Goal: Task Accomplishment & Management: Complete application form

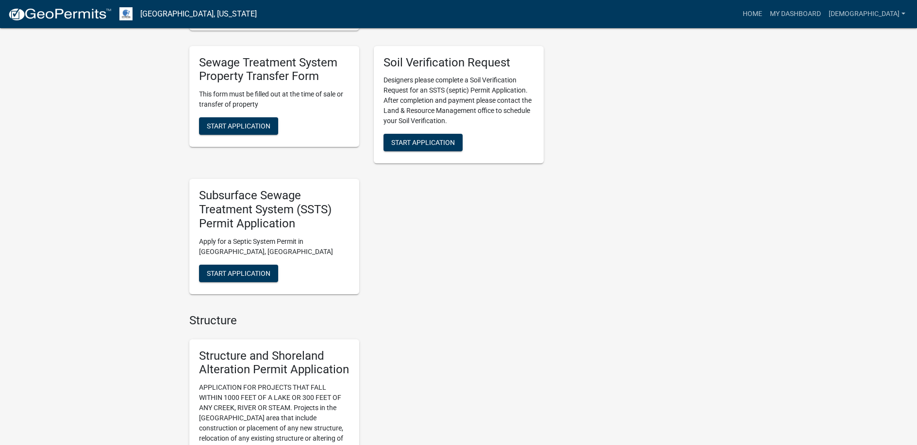
scroll to position [728, 0]
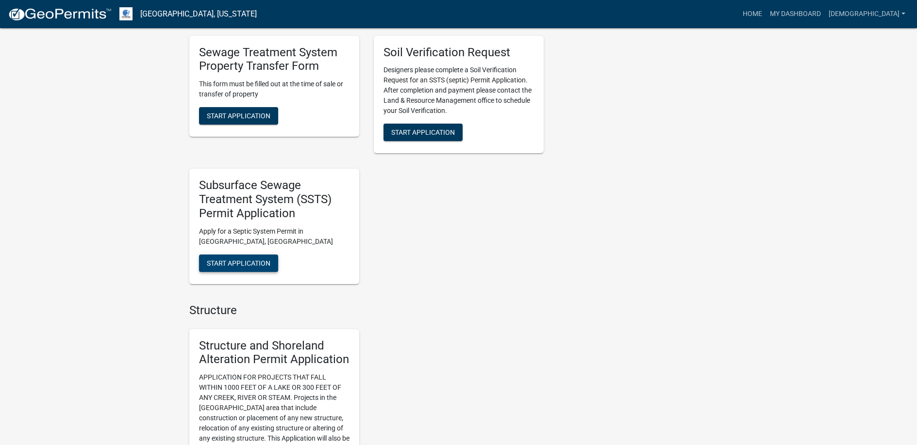
click at [251, 261] on span "Start Application" at bounding box center [239, 263] width 64 height 8
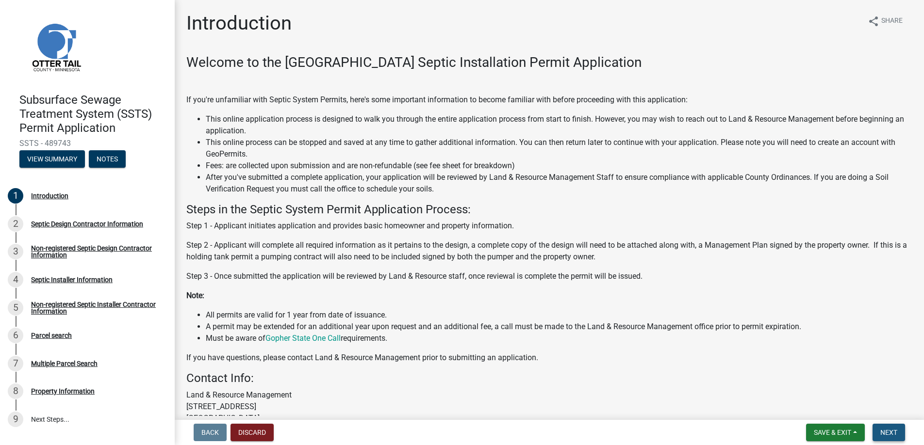
click at [884, 431] on span "Next" at bounding box center [888, 433] width 17 height 8
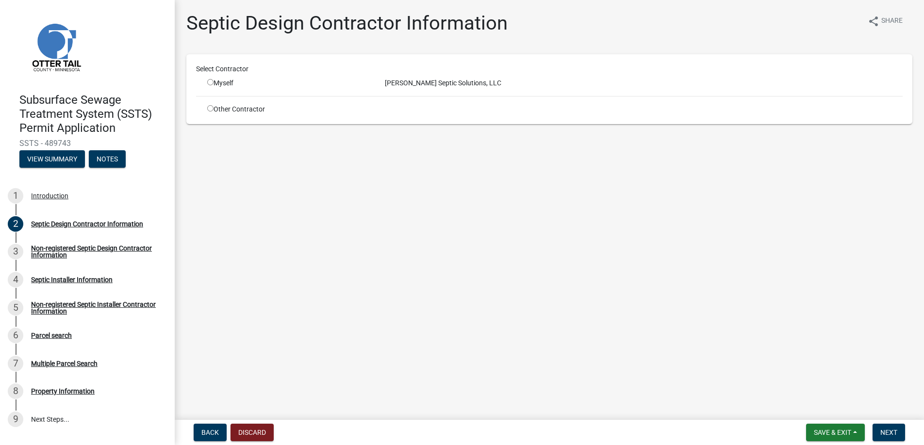
click at [211, 82] on input "radio" at bounding box center [210, 82] width 6 height 6
radio input "true"
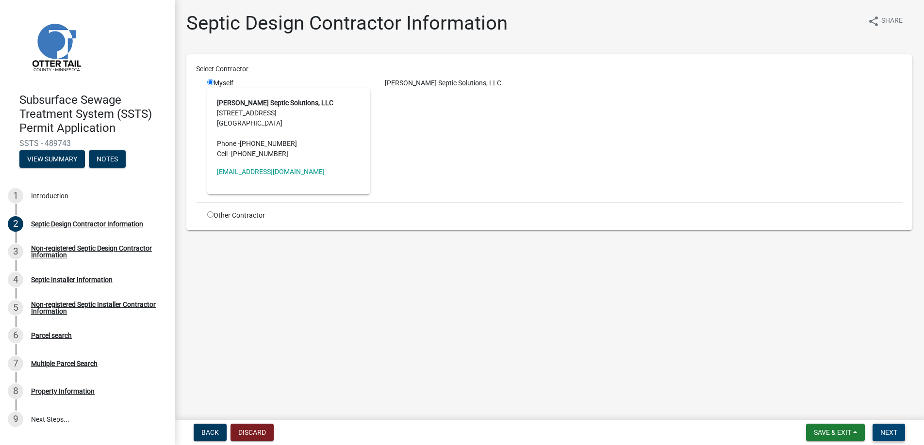
click at [885, 427] on button "Next" at bounding box center [888, 432] width 33 height 17
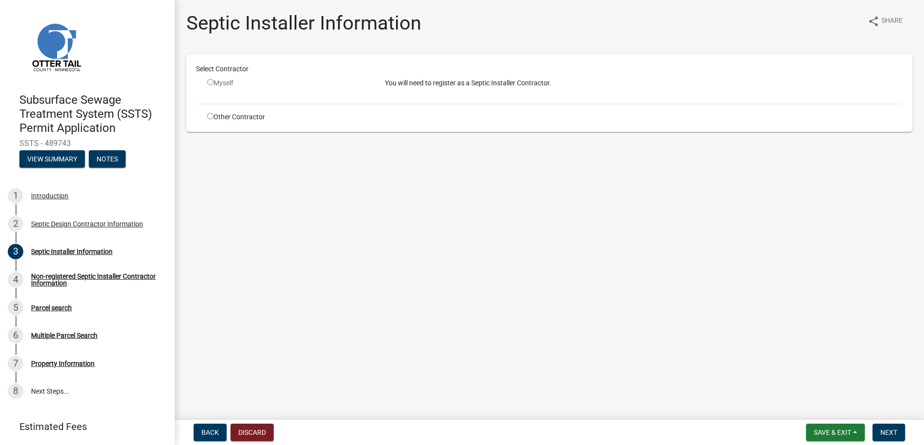
click at [211, 117] on input "radio" at bounding box center [210, 116] width 6 height 6
radio input "true"
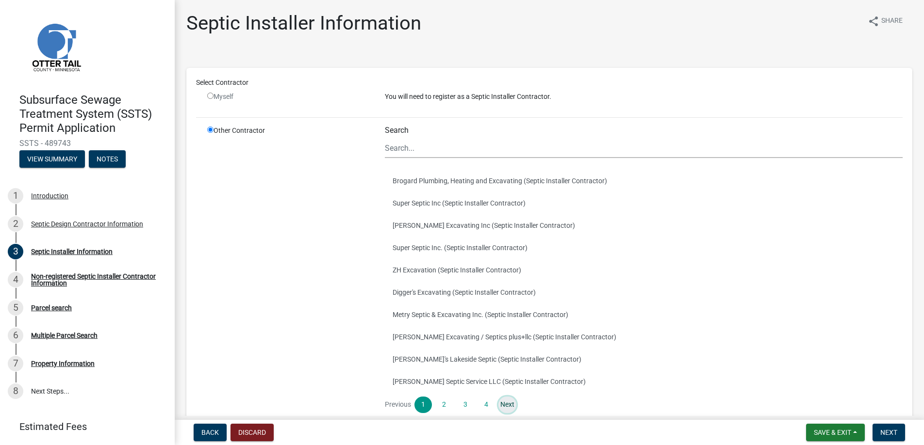
click at [506, 402] on link "Next" at bounding box center [506, 405] width 17 height 16
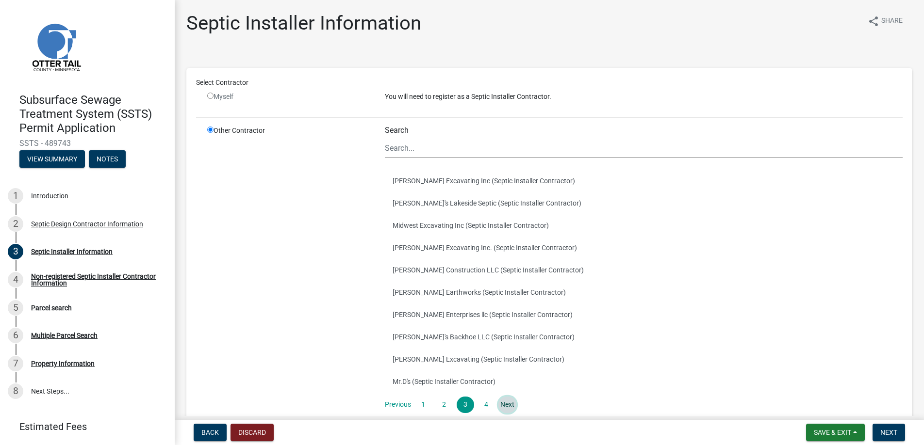
click at [506, 402] on link "Next" at bounding box center [506, 405] width 17 height 16
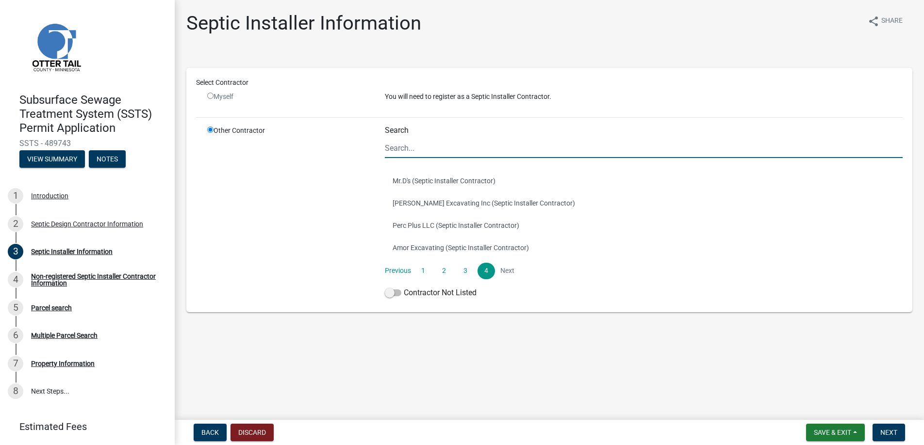
click at [403, 149] on input "Search" at bounding box center [644, 148] width 518 height 20
type input "[PERSON_NAME]"
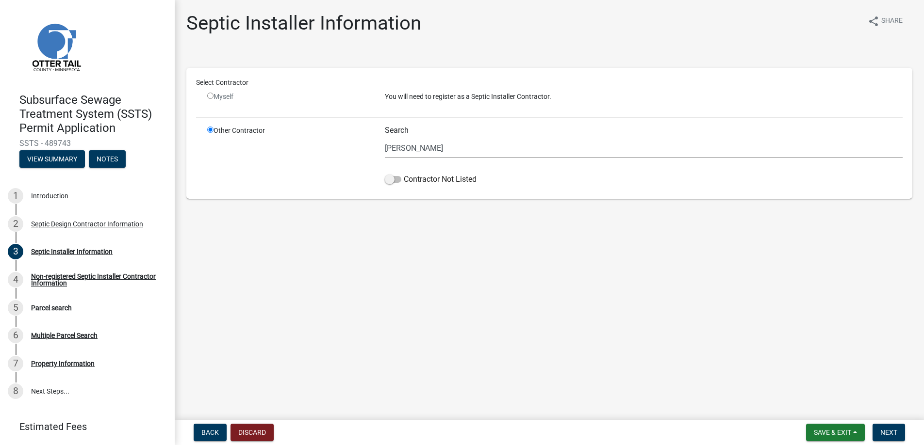
click at [211, 130] on input "radio" at bounding box center [210, 130] width 6 height 6
click at [210, 130] on input "radio" at bounding box center [210, 130] width 6 height 6
click at [392, 179] on span at bounding box center [393, 179] width 16 height 7
click at [404, 174] on input "Contractor Not Listed" at bounding box center [404, 174] width 0 height 0
click at [889, 432] on span "Next" at bounding box center [888, 433] width 17 height 8
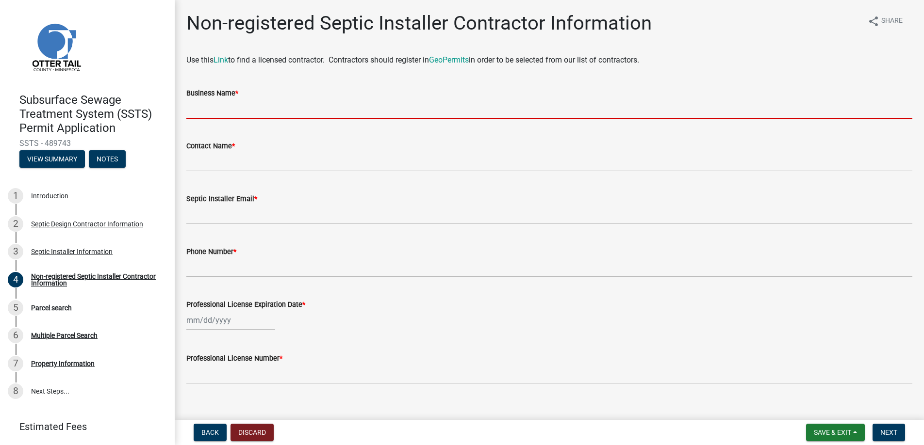
click at [232, 107] on input "Business Name *" at bounding box center [549, 109] width 726 height 20
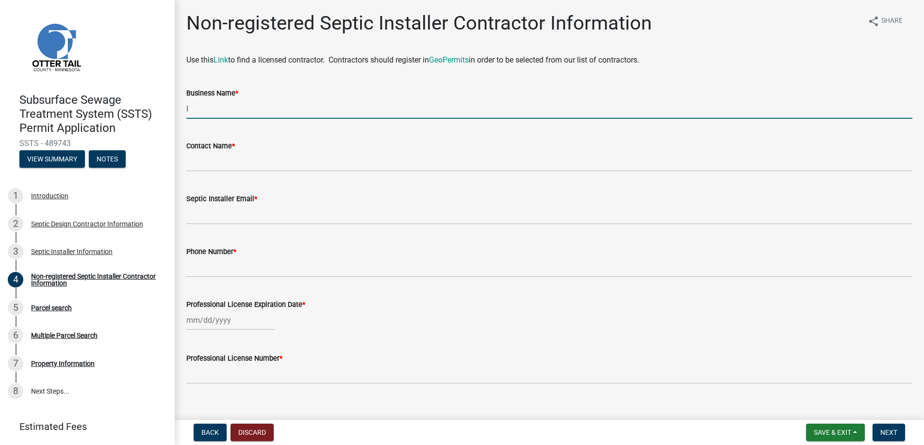
type input "[PERSON_NAME] Excavating"
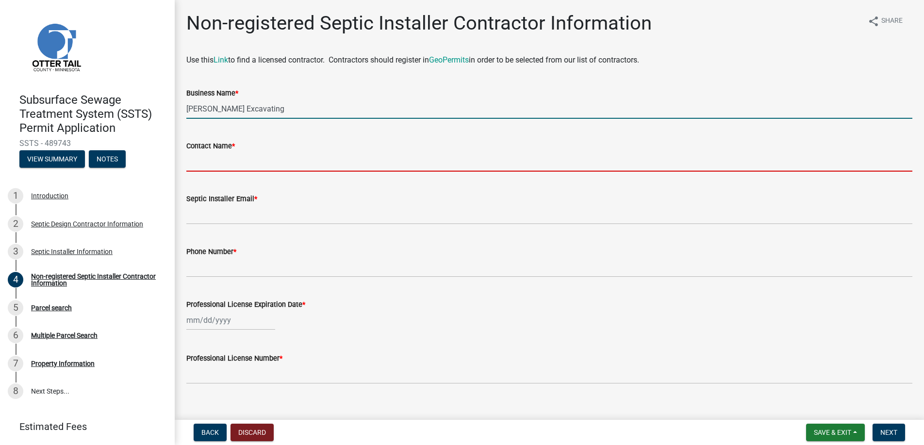
click at [217, 162] on input "Contact Name *" at bounding box center [549, 162] width 726 height 20
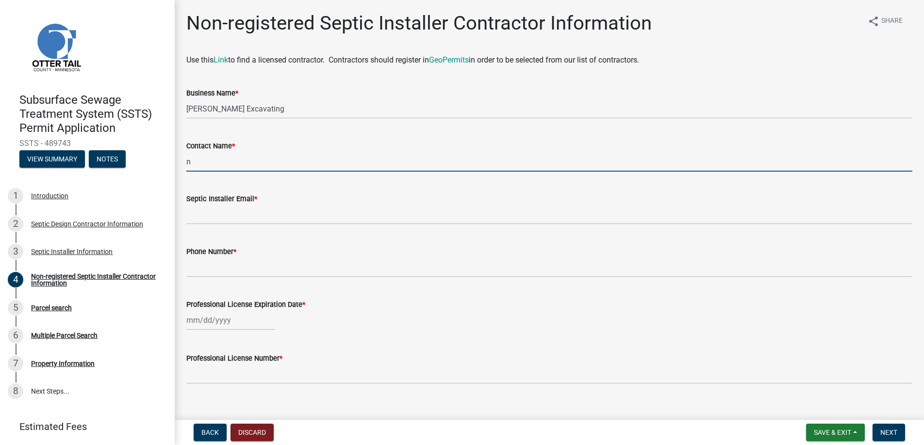
type input "[PERSON_NAME]"
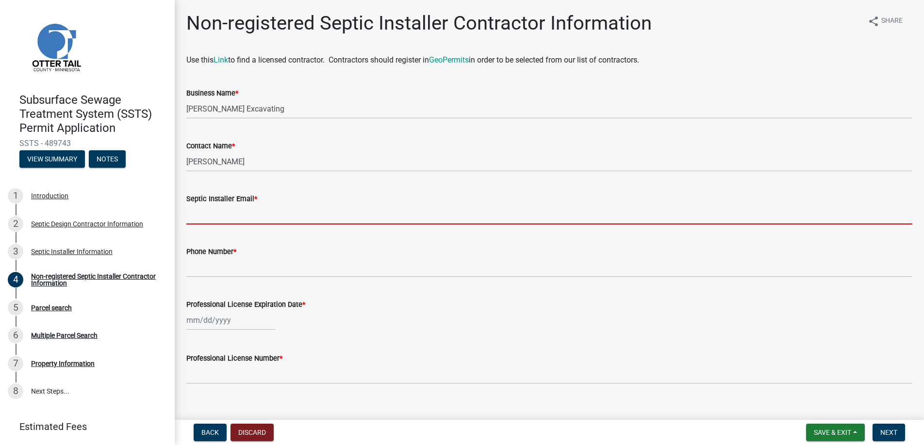
click at [220, 210] on input "Septic Installer Email *" at bounding box center [549, 215] width 726 height 20
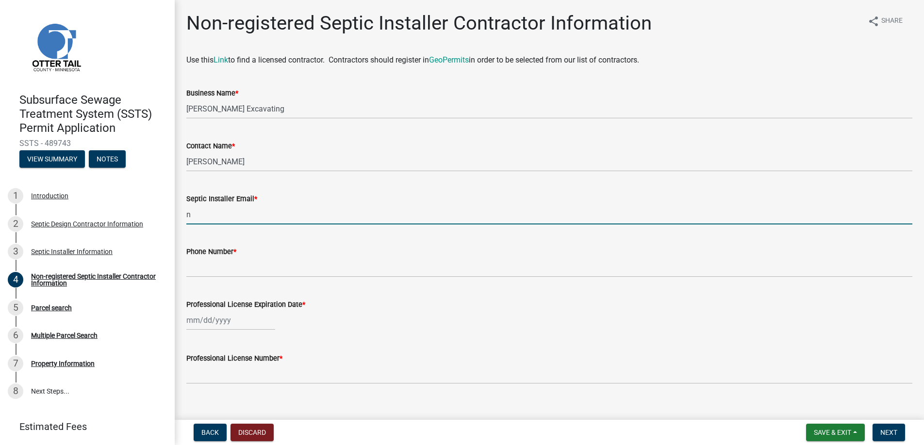
type input "[EMAIL_ADDRESS][DOMAIN_NAME]"
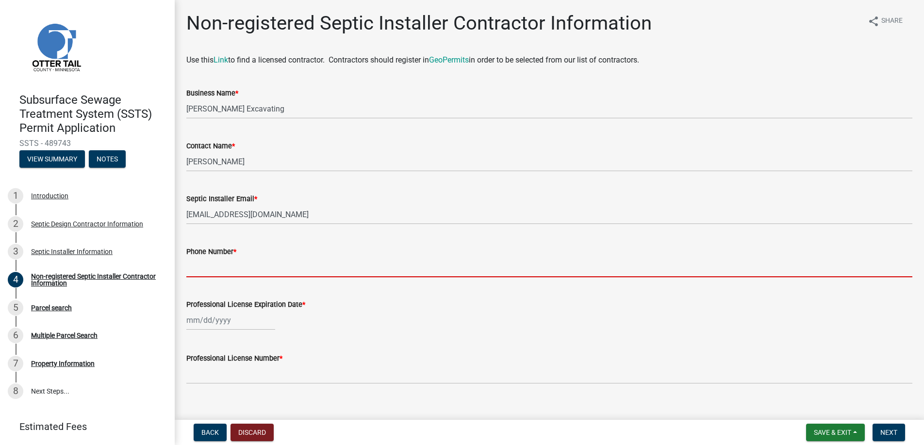
click at [210, 267] on input "Phone Number *" at bounding box center [549, 268] width 726 height 20
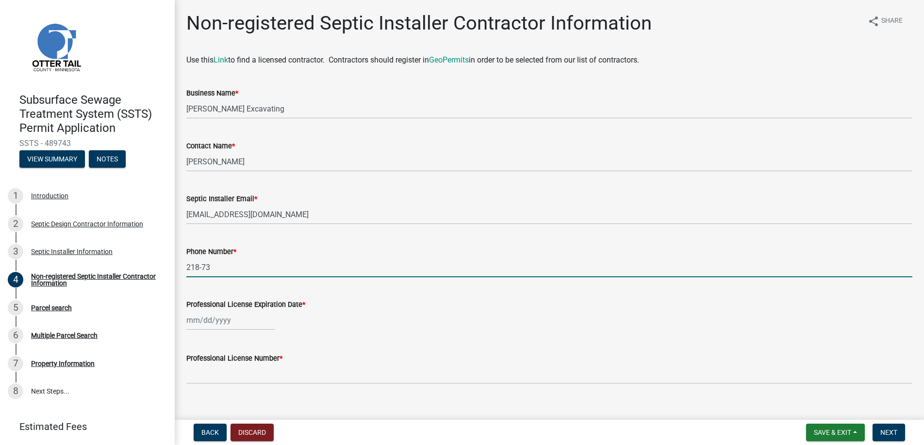
type input "[PHONE_NUMBER]"
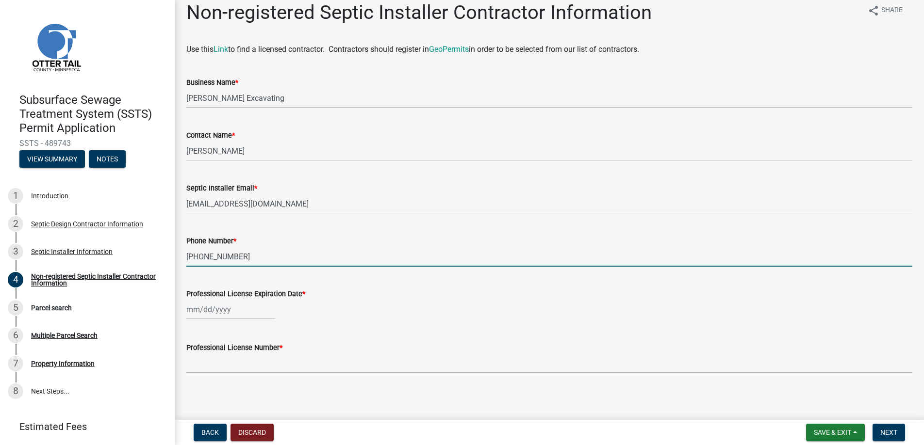
scroll to position [14, 0]
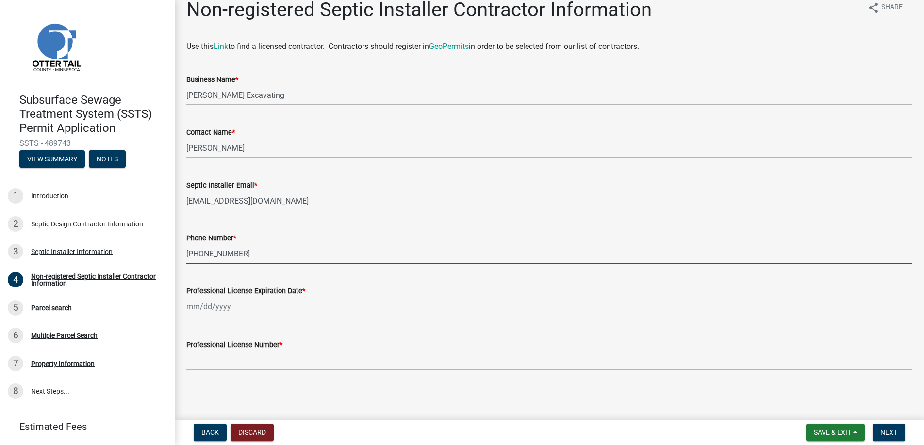
click at [209, 308] on div at bounding box center [230, 307] width 89 height 20
select select "10"
select select "2025"
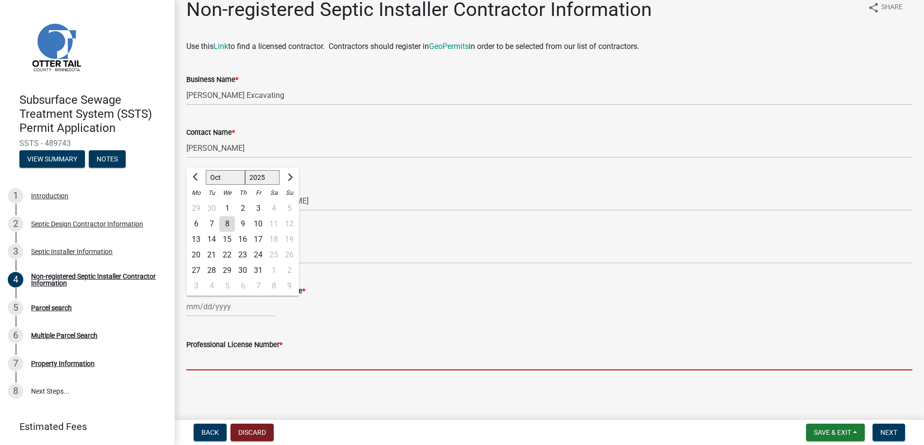
click at [216, 359] on input "Professional License Number *" at bounding box center [549, 361] width 726 height 20
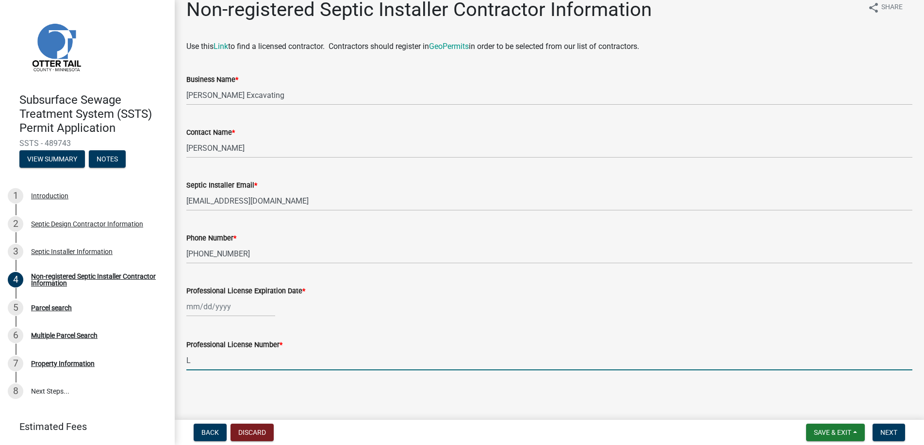
type input "L4296"
click at [214, 308] on div at bounding box center [230, 307] width 89 height 20
select select "10"
select select "2025"
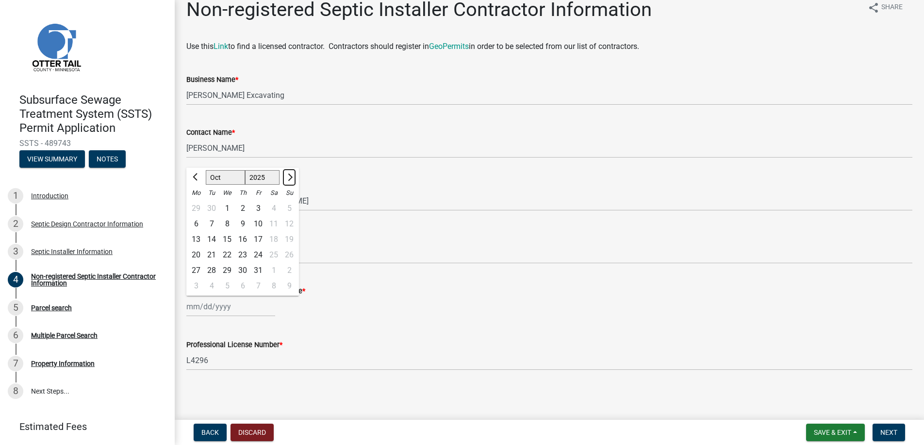
click at [289, 176] on span "Next month" at bounding box center [288, 177] width 7 height 7
select select "2"
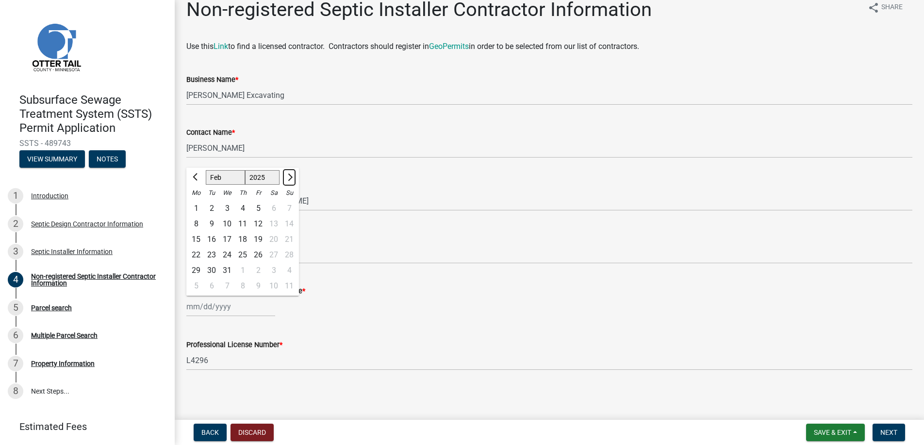
select select "2026"
click at [289, 176] on span "Next month" at bounding box center [288, 177] width 7 height 7
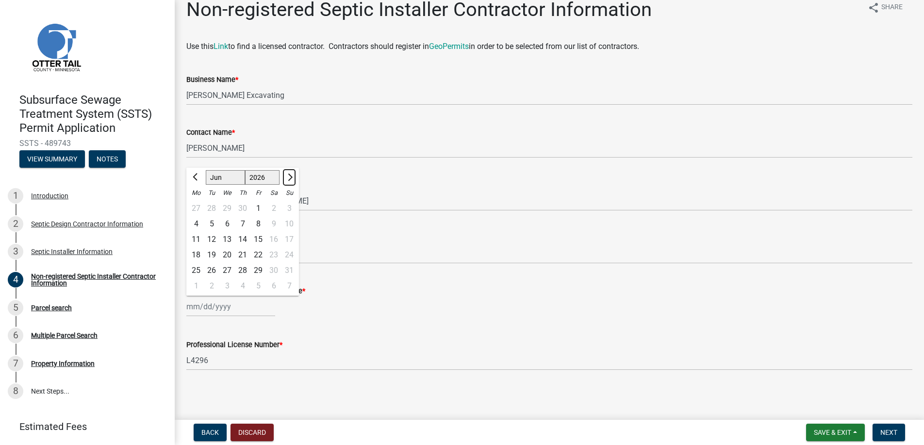
click at [289, 176] on span "Next month" at bounding box center [288, 177] width 7 height 7
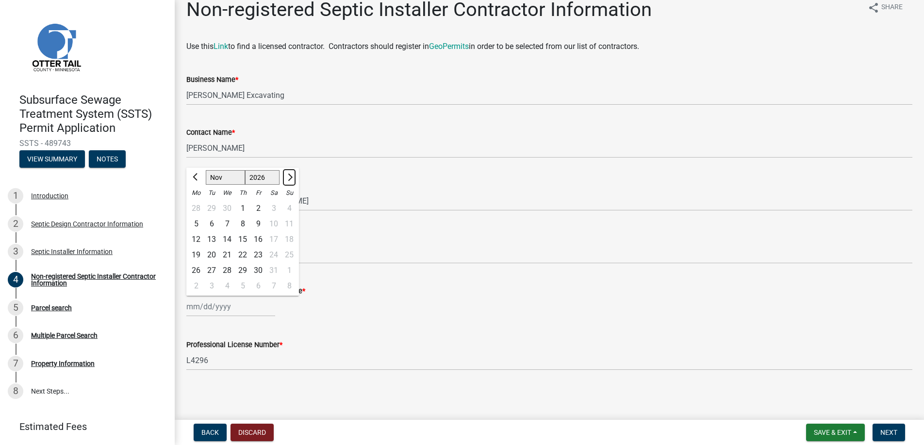
click at [289, 176] on span "Next month" at bounding box center [288, 177] width 7 height 7
select select "1"
select select "2027"
click at [289, 176] on span "Next month" at bounding box center [288, 177] width 7 height 7
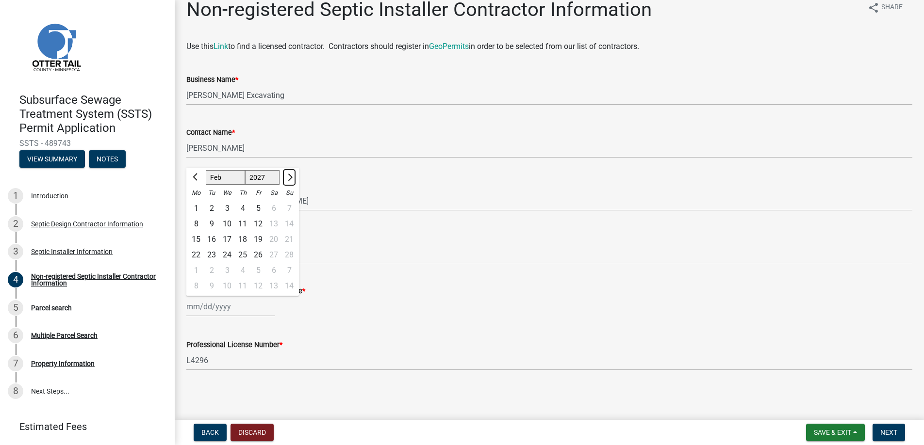
click at [289, 176] on span "Next month" at bounding box center [288, 177] width 7 height 7
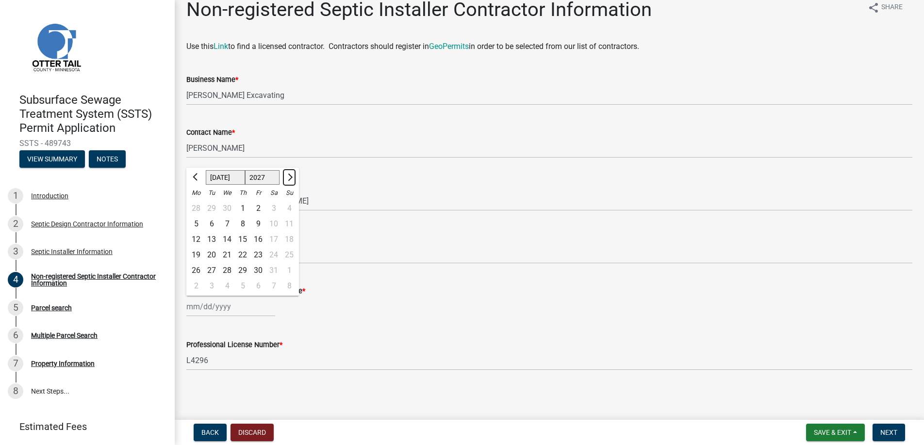
click at [289, 176] on span "Next month" at bounding box center [288, 177] width 7 height 7
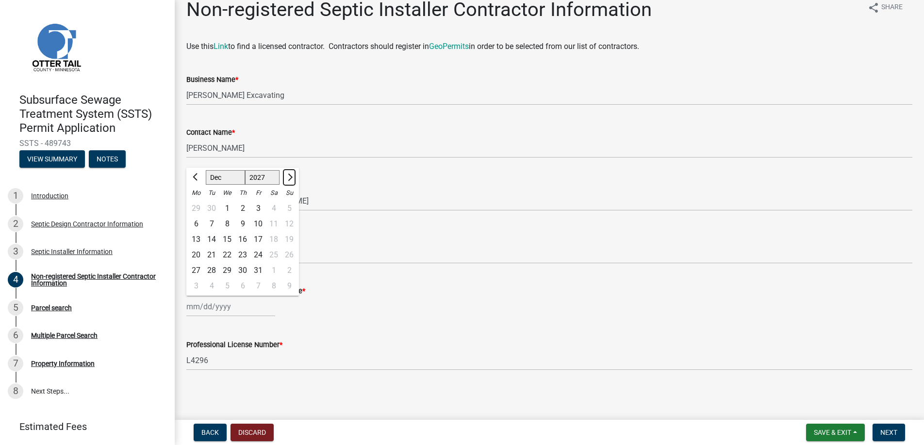
click at [289, 176] on span "Next month" at bounding box center [288, 177] width 7 height 7
select select "2"
select select "2028"
click at [289, 176] on span "Next month" at bounding box center [288, 177] width 7 height 7
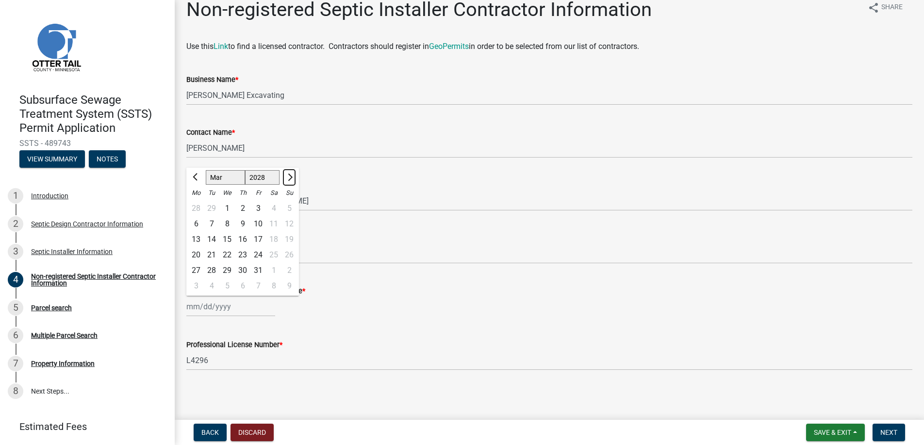
click at [289, 176] on span "Next month" at bounding box center [288, 177] width 7 height 7
select select "5"
click at [197, 206] on div "1" at bounding box center [196, 209] width 16 height 16
type input "[DATE]"
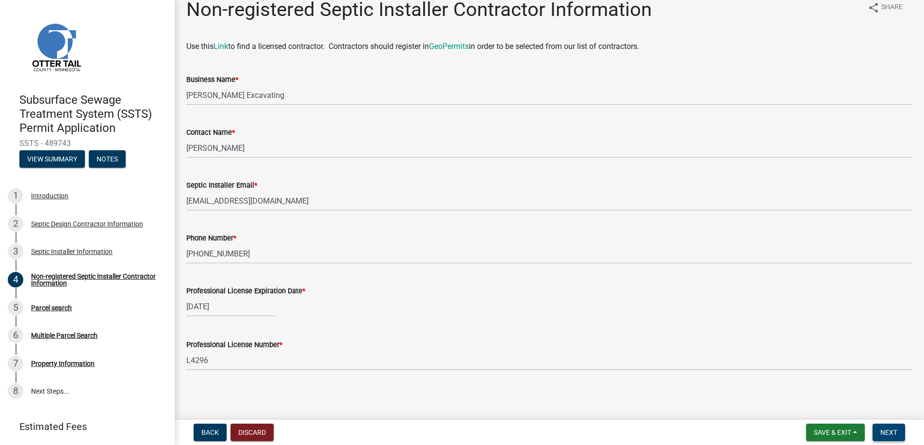
click at [892, 430] on span "Next" at bounding box center [888, 433] width 17 height 8
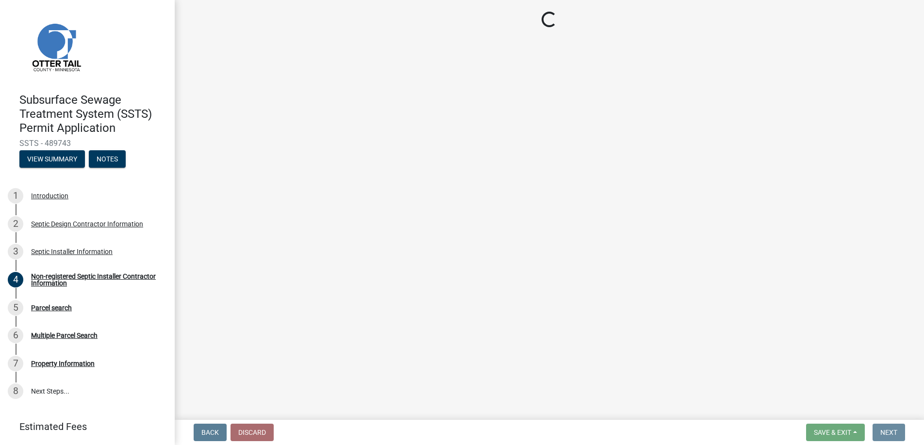
scroll to position [0, 0]
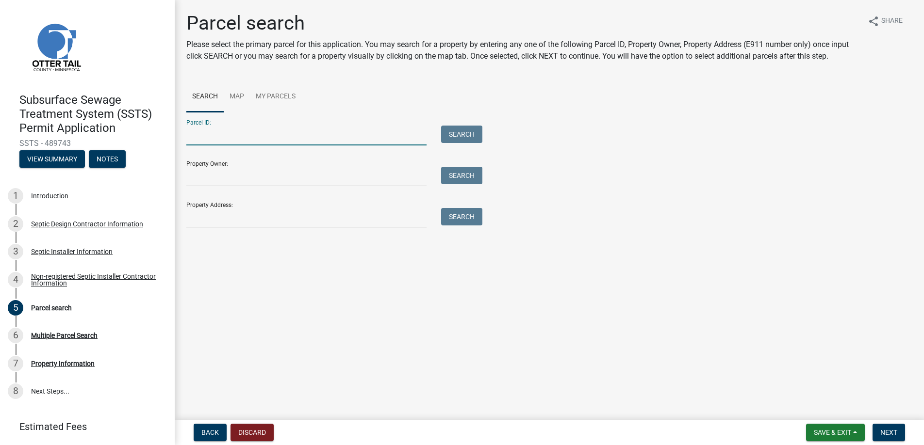
click at [197, 135] on input "Parcel ID:" at bounding box center [306, 136] width 240 height 20
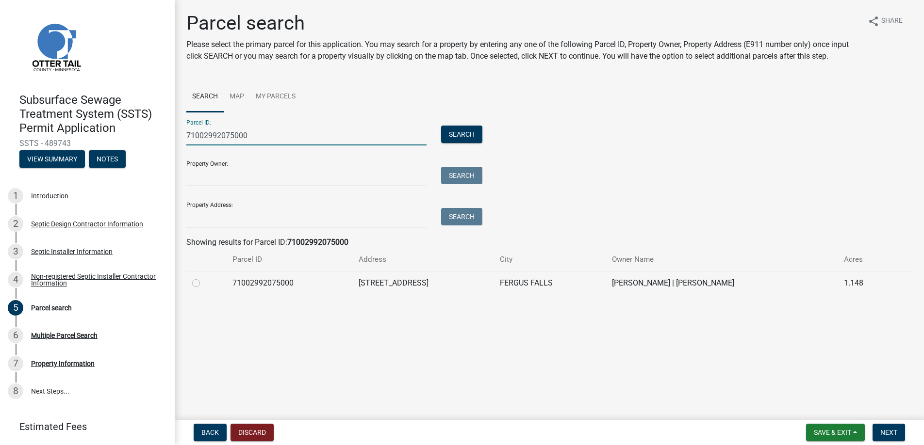
type input "71002992075000"
click at [204, 278] on label at bounding box center [204, 278] width 0 height 0
click at [204, 282] on input "radio" at bounding box center [207, 281] width 6 height 6
radio input "true"
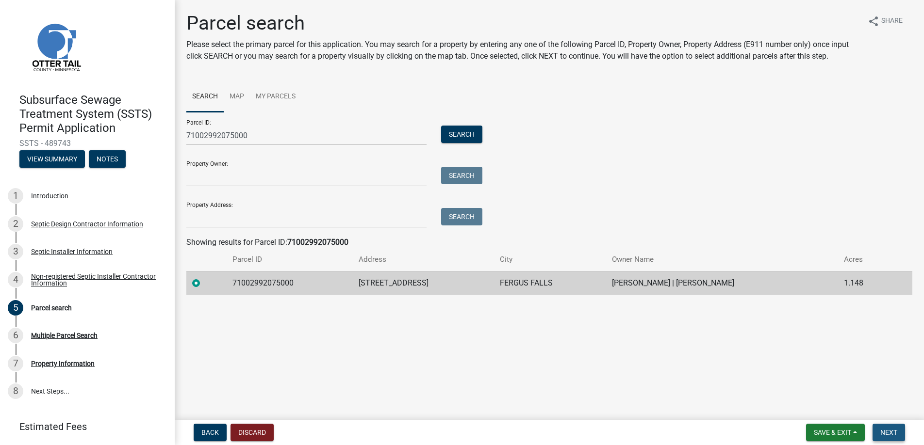
click at [884, 430] on span "Next" at bounding box center [888, 433] width 17 height 8
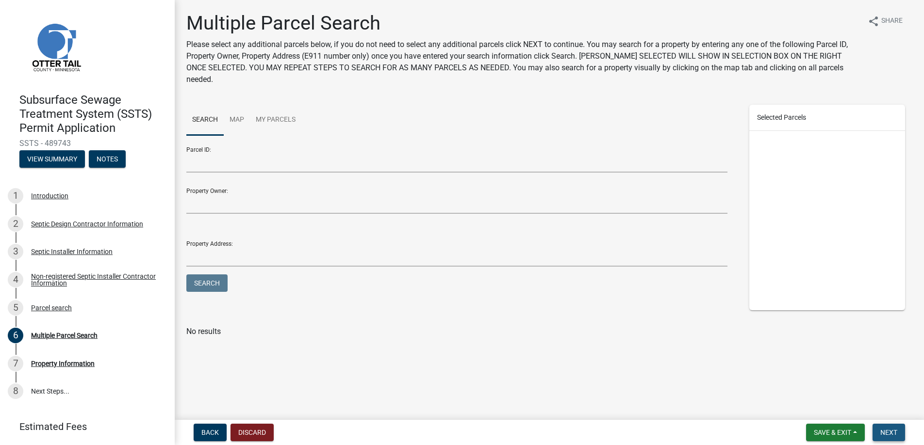
click at [889, 430] on span "Next" at bounding box center [888, 433] width 17 height 8
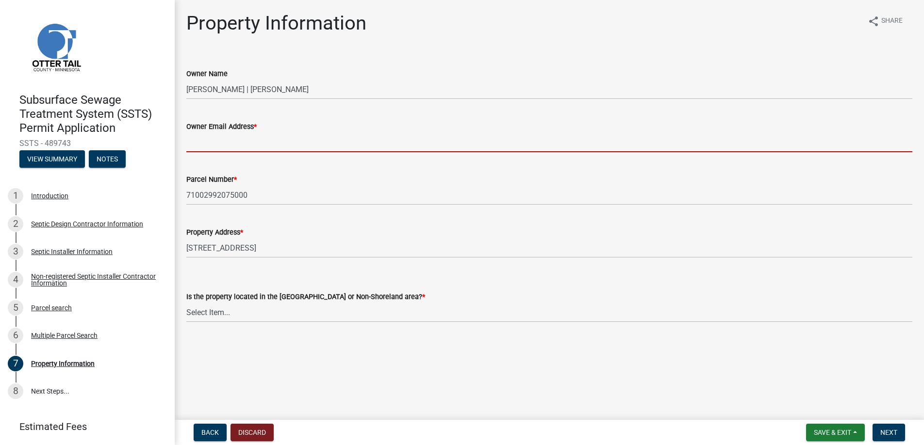
click at [224, 138] on input "Owner Email Address *" at bounding box center [549, 142] width 726 height 20
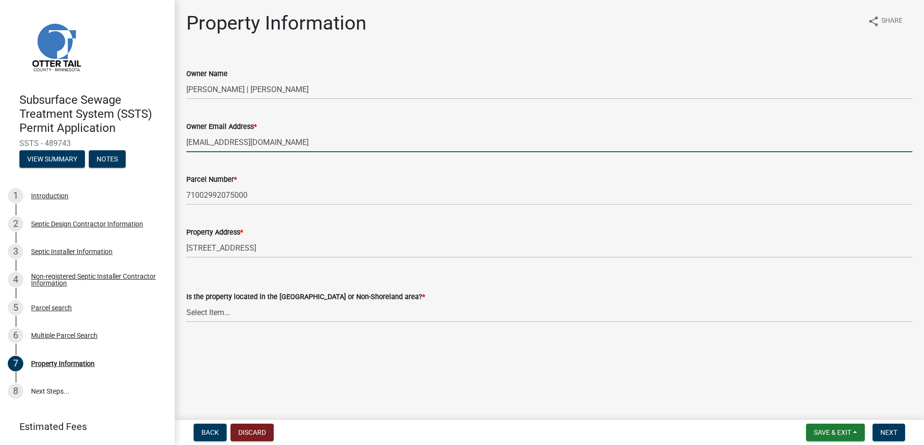
type input "[EMAIL_ADDRESS][DOMAIN_NAME]"
click at [215, 311] on select "Select Item... Shoreland Non-Shoreland" at bounding box center [549, 313] width 726 height 20
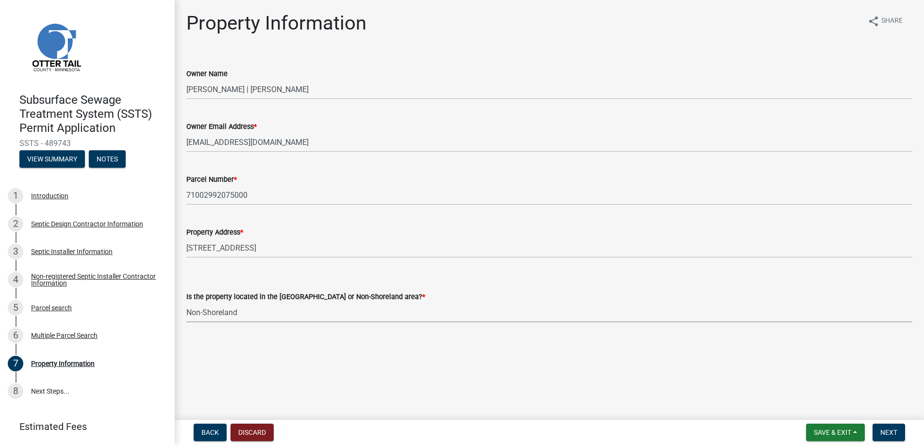
click at [186, 303] on select "Select Item... Shoreland Non-Shoreland" at bounding box center [549, 313] width 726 height 20
select select "5ed11e82-653f-4fcc-a472-8d95af57556c"
click at [894, 431] on span "Next" at bounding box center [888, 433] width 17 height 8
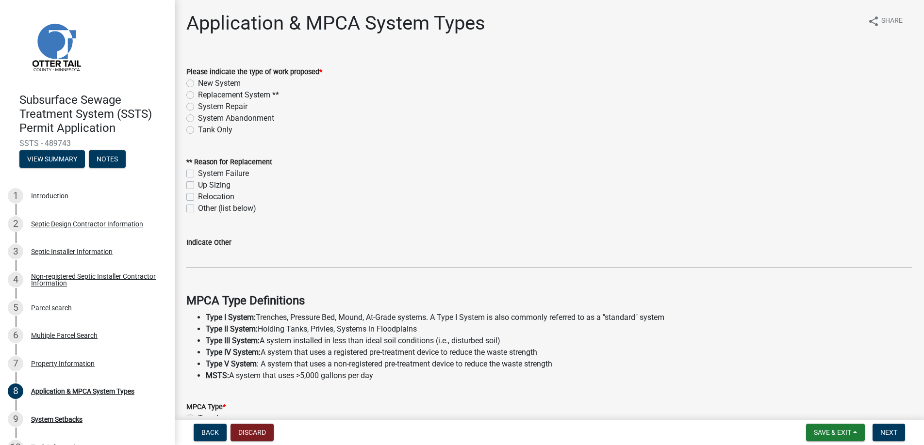
click at [198, 94] on label "Replacement System **" at bounding box center [238, 95] width 81 height 12
click at [198, 94] on input "Replacement System **" at bounding box center [201, 92] width 6 height 6
radio input "true"
click at [198, 171] on label "System Failure" at bounding box center [223, 174] width 51 height 12
click at [198, 171] on input "System Failure" at bounding box center [201, 171] width 6 height 6
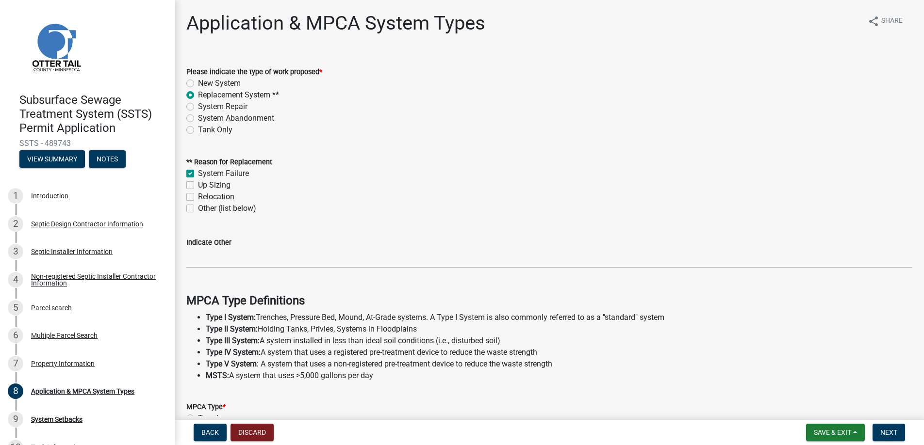
checkbox input "true"
checkbox input "false"
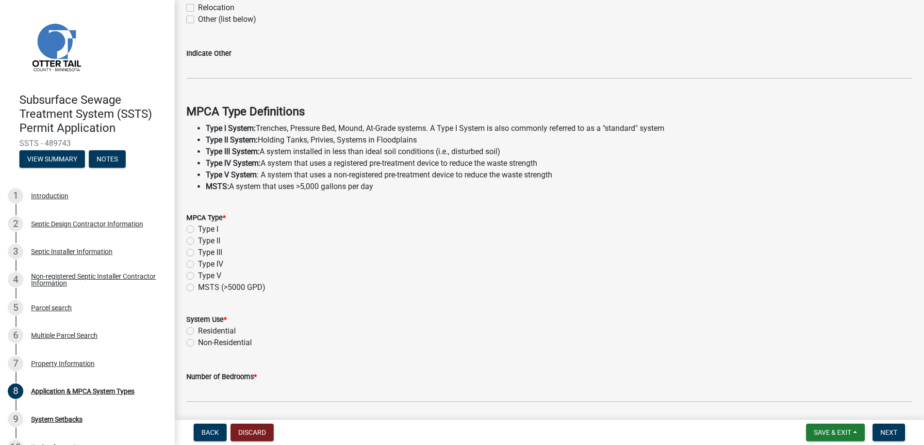
scroll to position [194, 0]
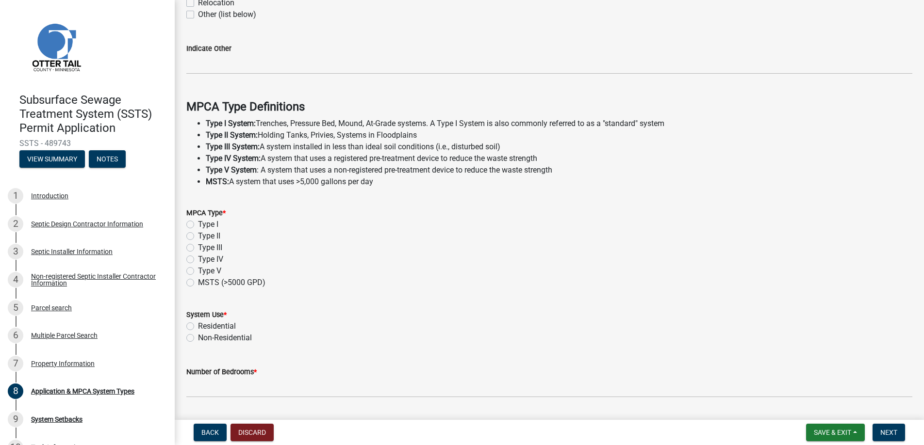
click at [198, 224] on label "Type I" at bounding box center [208, 225] width 20 height 12
click at [198, 224] on input "Type I" at bounding box center [201, 222] width 6 height 6
radio input "true"
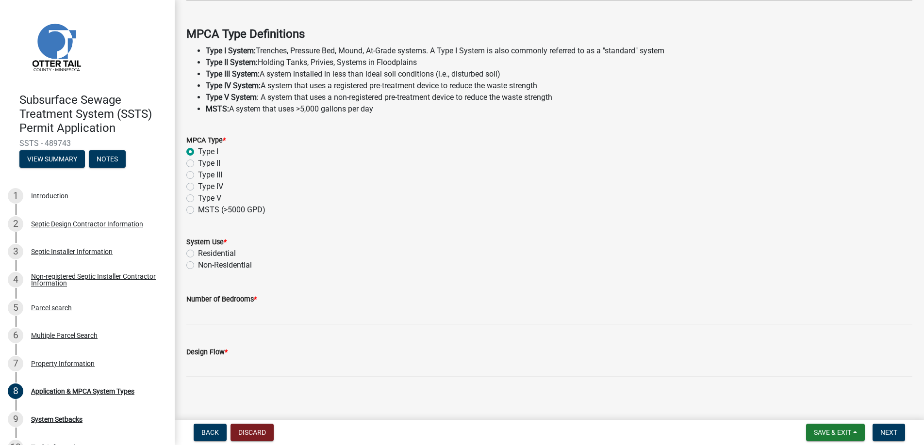
scroll to position [274, 0]
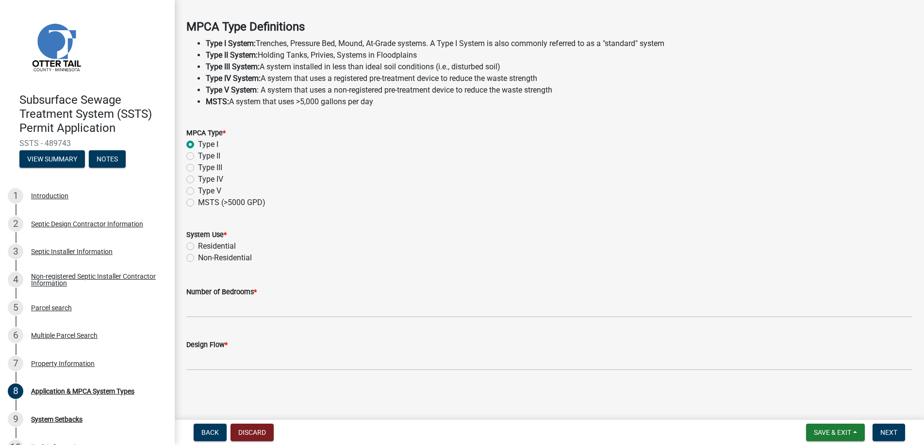
click at [198, 246] on label "Residential" at bounding box center [217, 247] width 38 height 12
click at [198, 246] on input "Residential" at bounding box center [201, 244] width 6 height 6
radio input "true"
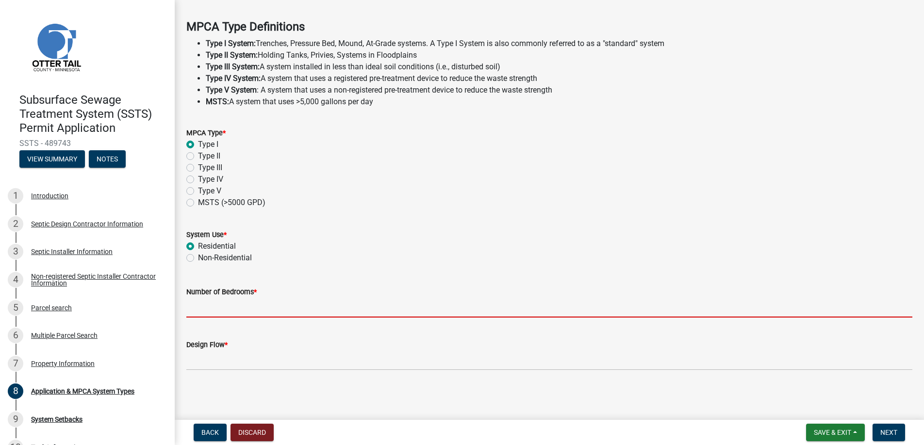
click at [216, 309] on input "Number of Bedrooms *" at bounding box center [549, 308] width 726 height 20
type input "4"
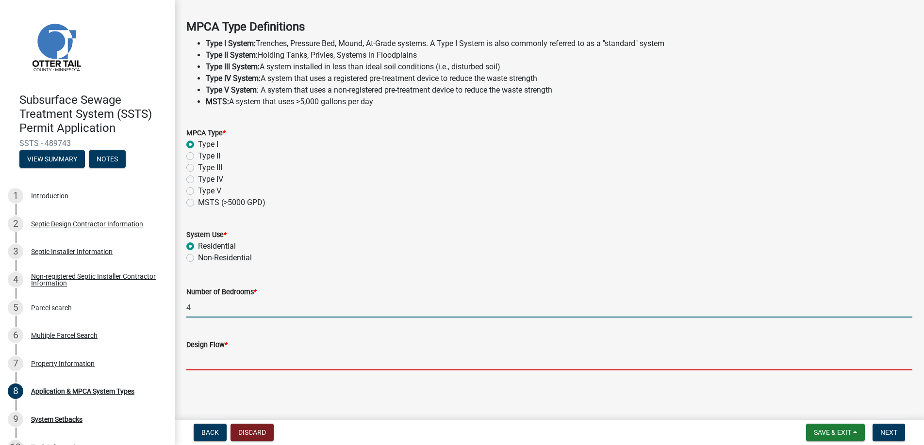
click at [222, 358] on input "Design Flow *" at bounding box center [549, 361] width 726 height 20
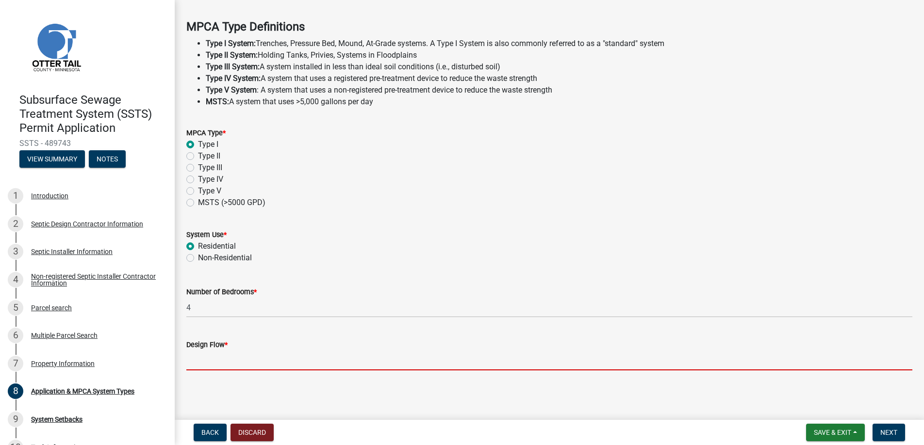
type input "600"
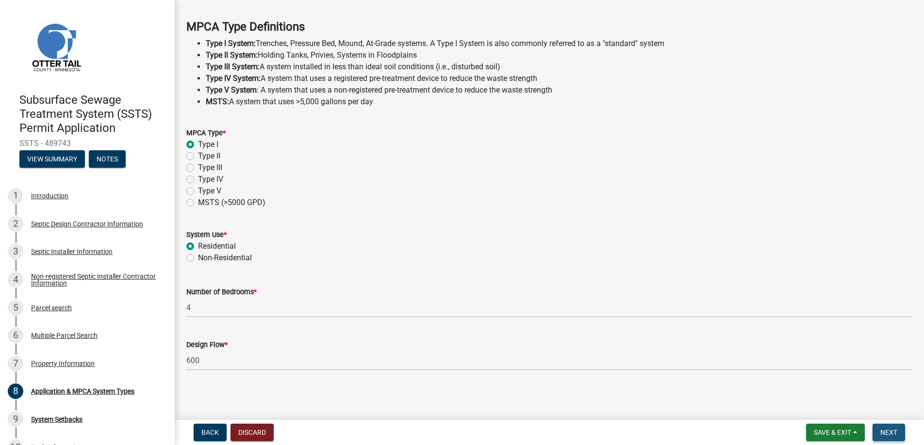
click at [884, 429] on span "Next" at bounding box center [888, 433] width 17 height 8
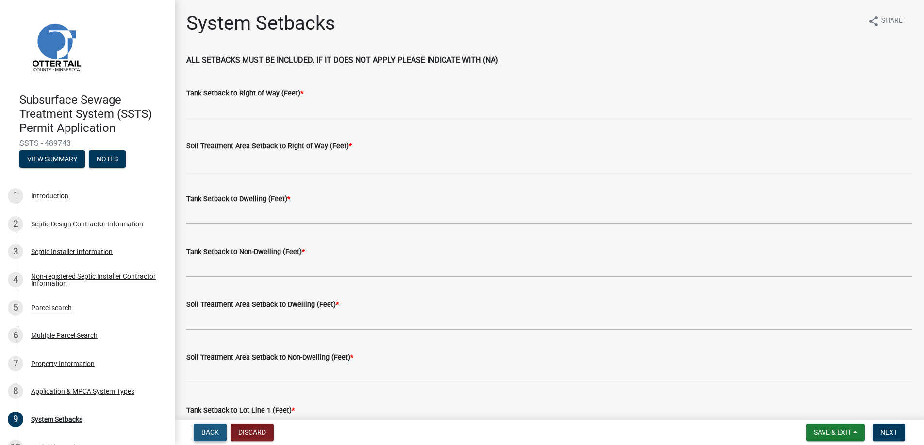
click at [215, 429] on span "Back" at bounding box center [209, 433] width 17 height 8
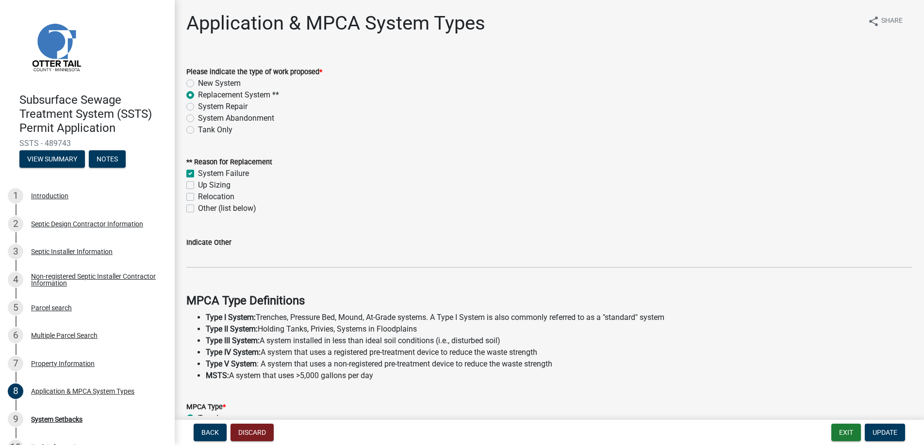
click at [198, 206] on label "Other (list below)" at bounding box center [227, 209] width 58 height 12
click at [198, 206] on input "Other (list below)" at bounding box center [201, 206] width 6 height 6
checkbox input "true"
checkbox input "false"
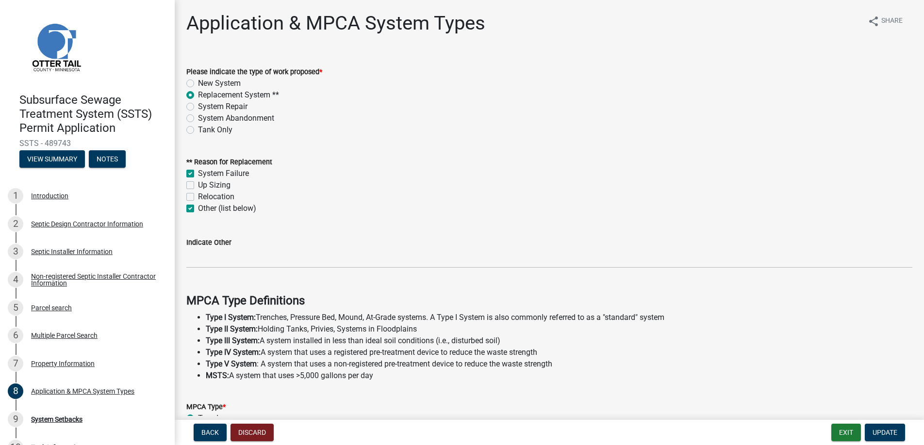
checkbox input "false"
checkbox input "true"
click at [198, 172] on label "System Failure" at bounding box center [223, 174] width 51 height 12
click at [198, 172] on input "System Failure" at bounding box center [201, 171] width 6 height 6
checkbox input "false"
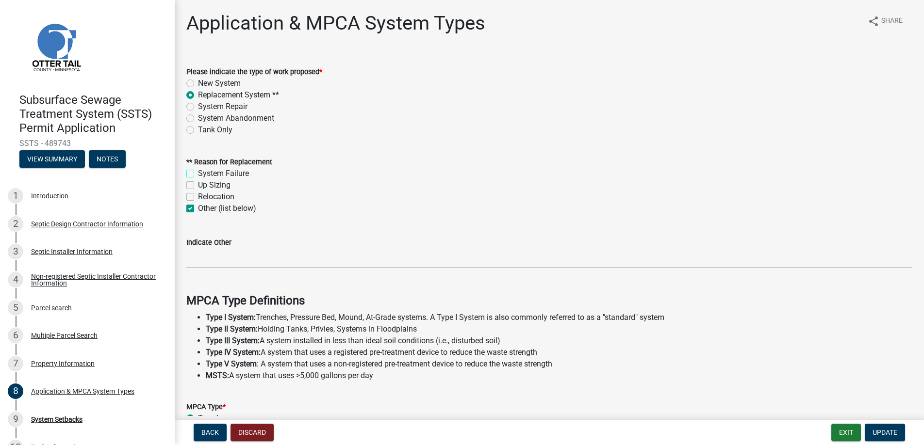
checkbox input "false"
checkbox input "true"
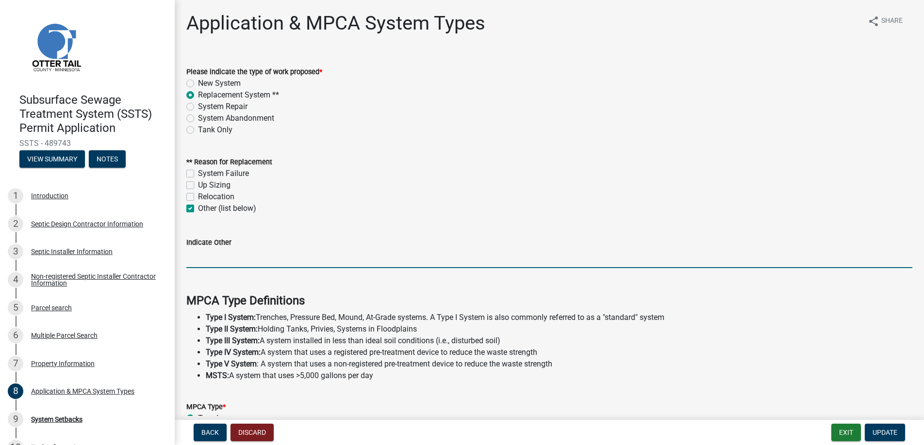
click at [210, 255] on input "Indicate Other" at bounding box center [549, 258] width 726 height 20
type input "Current drainfield is at or near capacity and owner thought it would be best to…"
click at [885, 432] on span "Update" at bounding box center [884, 433] width 25 height 8
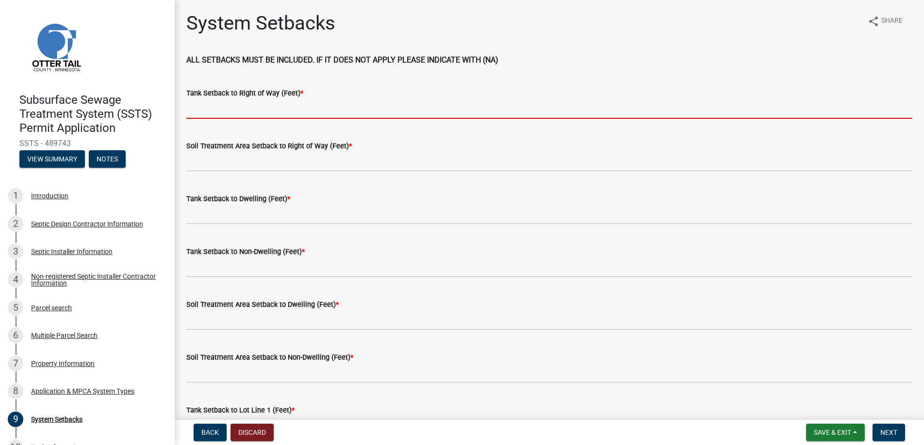
click at [214, 108] on input "Tank Setback to Right of Way (Feet) *" at bounding box center [549, 109] width 726 height 20
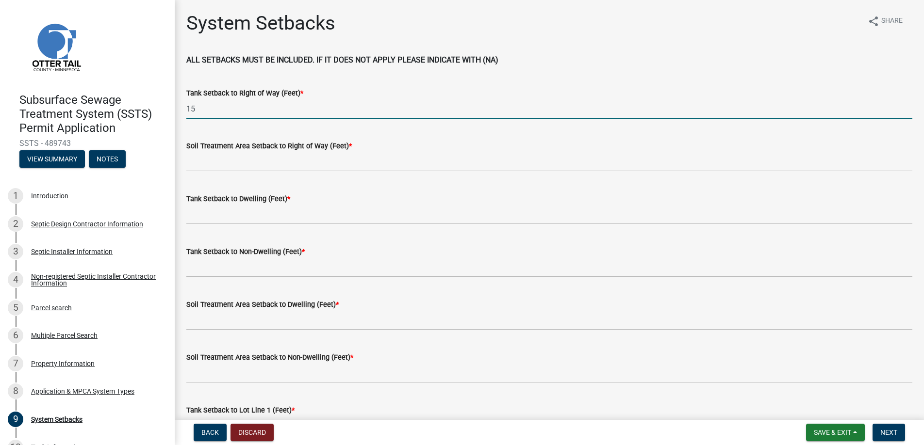
type input "15"
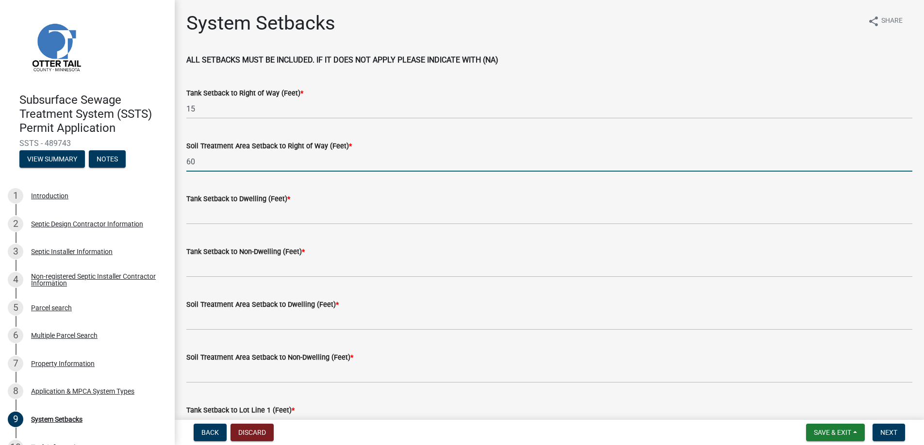
type input "60"
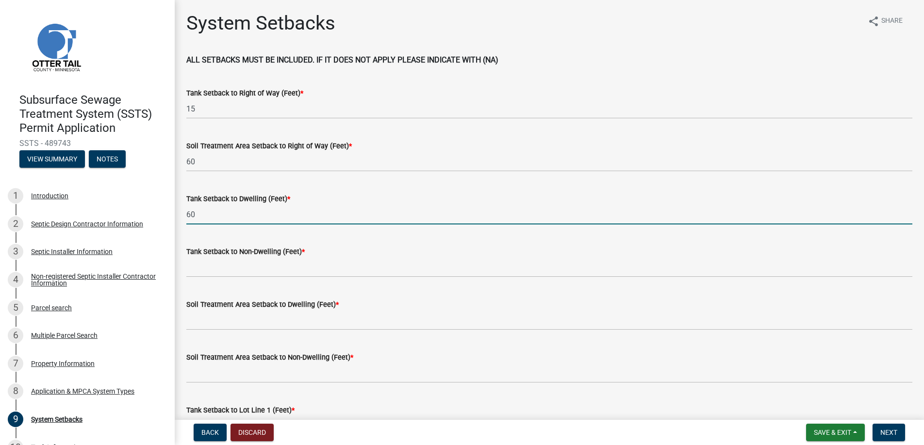
type input "60"
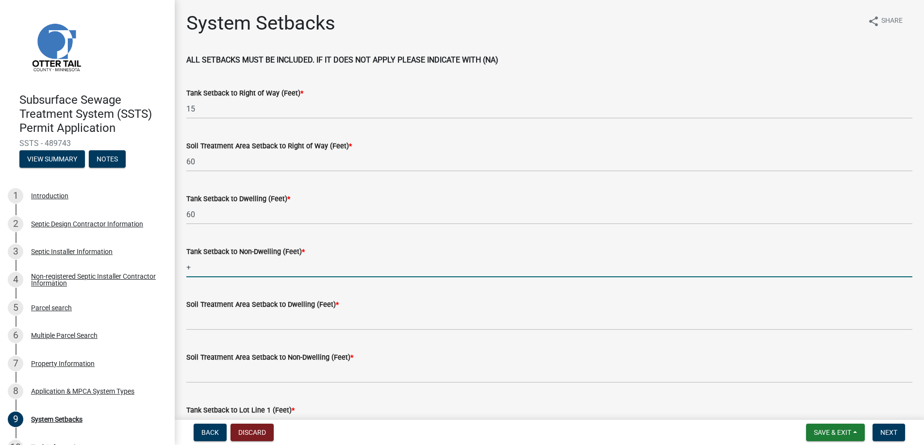
type input "+100"
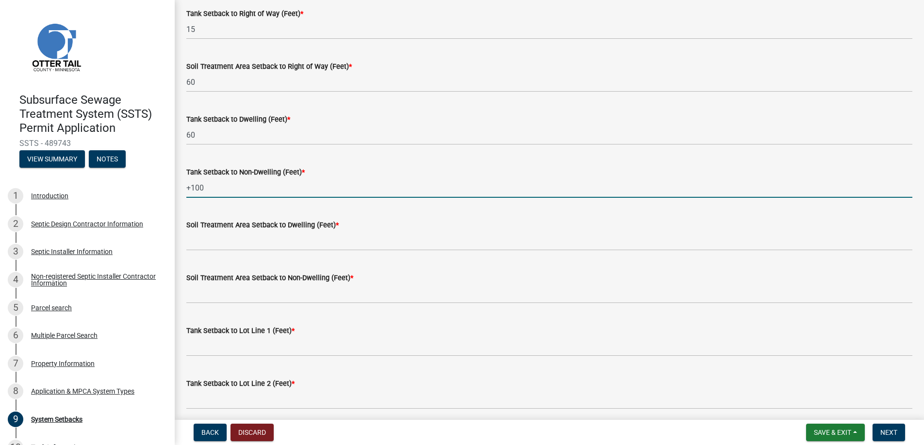
scroll to position [146, 0]
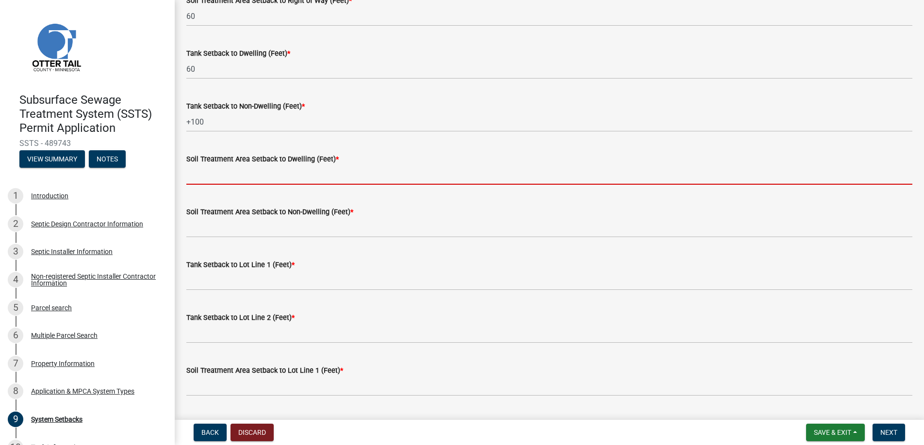
click at [222, 176] on input "Soil Treatment Area Setback to Dwelling (Feet) *" at bounding box center [549, 175] width 726 height 20
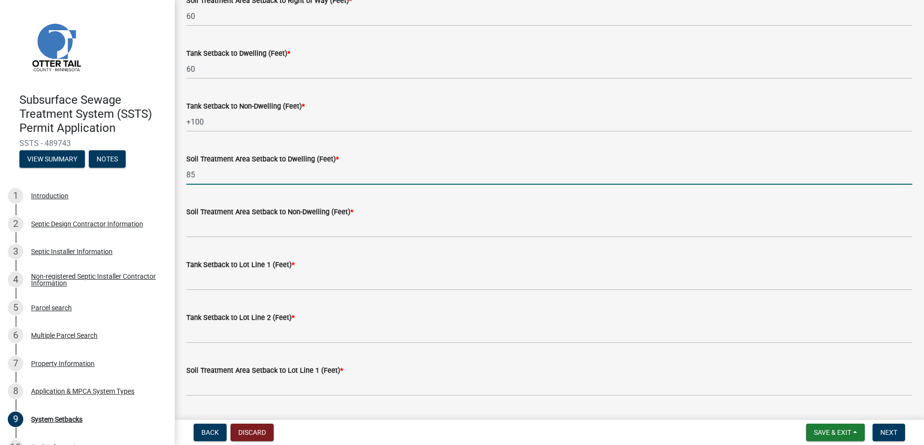
type input "85"
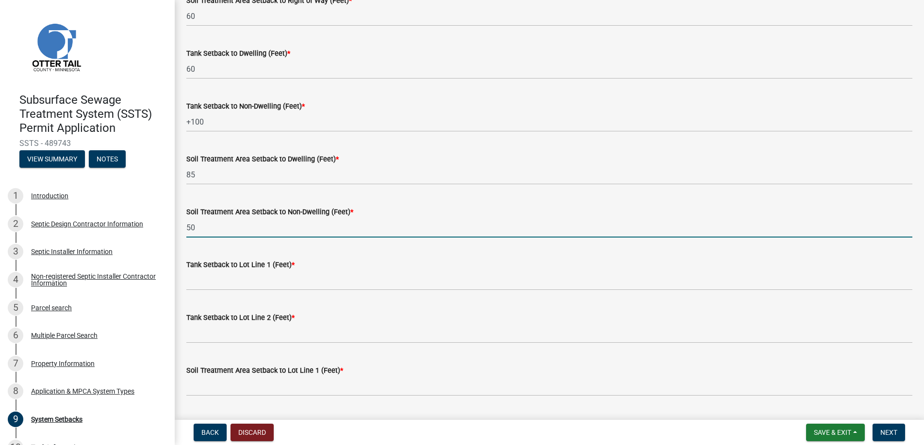
type input "50"
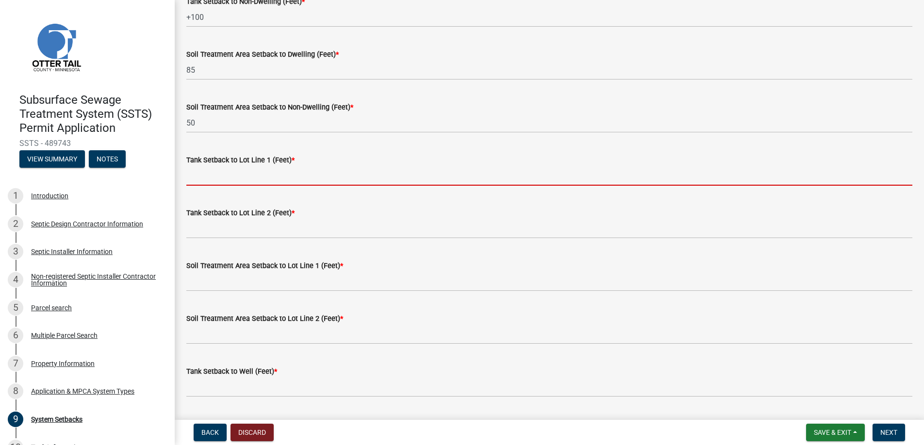
scroll to position [291, 0]
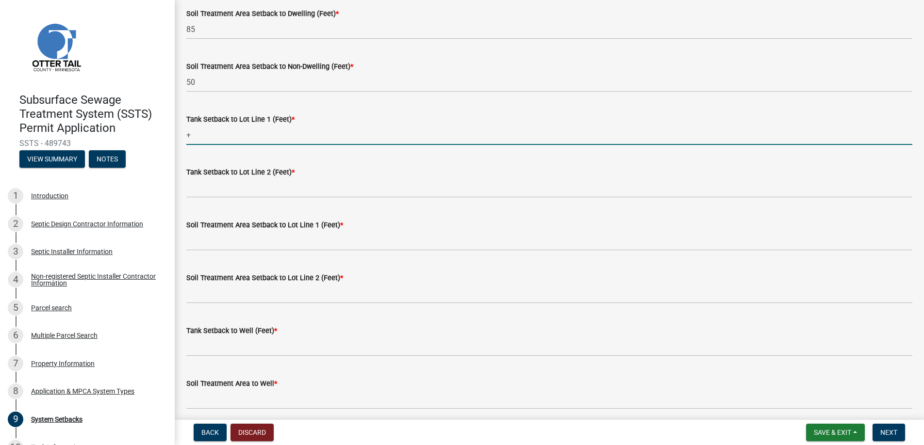
type input "+100"
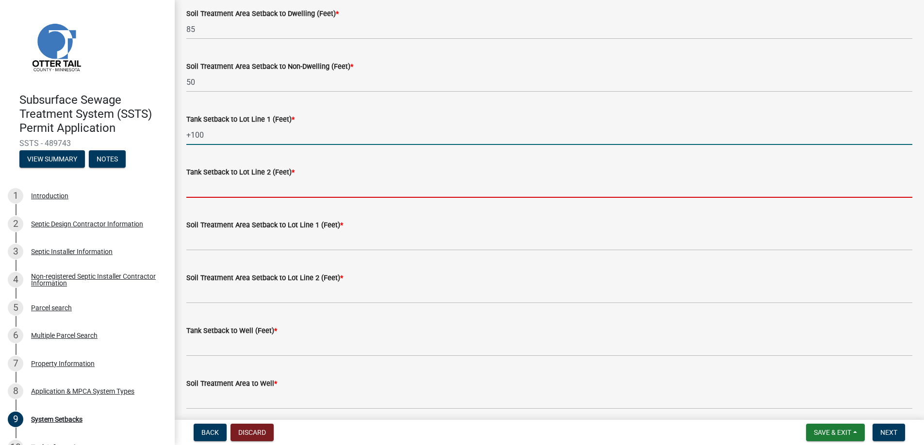
click at [217, 187] on input "Tank Setback to Lot Line 2 (Feet) *" at bounding box center [549, 188] width 726 height 20
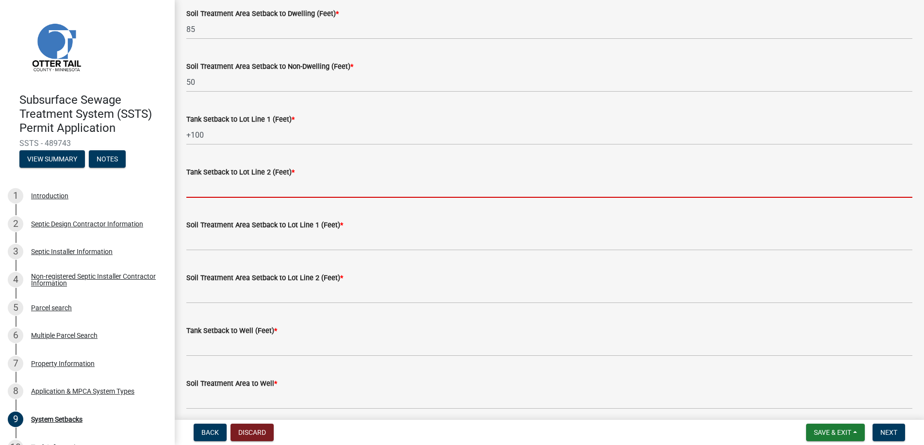
type input "+100"
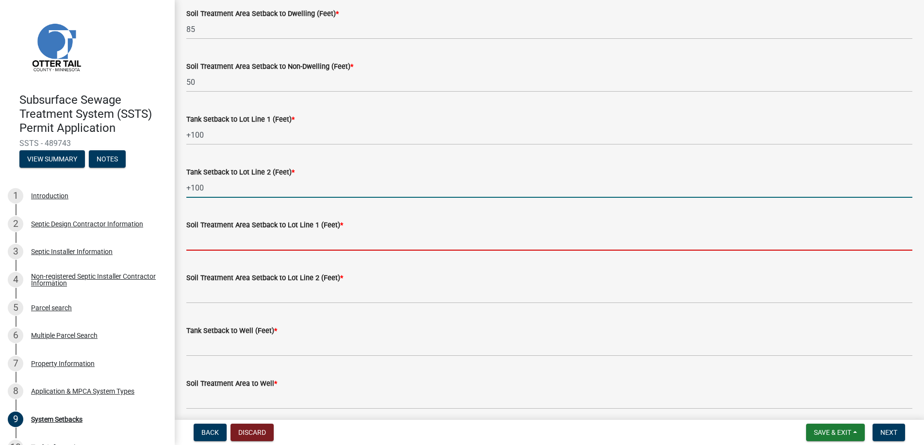
click at [216, 245] on input "Soil Treatment Area Setback to Lot Line 1 (Feet) *" at bounding box center [549, 241] width 726 height 20
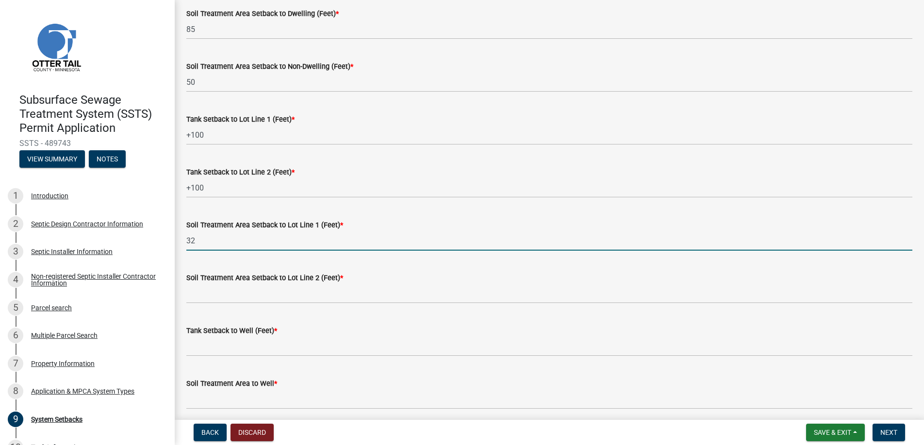
type input "32"
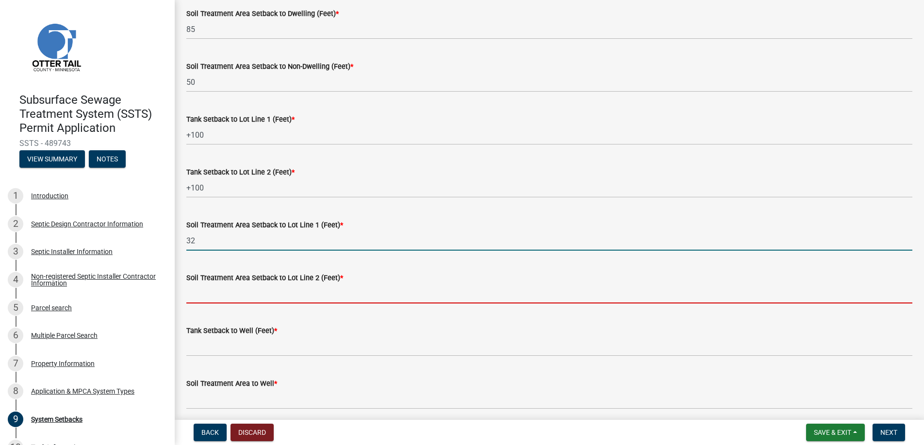
click at [224, 292] on input "Soil Treatment Area Setback to Lot Line 2 (Feet) *" at bounding box center [549, 294] width 726 height 20
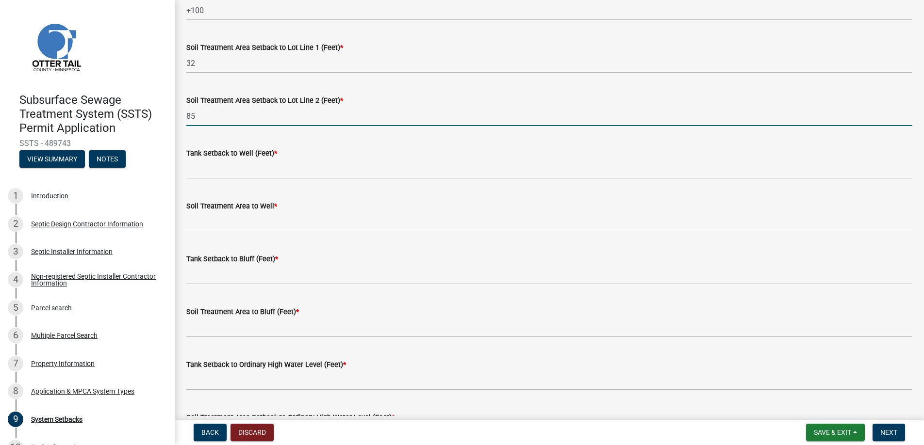
scroll to position [485, 0]
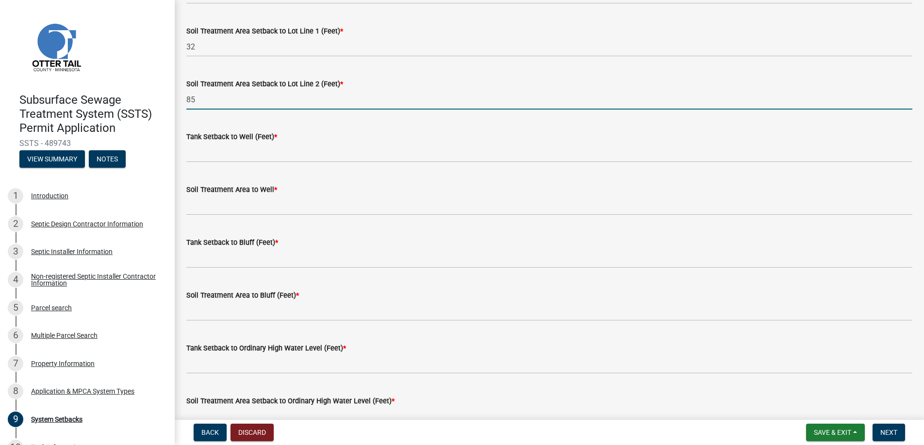
type input "85"
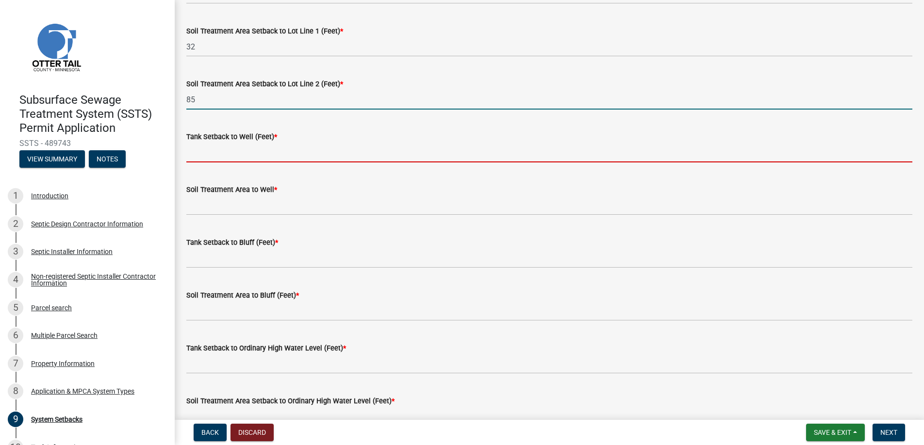
click at [231, 152] on input "Tank Setback to Well (Feet) *" at bounding box center [549, 153] width 726 height 20
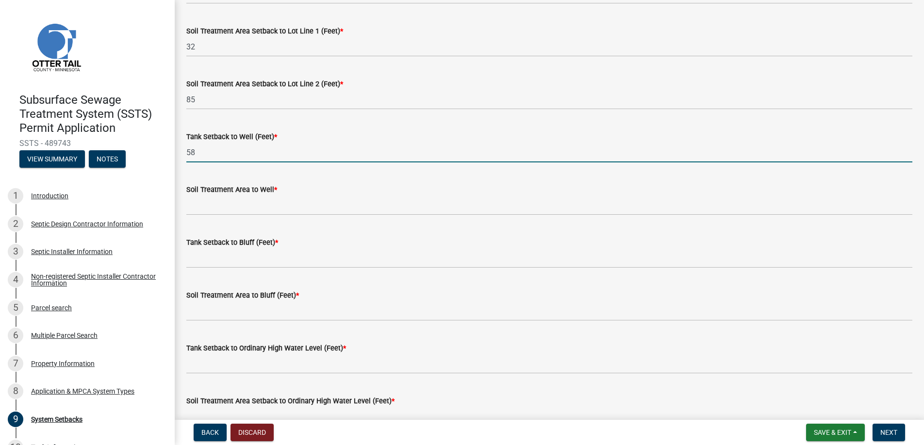
type input "58"
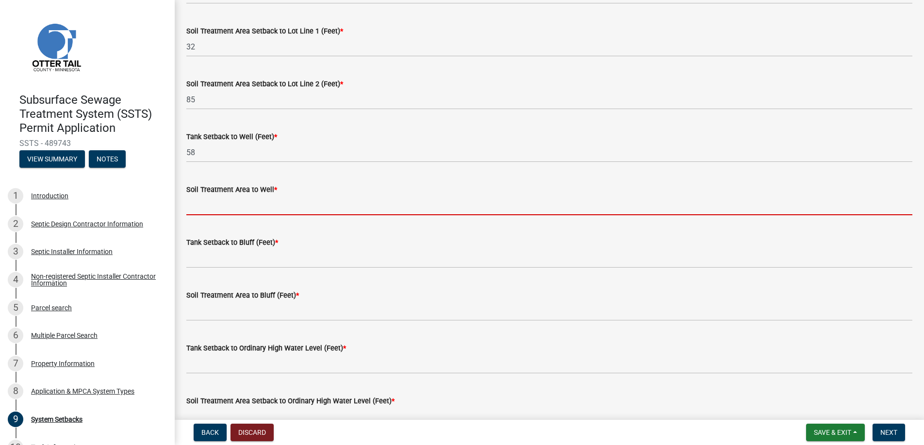
click at [210, 207] on input "Soil Treatment Area to Well *" at bounding box center [549, 206] width 726 height 20
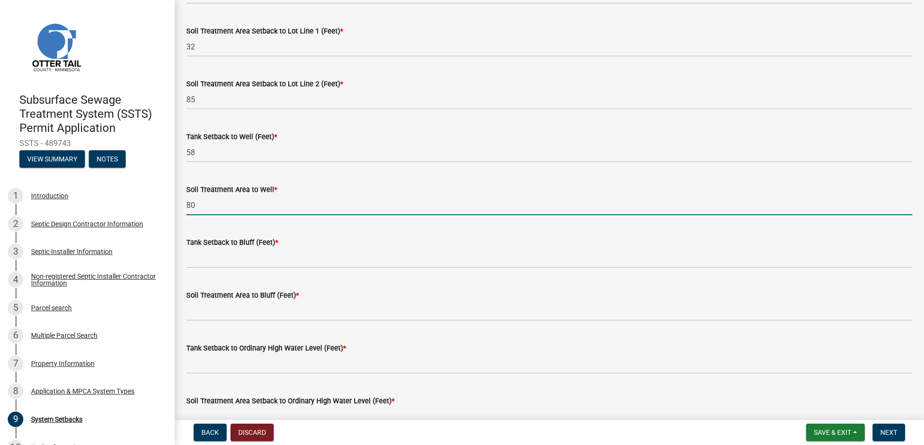
type input "80"
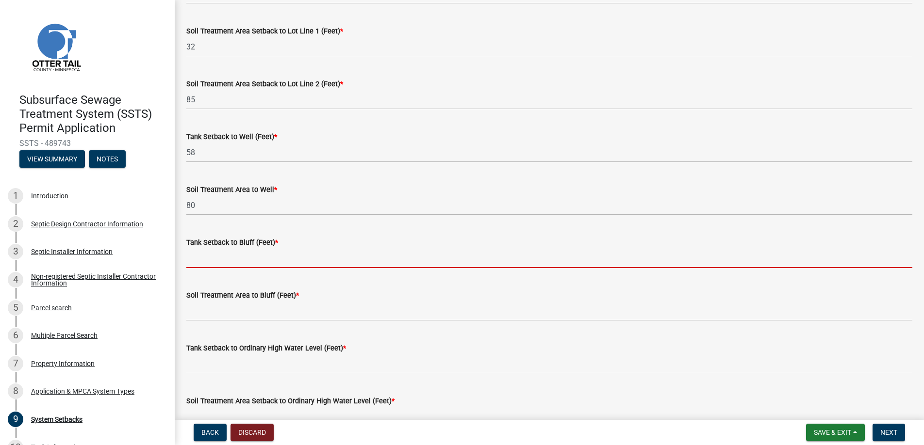
click at [213, 255] on input "Tank Setback to Bluff (Feet) *" at bounding box center [549, 258] width 726 height 20
type input "na"
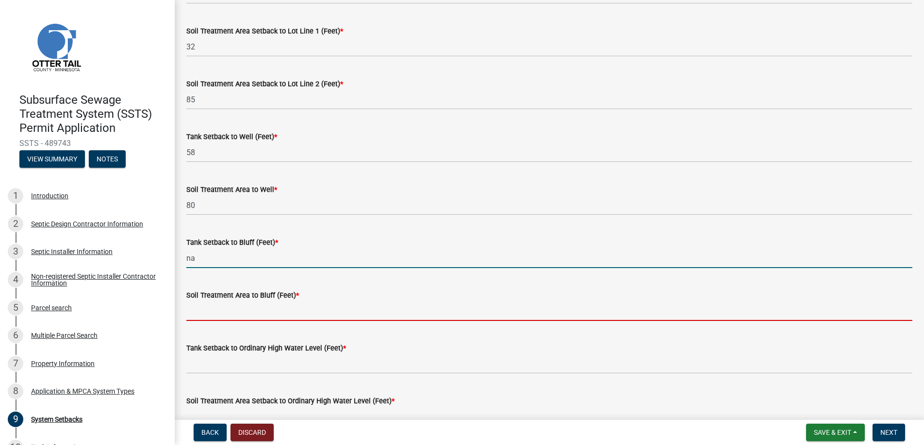
click at [230, 310] on input "Soil Treatment Area to Bluff (Feet) *" at bounding box center [549, 311] width 726 height 20
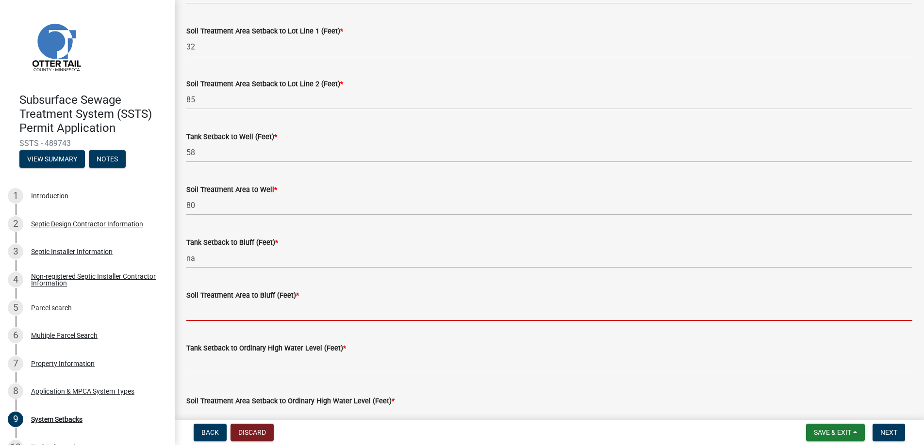
type input "na"
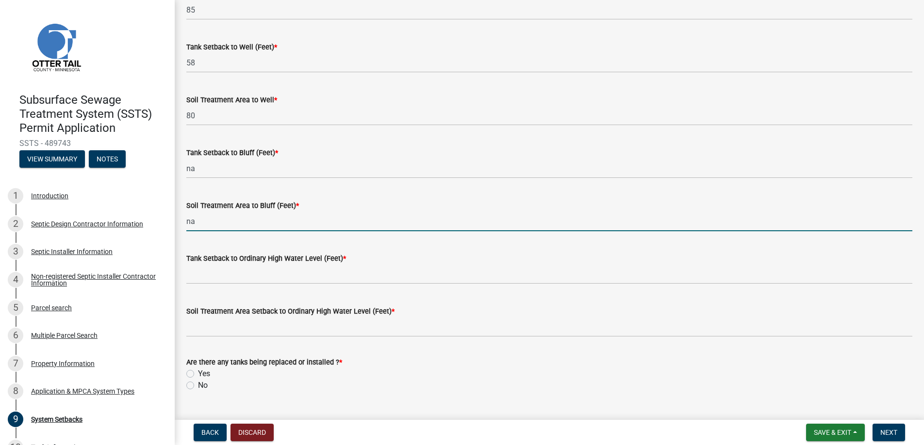
scroll to position [597, 0]
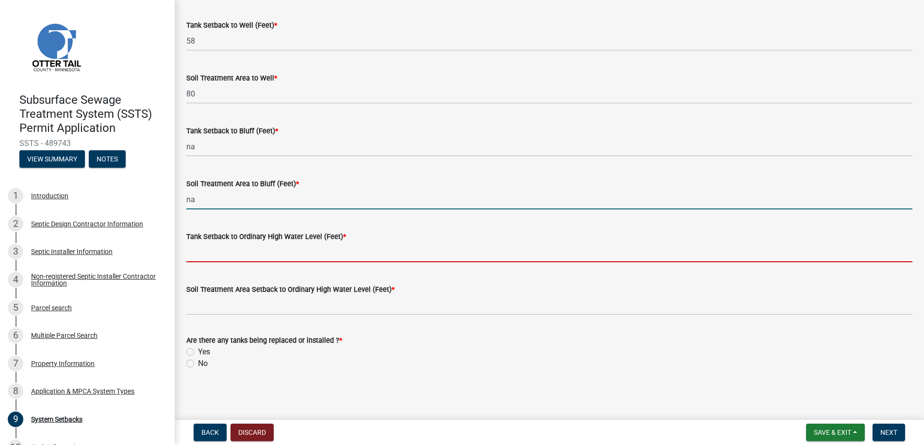
click at [227, 254] on input "Tank Setback to Ordinary High Water Level (Feet) *" at bounding box center [549, 253] width 726 height 20
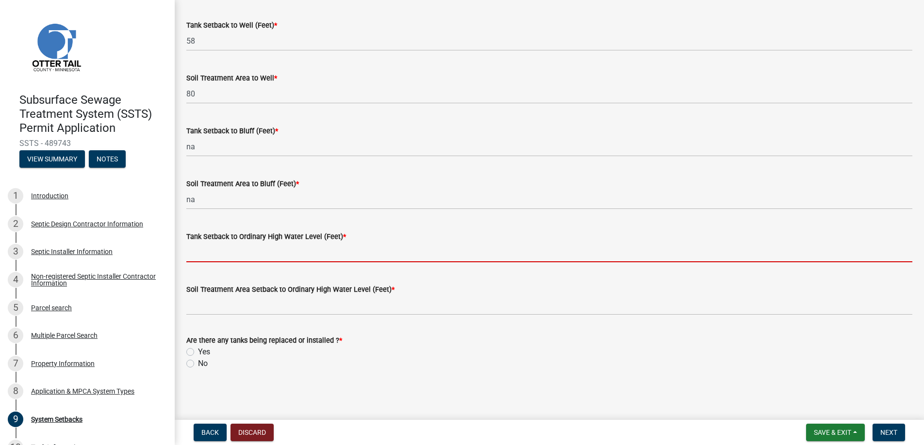
type input "na"
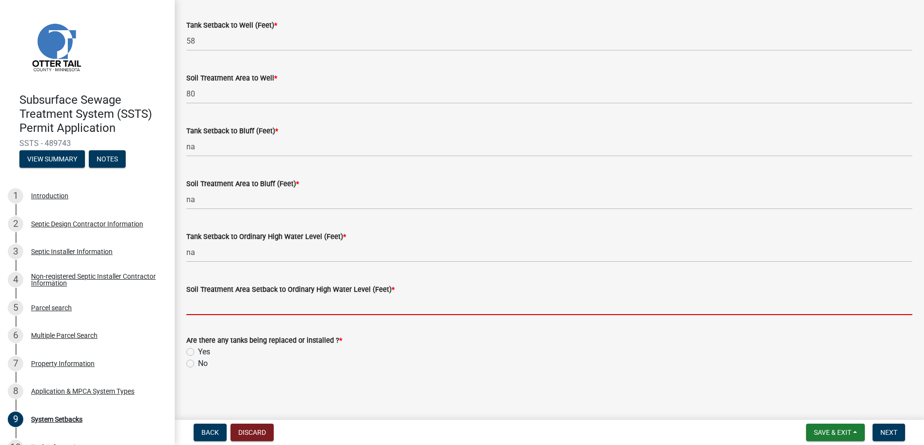
click at [222, 306] on input "Soil Treatment Area Setback to Ordinary High Water Level (Feet) *" at bounding box center [549, 306] width 726 height 20
type input "na"
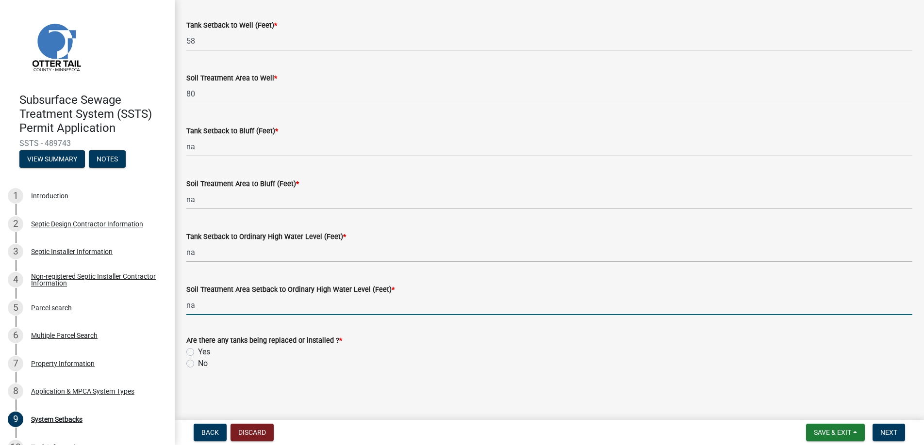
click at [198, 352] on label "Yes" at bounding box center [204, 352] width 12 height 12
click at [198, 352] on input "Yes" at bounding box center [201, 349] width 6 height 6
radio input "true"
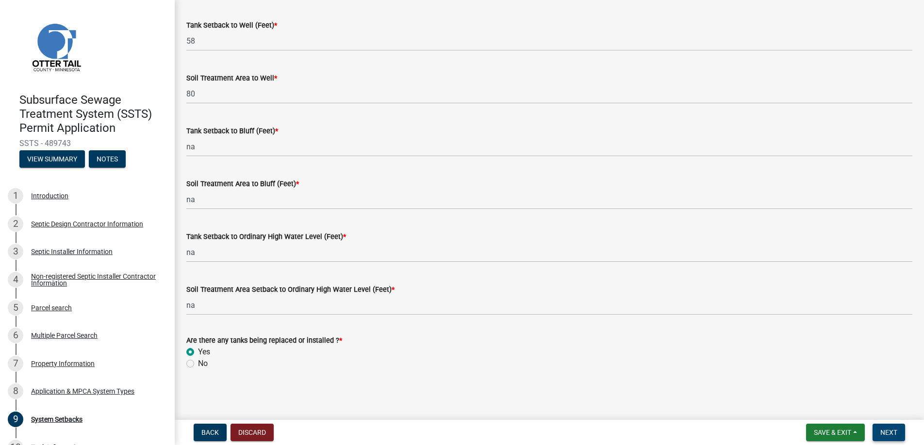
click at [891, 431] on span "Next" at bounding box center [888, 433] width 17 height 8
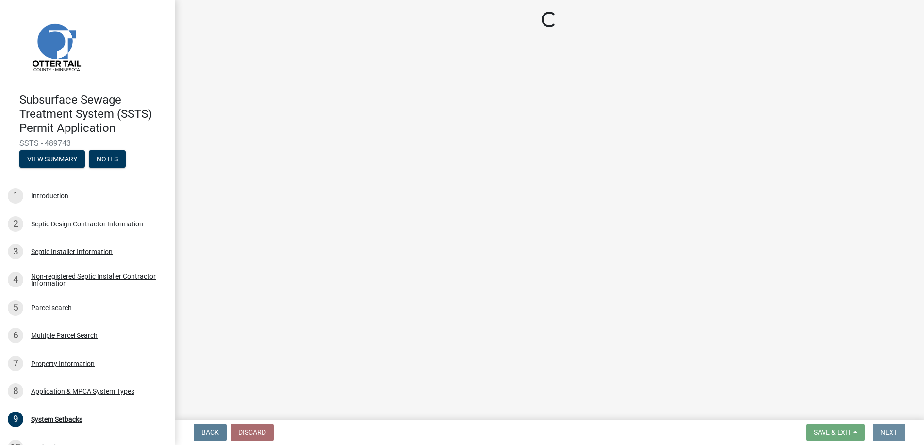
scroll to position [0, 0]
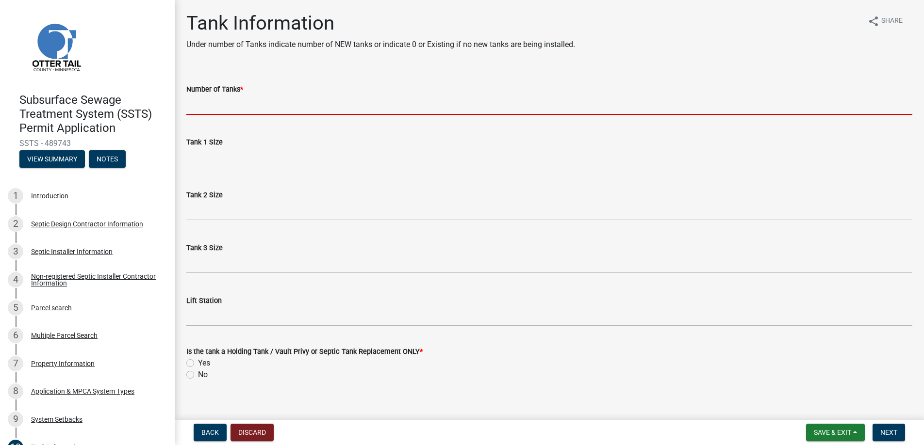
click at [209, 103] on input "Number of Tanks *" at bounding box center [549, 105] width 726 height 20
type input "2"
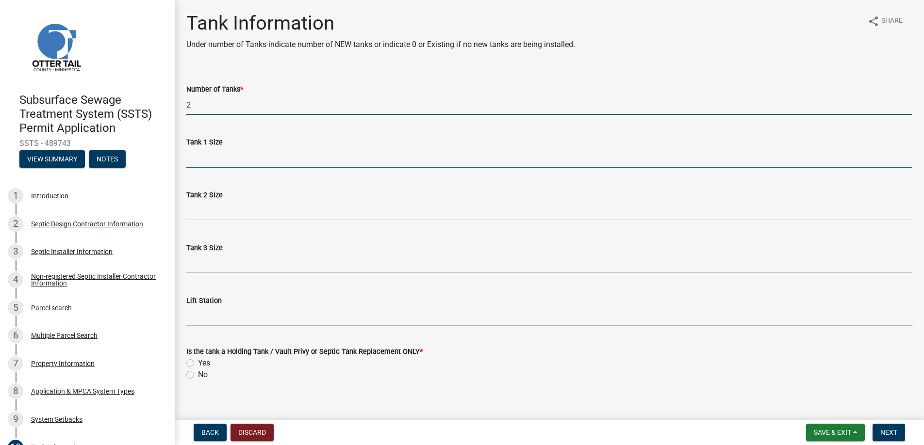
click at [214, 162] on input "Tank 1 Size" at bounding box center [549, 158] width 726 height 20
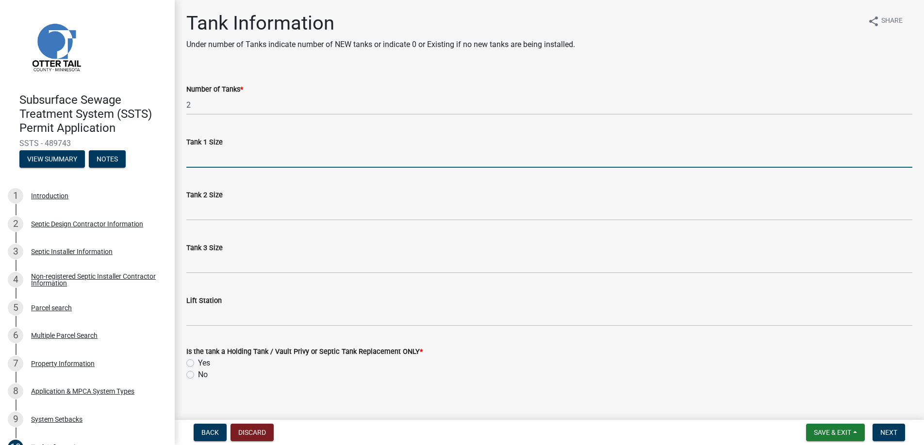
type input "1500"
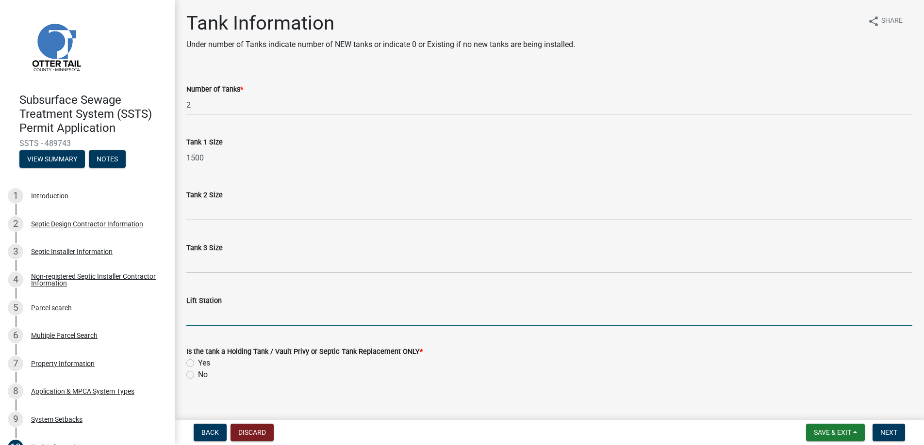
click at [196, 321] on input "Lift Station" at bounding box center [549, 317] width 726 height 20
type input "650"
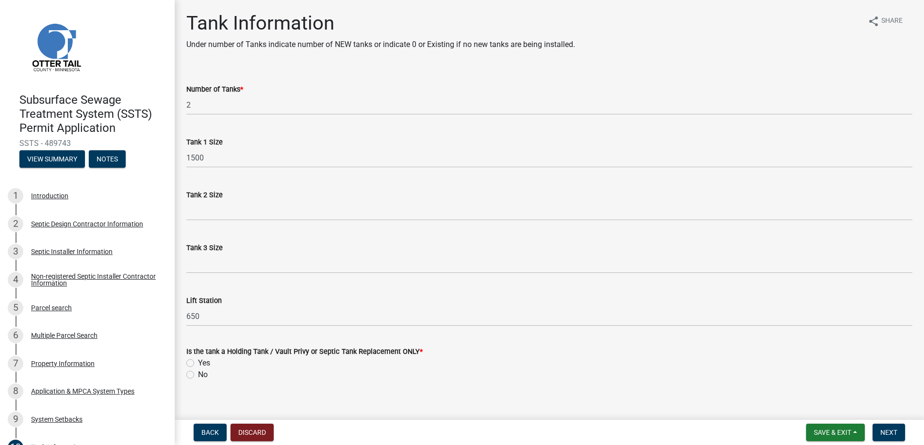
click at [198, 372] on label "No" at bounding box center [203, 375] width 10 height 12
click at [198, 372] on input "No" at bounding box center [201, 372] width 6 height 6
radio input "true"
click at [886, 427] on button "Next" at bounding box center [888, 432] width 33 height 17
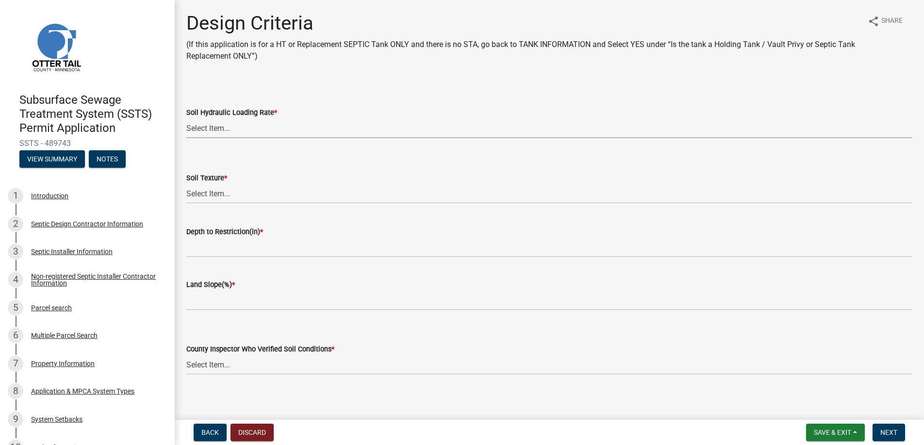
click at [210, 126] on select "Select Item... 1.6 gpd/ft2 1.2 gpd/ft2 1.0 gpd/ft2 0.87 gpd/ft2 0.78 gpd/ft2 0.…" at bounding box center [549, 128] width 726 height 20
click at [186, 118] on select "Select Item... 1.6 gpd/ft2 1.2 gpd/ft2 1.0 gpd/ft2 0.87 gpd/ft2 0.78 gpd/ft2 0.…" at bounding box center [549, 128] width 726 height 20
select select "48244220-b2d5-4708-94fb-eec21d20ddbb"
click at [212, 188] on select "Select Item... Coarse Sand (COS) Sand (S) Fine Sand (FS) Very Fine Sand (VFS) L…" at bounding box center [549, 194] width 726 height 20
click at [186, 184] on select "Select Item... Coarse Sand (COS) Sand (S) Fine Sand (FS) Very Fine Sand (VFS) L…" at bounding box center [549, 194] width 726 height 20
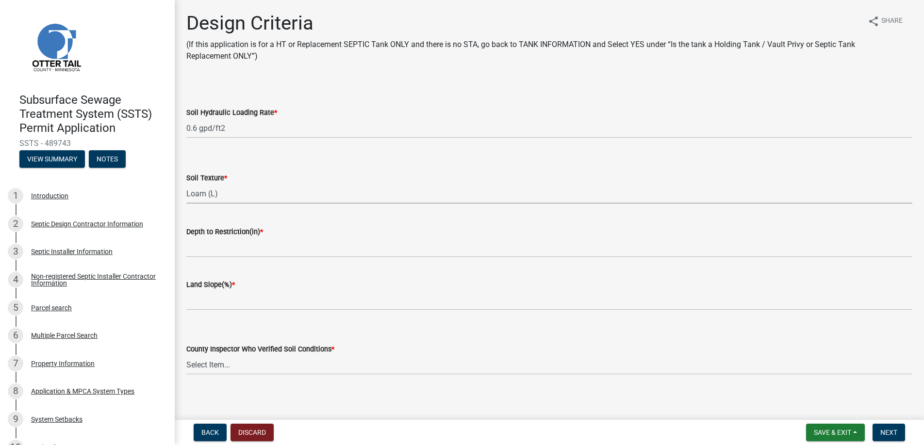
select select "4229e383-8b85-4b32-ab4b-b432a830edeb"
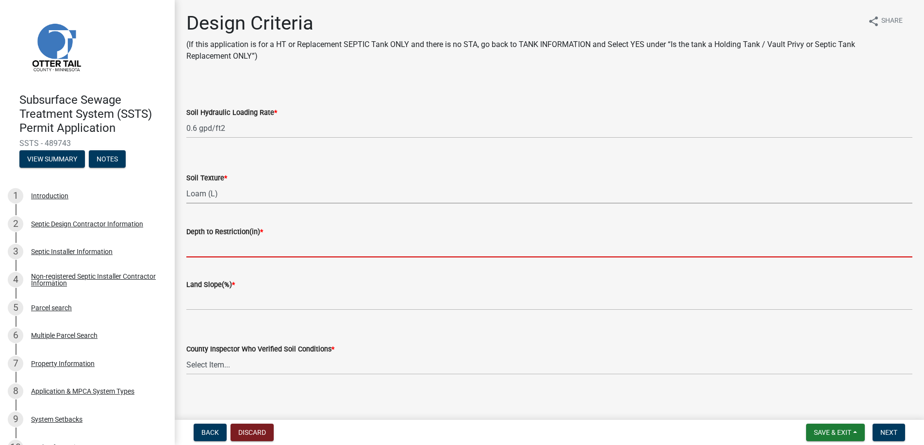
click at [223, 248] on input "Depth to Restriction(in) *" at bounding box center [549, 248] width 726 height 20
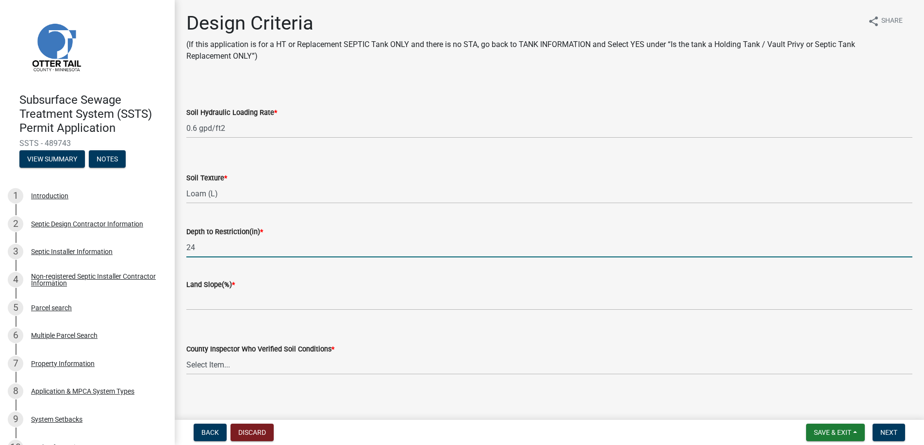
type input "24"
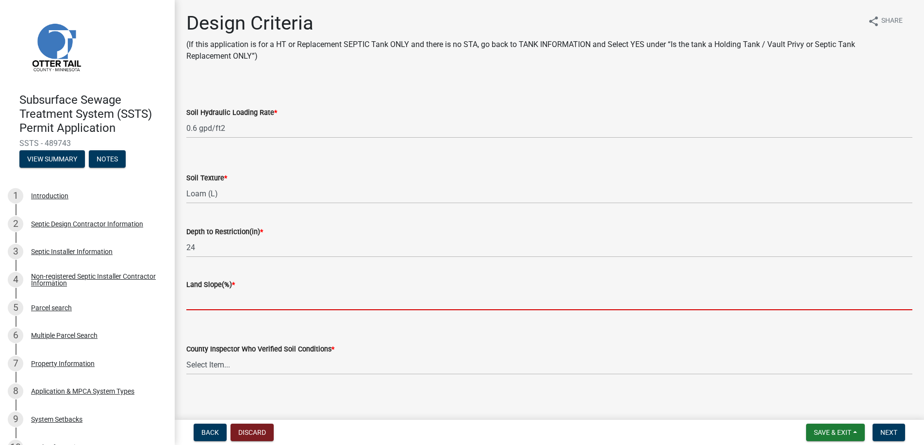
click at [228, 297] on input "Land Slope(%) *" at bounding box center [549, 301] width 726 height 20
type input "7"
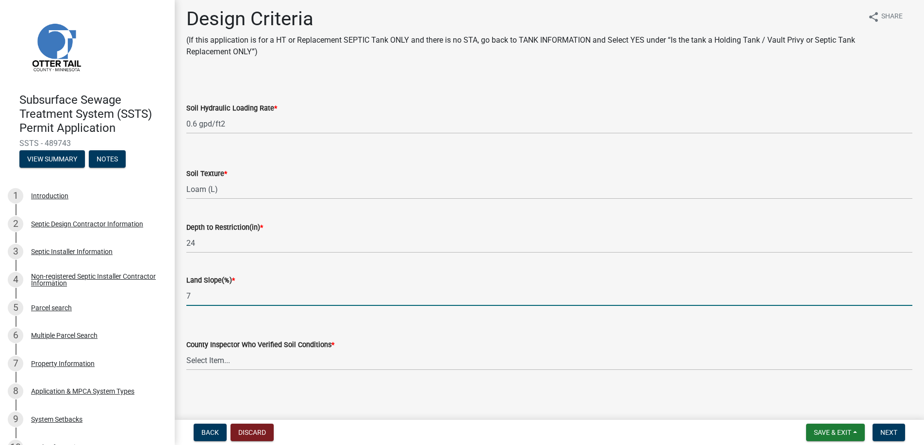
scroll to position [5, 0]
click at [217, 358] on select "Select Item... [PERSON_NAME] [PERSON_NAME] [PERSON_NAME] [PERSON_NAME] [PERSON_…" at bounding box center [549, 360] width 726 height 20
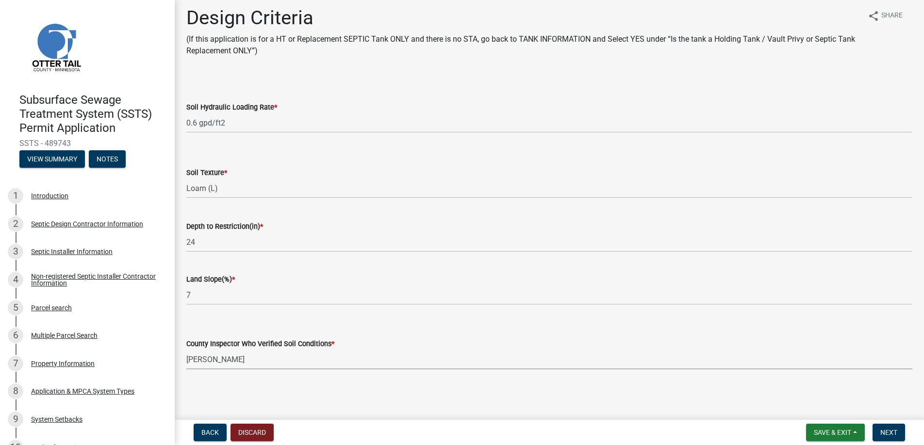
click at [186, 350] on select "Select Item... [PERSON_NAME] [PERSON_NAME] [PERSON_NAME] [PERSON_NAME] [PERSON_…" at bounding box center [549, 360] width 726 height 20
select select "77ed3ba4-a6d5-4048-ab27-59c0bc717e6e"
click at [888, 432] on span "Next" at bounding box center [888, 433] width 17 height 8
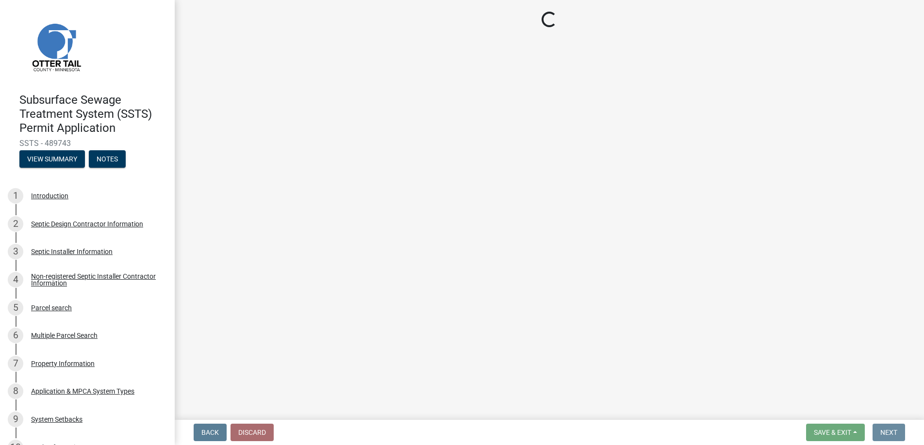
scroll to position [0, 0]
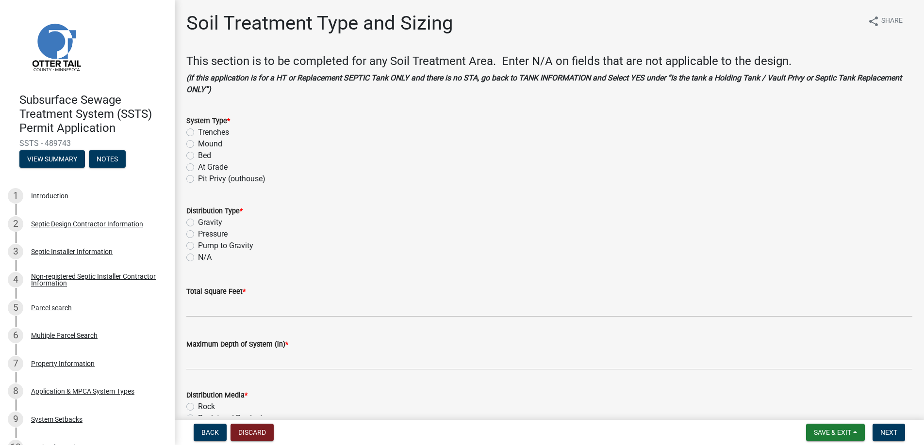
click at [198, 142] on label "Mound" at bounding box center [210, 144] width 24 height 12
click at [198, 142] on input "Mound" at bounding box center [201, 141] width 6 height 6
radio input "true"
click at [198, 234] on label "Pressure" at bounding box center [213, 235] width 30 height 12
click at [198, 234] on input "Pressure" at bounding box center [201, 232] width 6 height 6
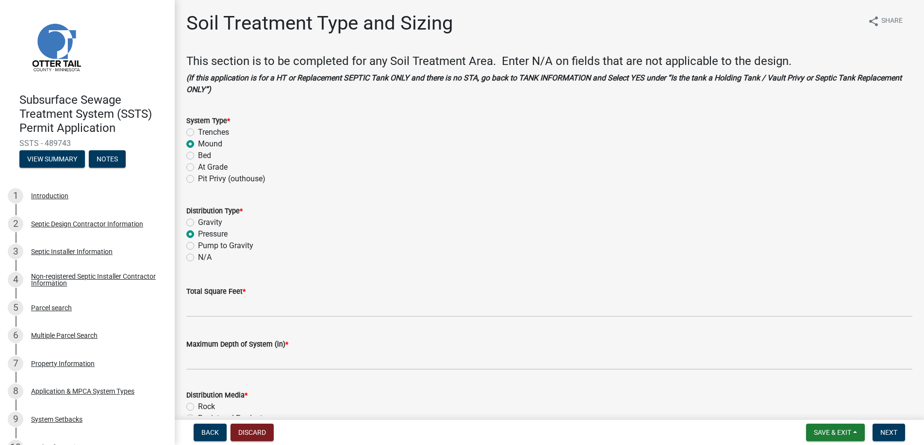
radio input "true"
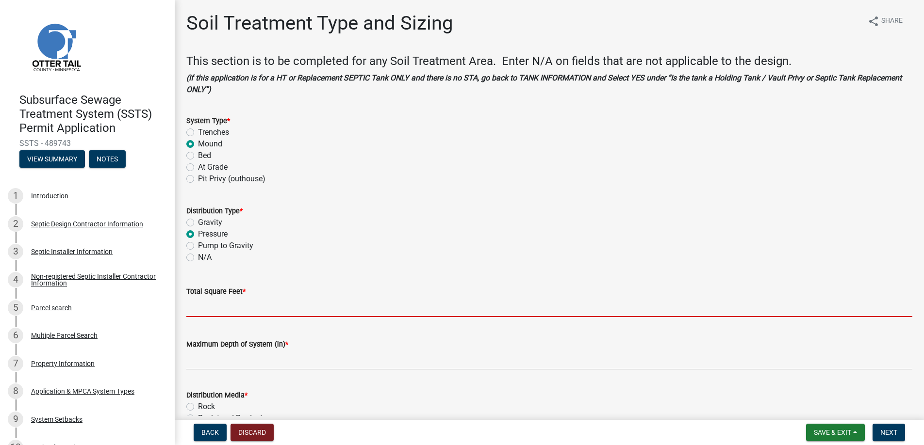
click at [206, 308] on input "Total Square Feet *" at bounding box center [549, 307] width 726 height 20
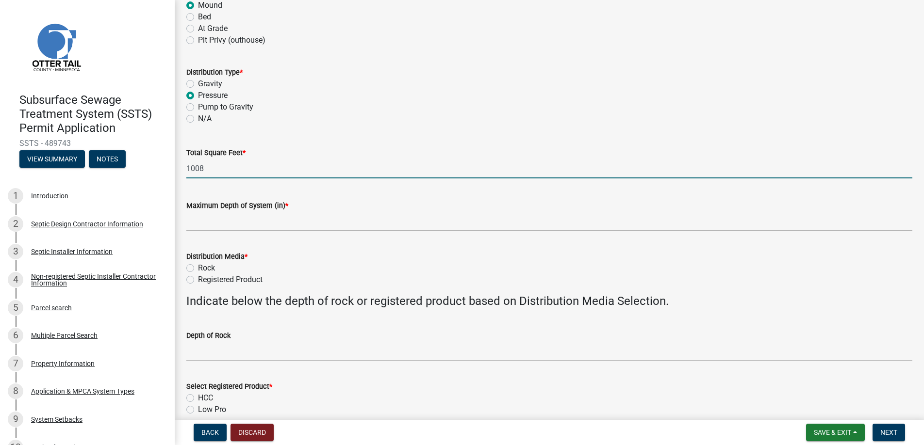
scroll to position [146, 0]
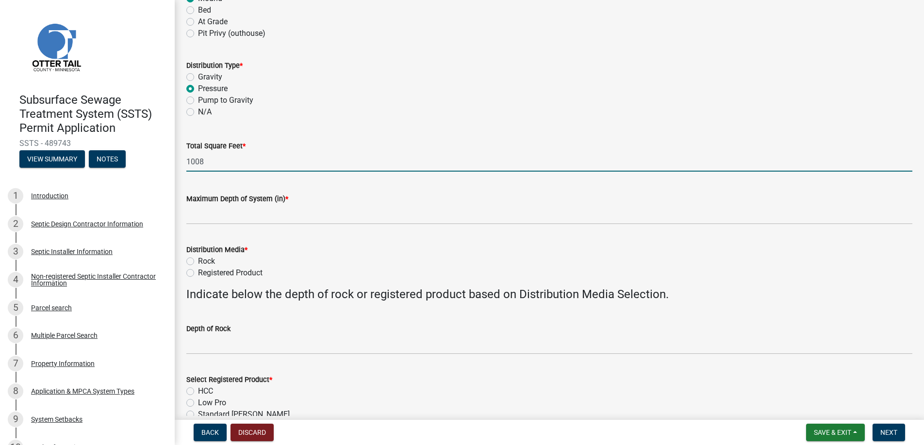
type input "1008"
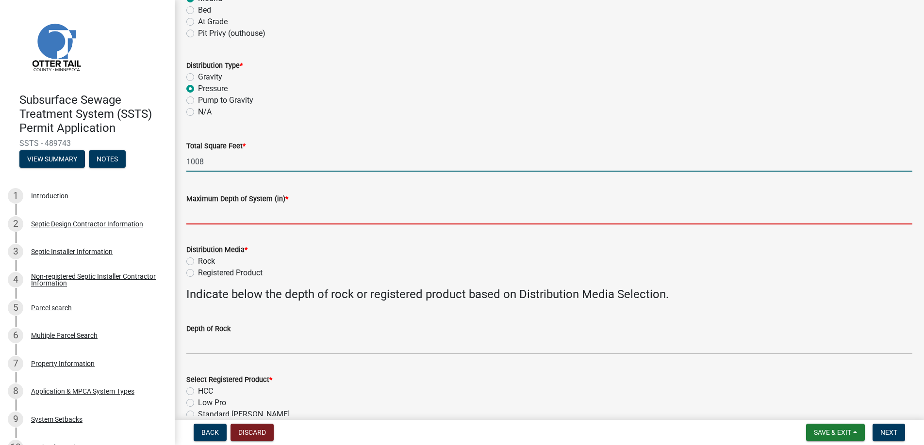
click at [222, 217] on input "Maximum Depth of System (in) *" at bounding box center [549, 215] width 726 height 20
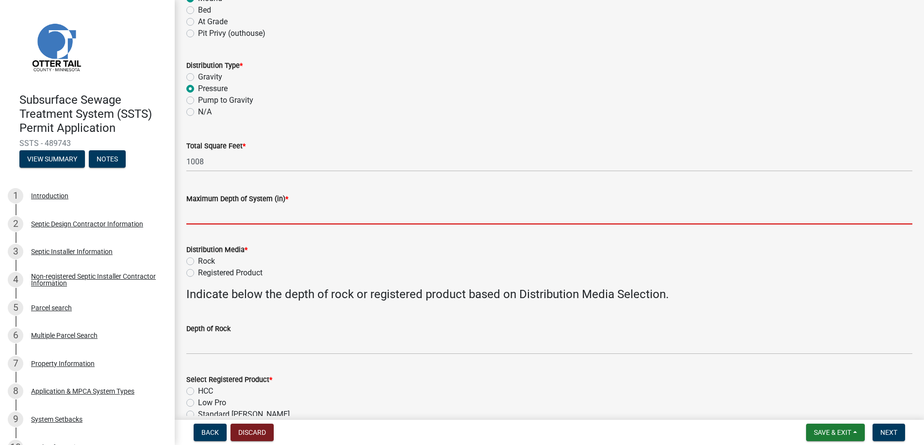
type input "0"
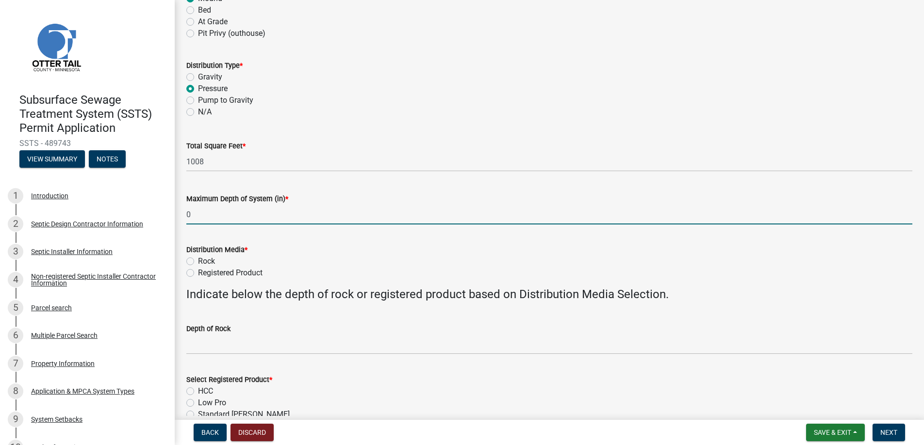
click at [198, 271] on label "Registered Product" at bounding box center [230, 273] width 65 height 12
click at [198, 271] on input "Registered Product" at bounding box center [201, 270] width 6 height 6
radio input "true"
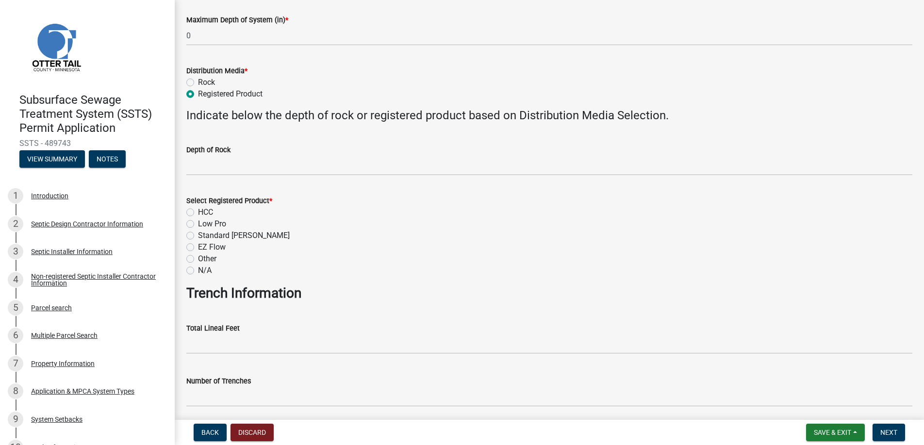
scroll to position [340, 0]
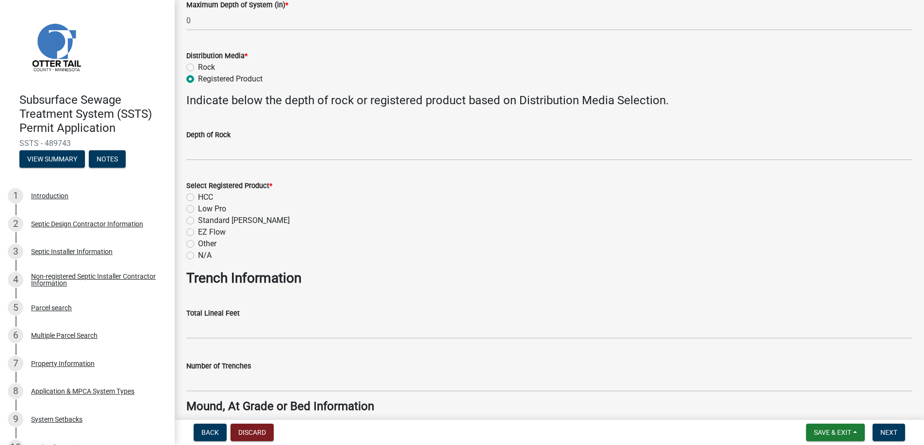
click at [198, 208] on label "Low Pro" at bounding box center [212, 209] width 28 height 12
click at [198, 208] on input "Low Pro" at bounding box center [201, 206] width 6 height 6
radio input "true"
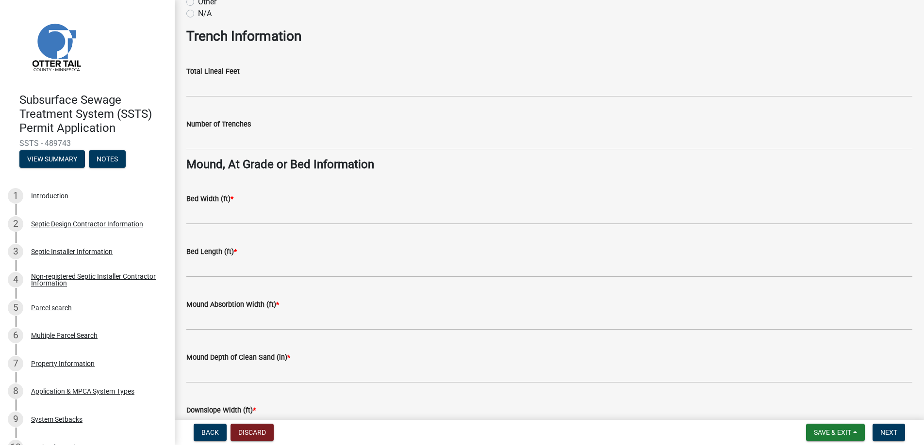
scroll to position [582, 0]
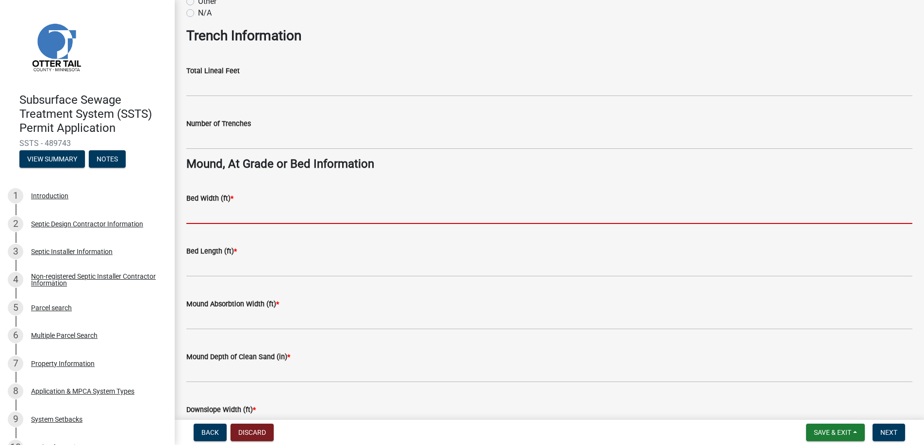
click at [209, 213] on input "Bed Width (ft) *" at bounding box center [549, 214] width 726 height 20
type input "9"
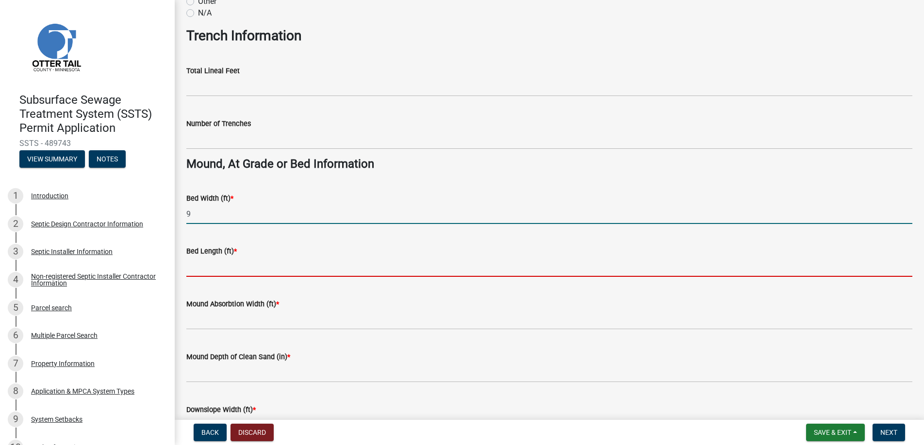
click at [220, 267] on input "Bed Length (ft) *" at bounding box center [549, 267] width 726 height 20
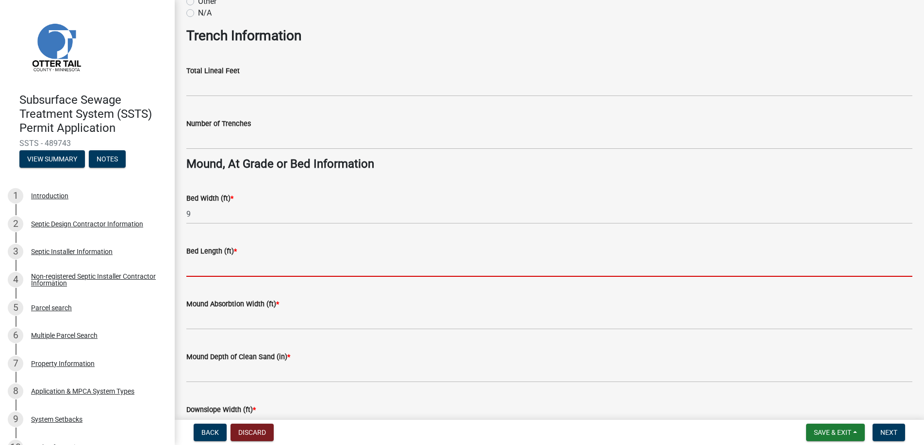
type input "56"
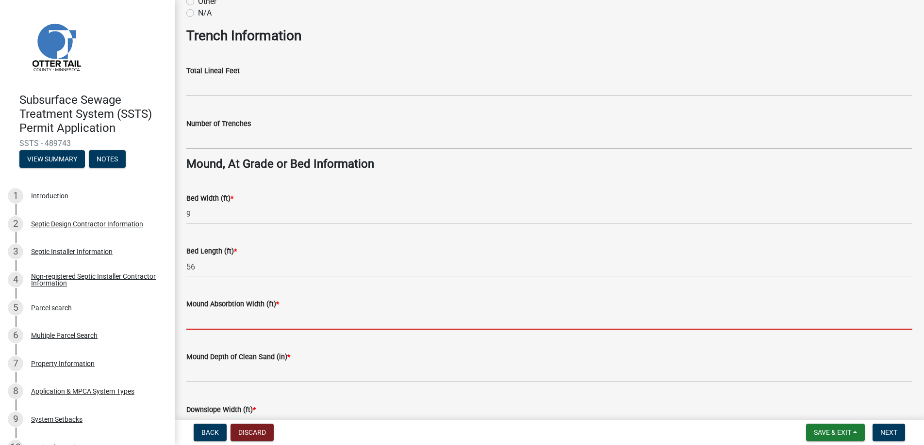
click at [203, 319] on input "Mound Absorbtion Width (ft) *" at bounding box center [549, 320] width 726 height 20
type input "18"
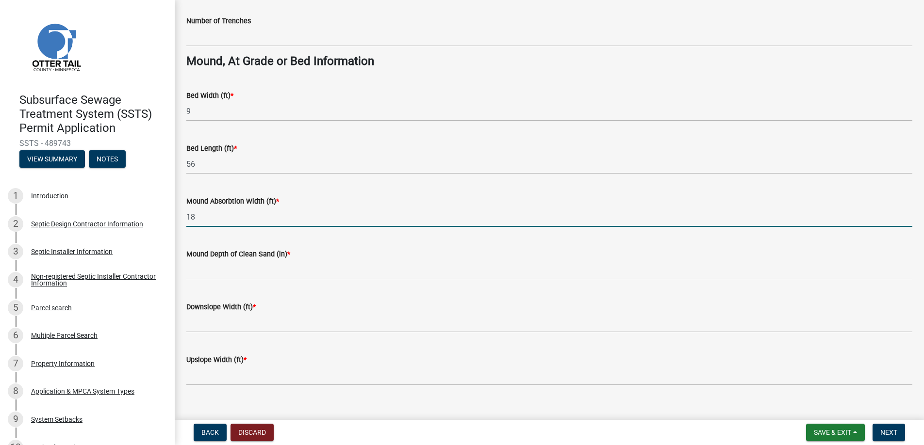
scroll to position [700, 0]
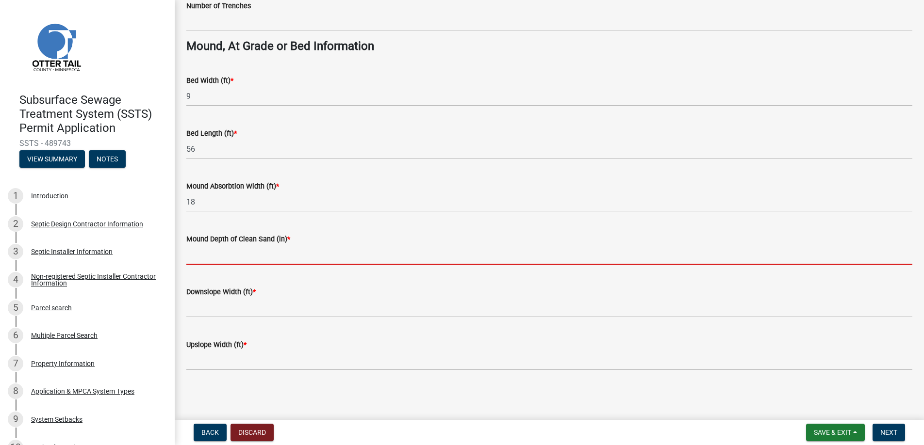
click at [213, 252] on input "Mound Depth of Clean Sand (in) *" at bounding box center [549, 255] width 726 height 20
type input "12"
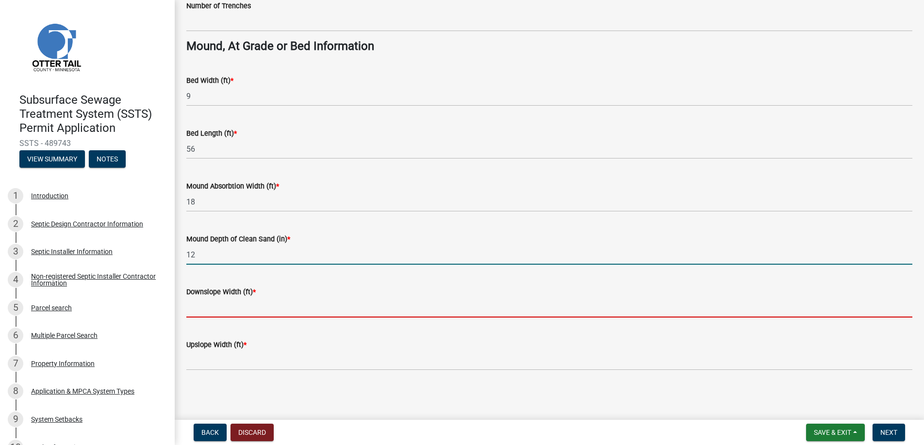
click at [216, 308] on input "Downslope Width (ft) *" at bounding box center [549, 308] width 726 height 20
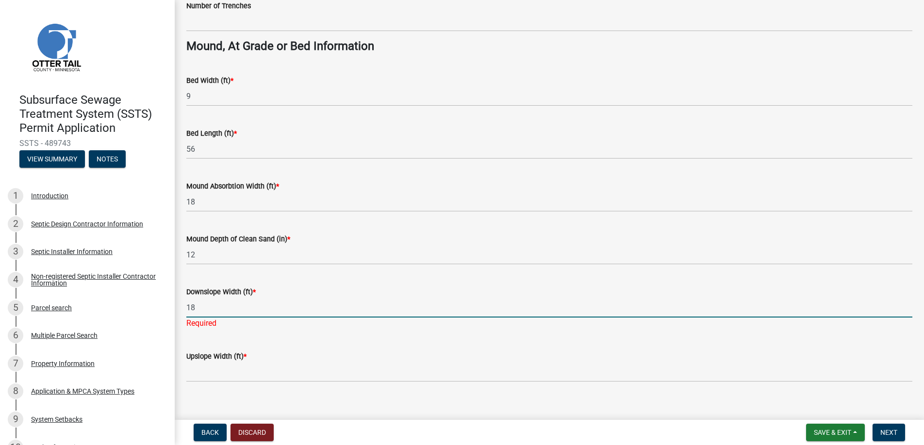
type input "18"
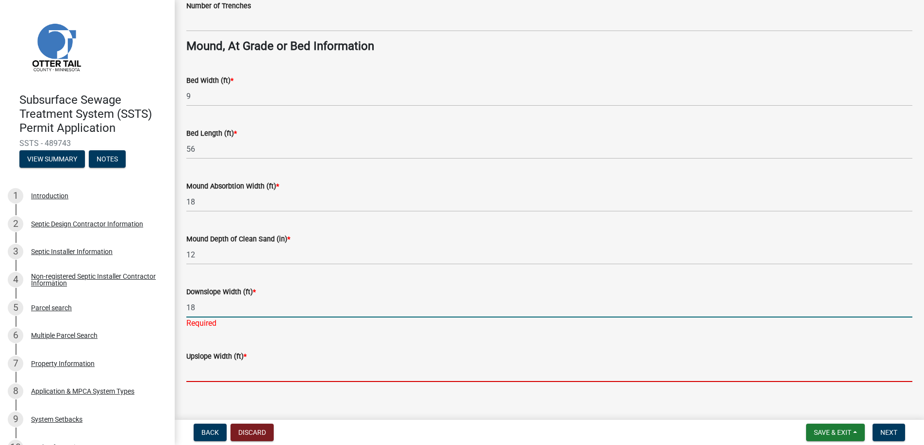
click at [222, 368] on input "Upslope Width (ft) *" at bounding box center [549, 372] width 726 height 20
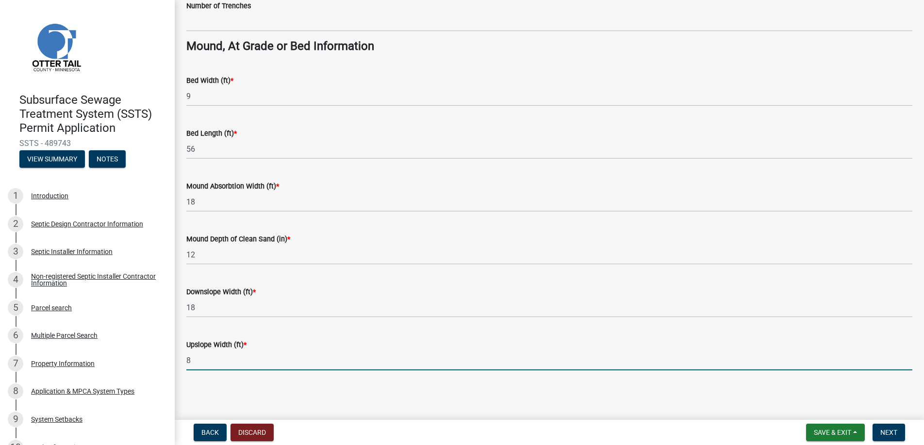
type input "8"
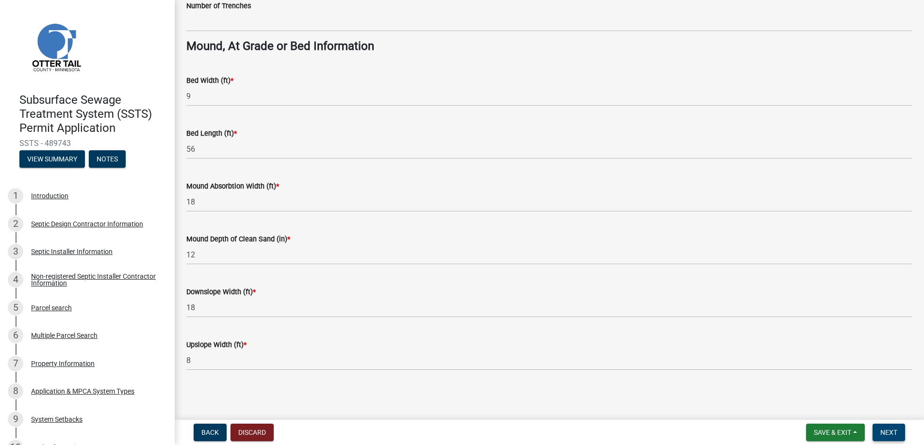
click at [887, 430] on span "Next" at bounding box center [888, 433] width 17 height 8
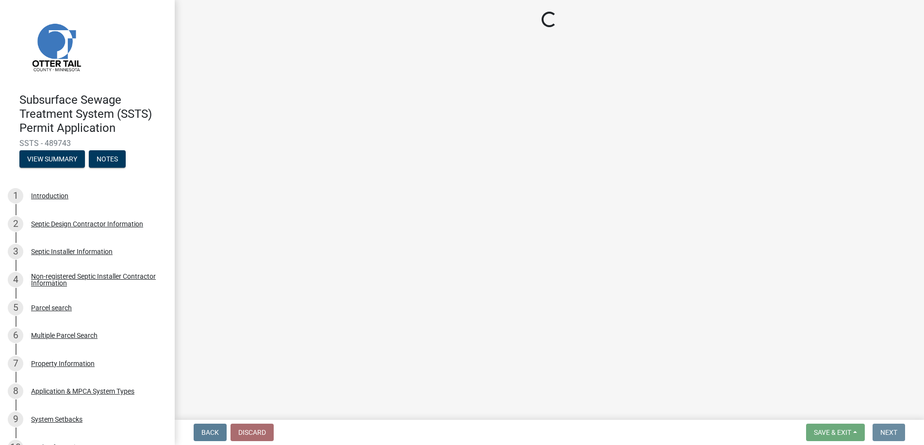
scroll to position [0, 0]
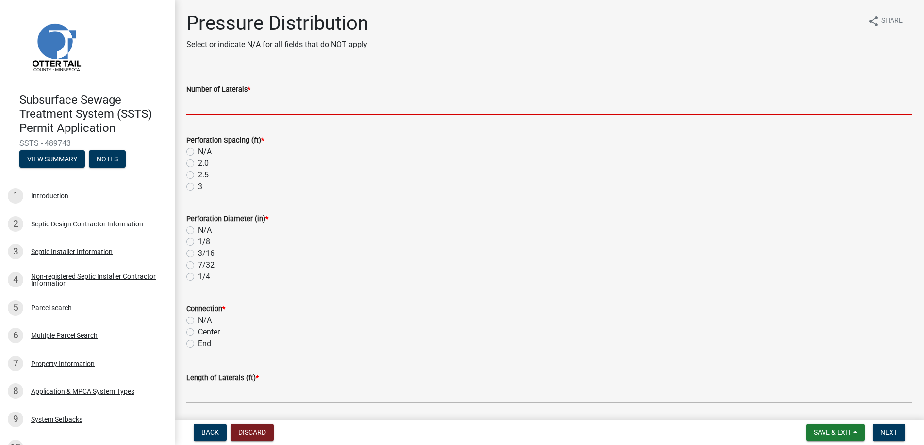
click at [209, 105] on input "Number of Laterals *" at bounding box center [549, 105] width 726 height 20
type input "3"
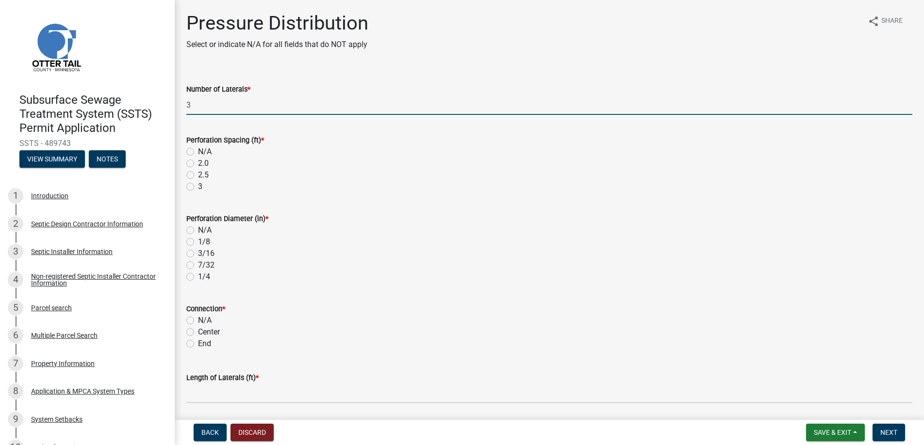
click at [198, 185] on label "3" at bounding box center [200, 187] width 4 height 12
click at [198, 185] on input "3" at bounding box center [201, 184] width 6 height 6
radio input "true"
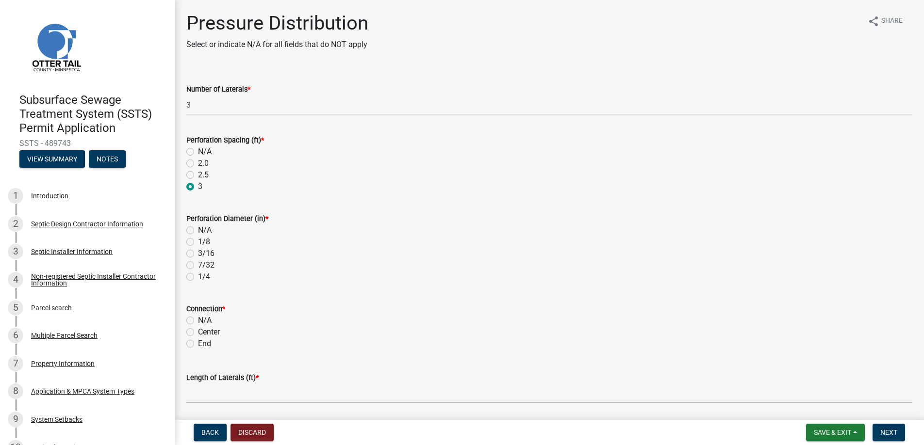
click at [198, 265] on label "7/32" at bounding box center [206, 266] width 16 height 12
click at [198, 265] on input "7/32" at bounding box center [201, 263] width 6 height 6
radio input "true"
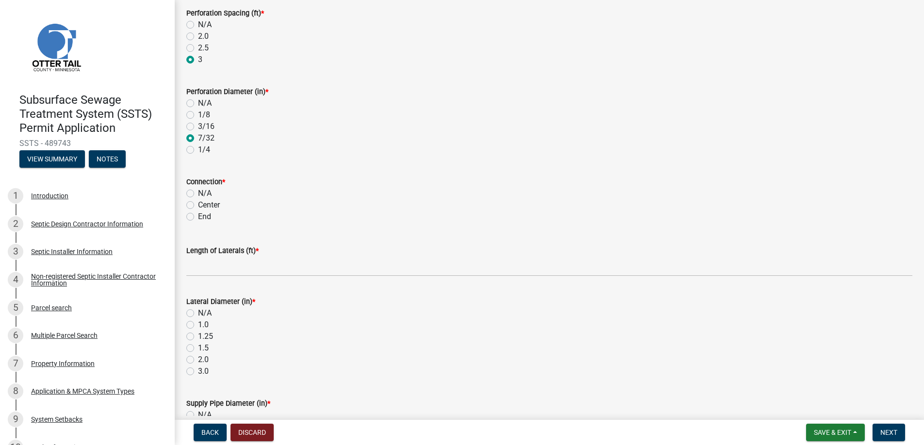
scroll to position [194, 0]
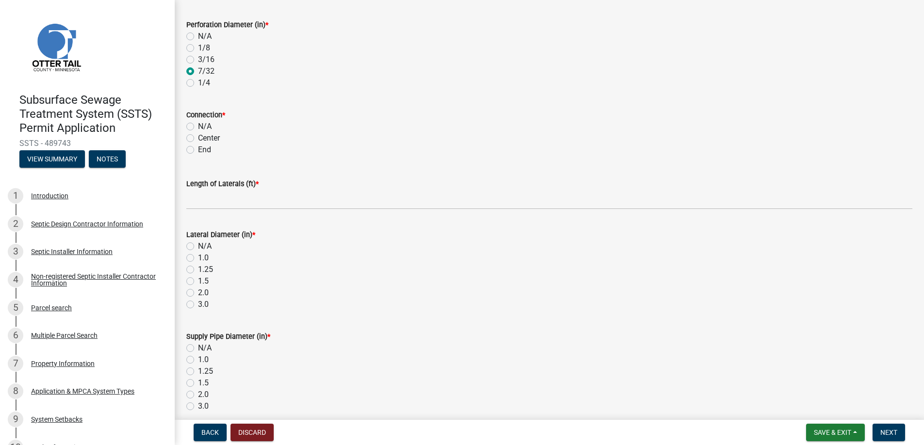
click at [198, 148] on label "End" at bounding box center [204, 150] width 13 height 12
click at [198, 148] on input "End" at bounding box center [201, 147] width 6 height 6
radio input "true"
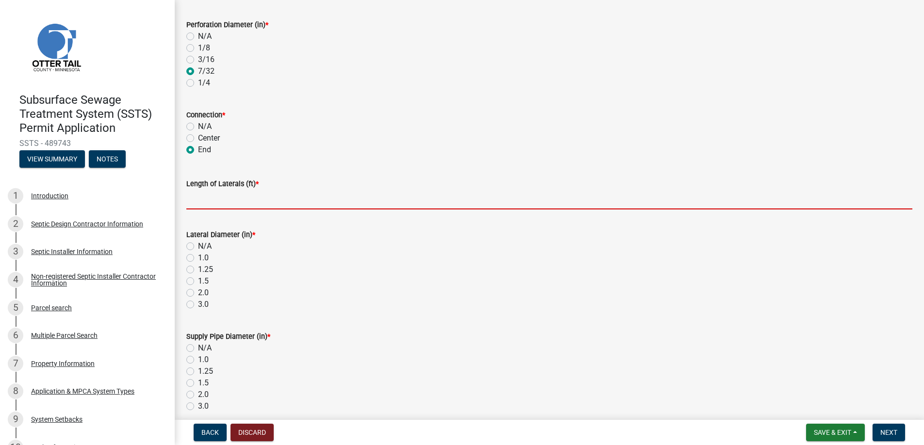
click at [213, 199] on input "Length of Laterals (ft) *" at bounding box center [549, 200] width 726 height 20
type input "54"
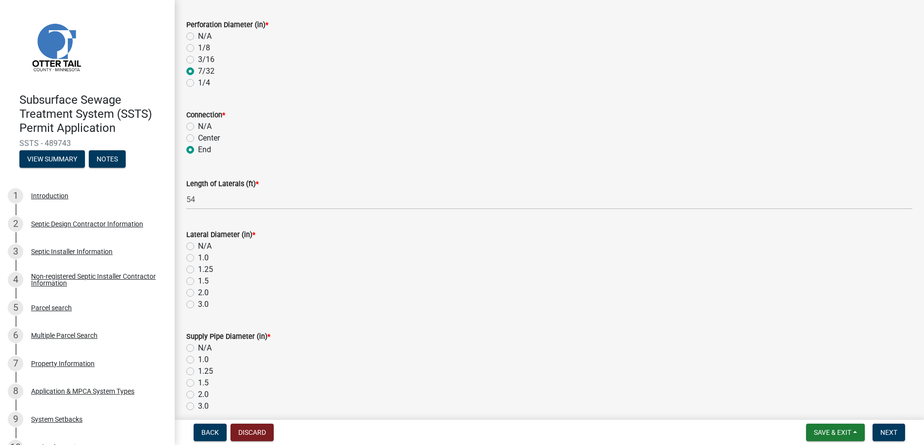
click at [198, 280] on label "1.5" at bounding box center [203, 282] width 11 height 12
click at [198, 280] on input "1.5" at bounding box center [201, 279] width 6 height 6
radio input "true"
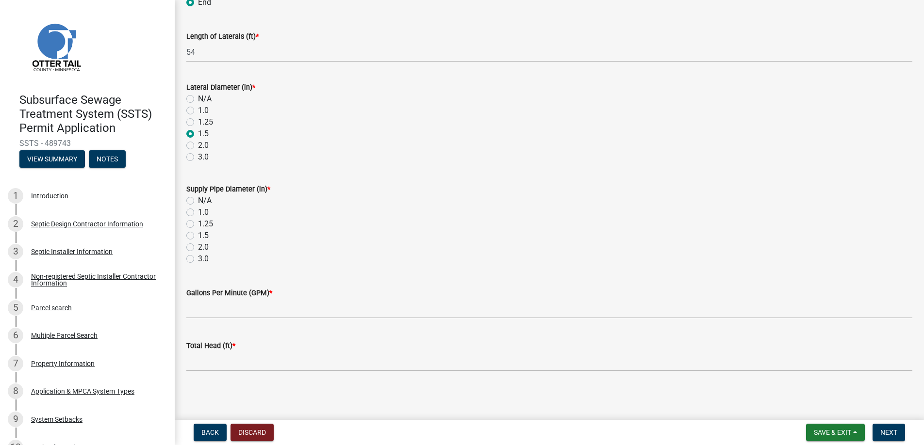
scroll to position [343, 0]
click at [198, 246] on label "2.0" at bounding box center [203, 247] width 11 height 12
click at [198, 246] on input "2.0" at bounding box center [201, 244] width 6 height 6
radio input "true"
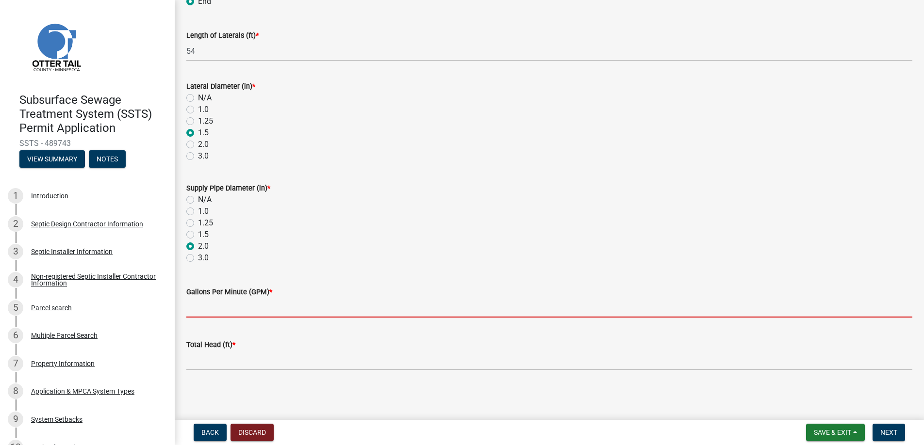
click at [206, 305] on input "Gallons Per Minute (GPM) *" at bounding box center [549, 308] width 726 height 20
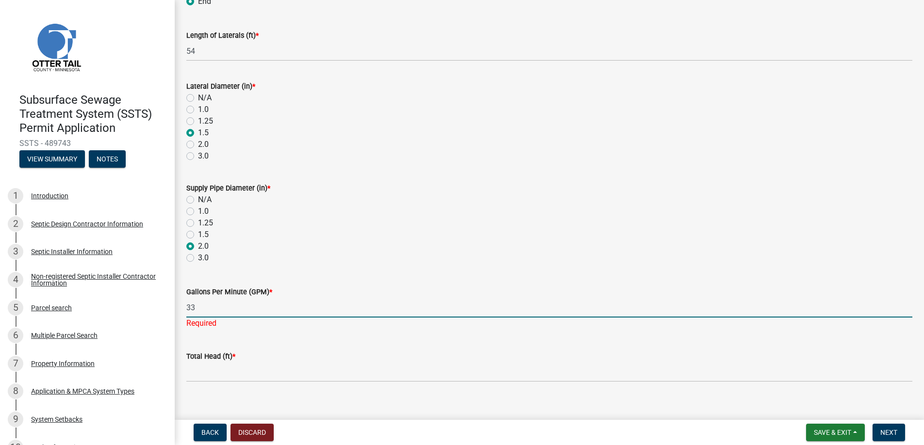
type input "33"
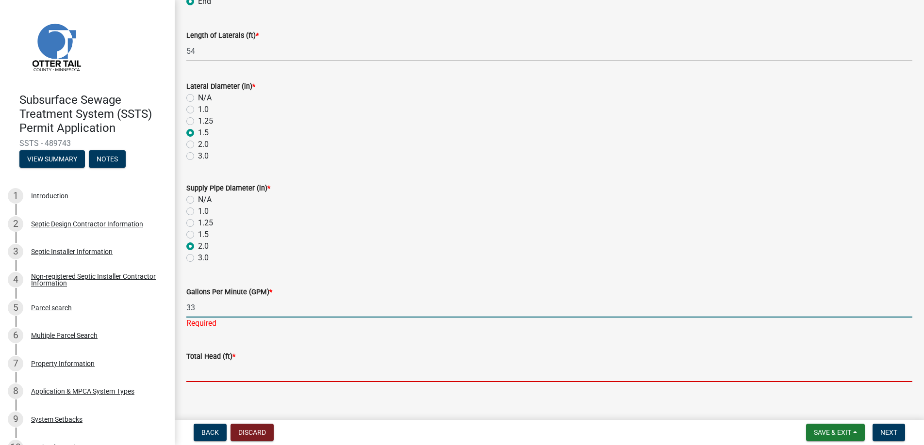
click at [207, 369] on input "Total Head (ft) *" at bounding box center [549, 372] width 726 height 20
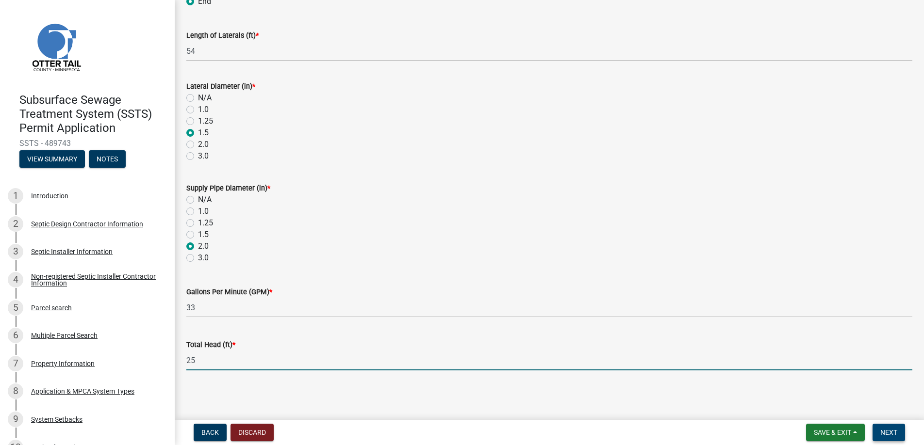
type input "25"
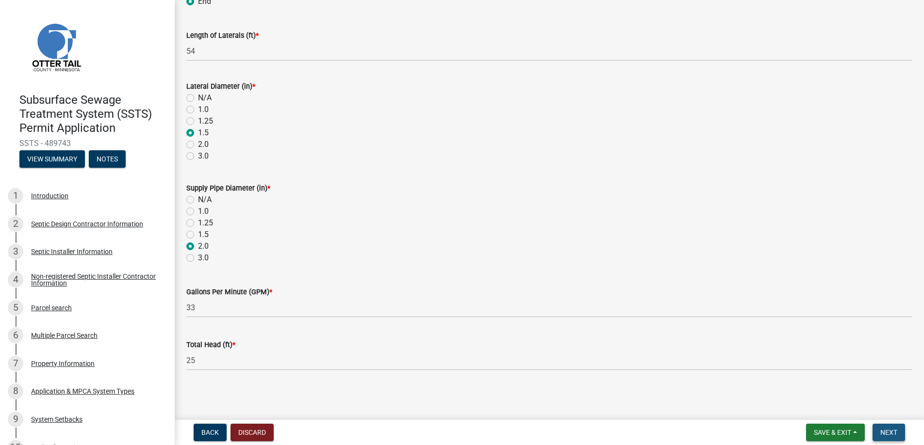
click at [885, 431] on span "Next" at bounding box center [888, 433] width 17 height 8
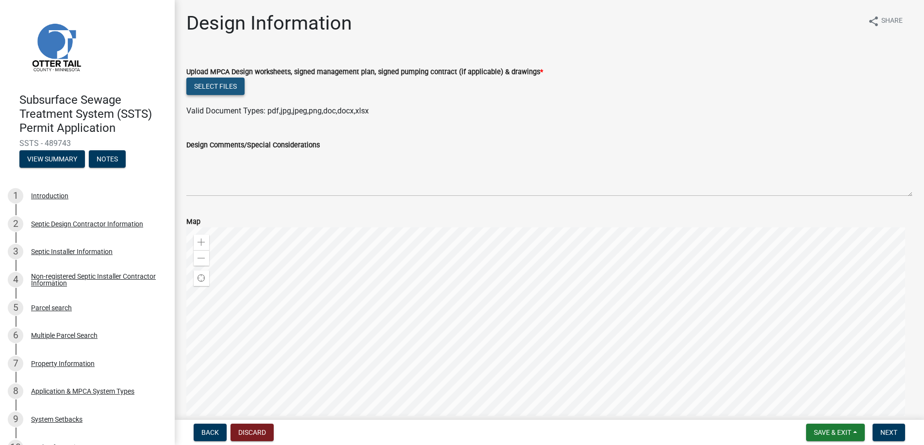
click at [214, 82] on button "Select files" at bounding box center [215, 86] width 58 height 17
click at [225, 85] on button "Select files" at bounding box center [215, 86] width 58 height 17
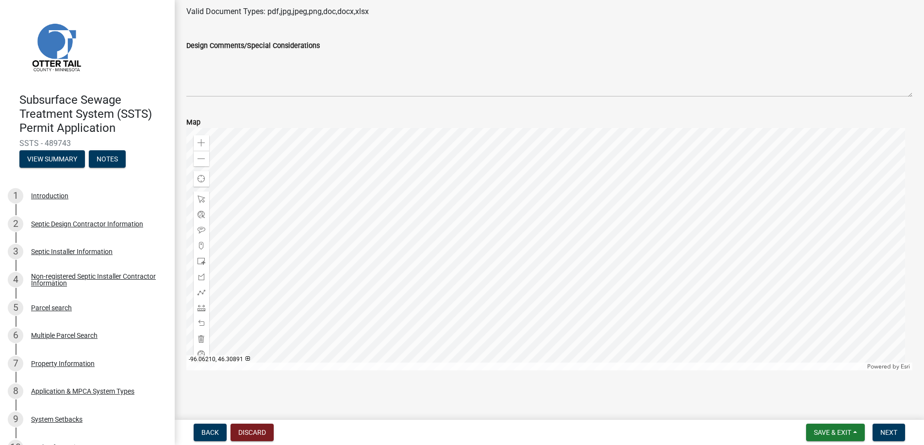
scroll to position [384, 0]
click at [888, 432] on span "Next" at bounding box center [888, 433] width 17 height 8
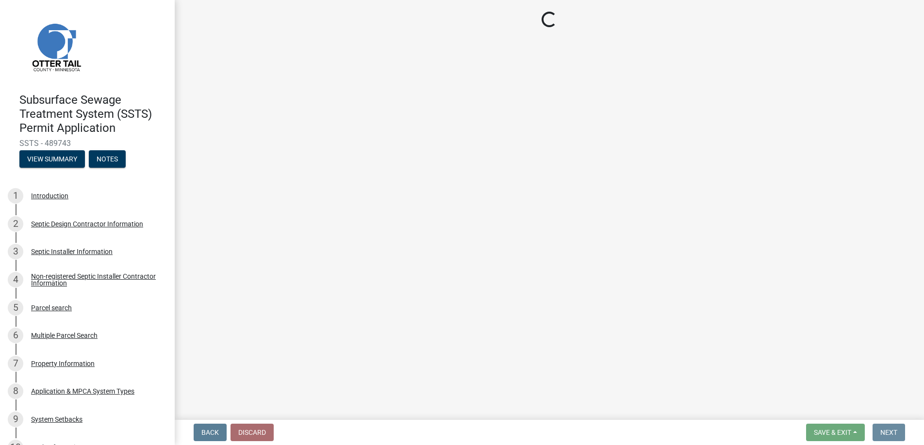
scroll to position [0, 0]
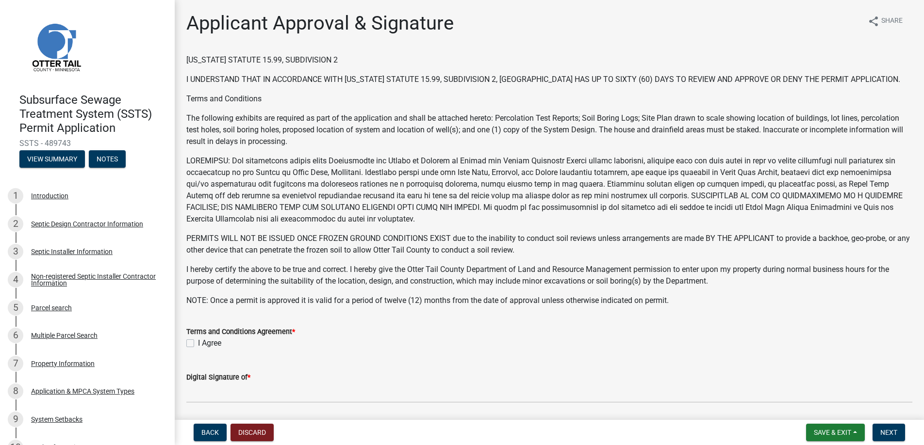
click at [198, 343] on label "I Agree" at bounding box center [209, 344] width 23 height 12
click at [198, 343] on input "I Agree" at bounding box center [201, 341] width 6 height 6
checkbox input "true"
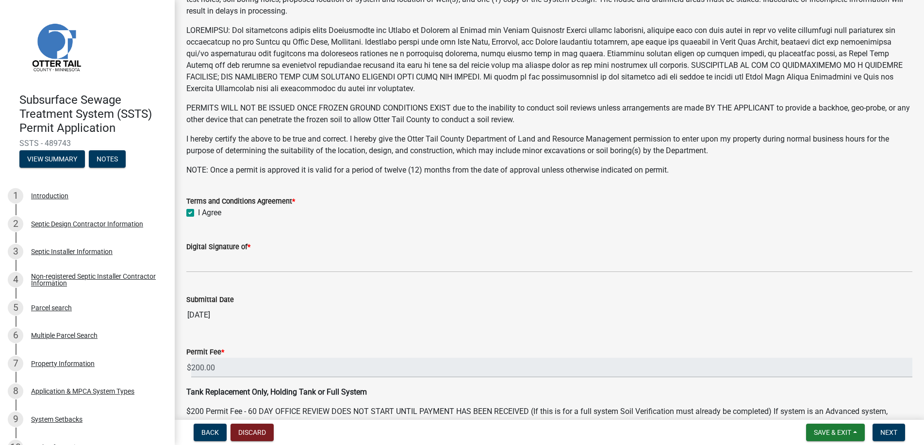
scroll to position [189, 0]
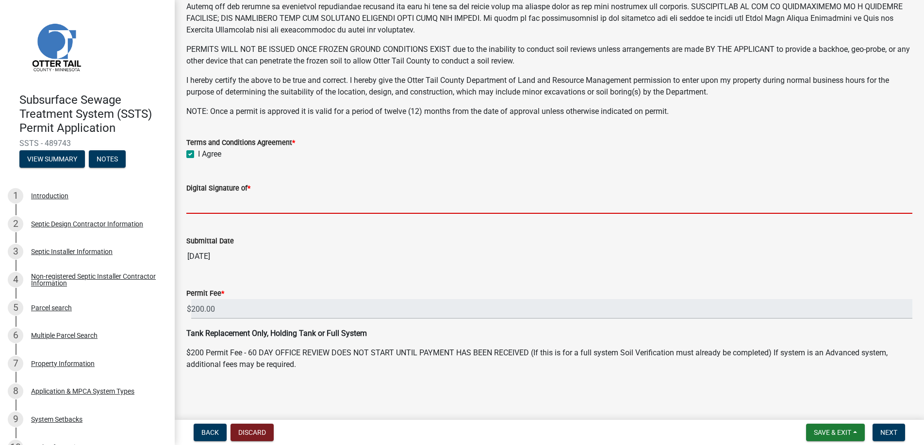
click at [238, 204] on input "Digital Signature of *" at bounding box center [549, 204] width 726 height 20
type input "[PERSON_NAME]"
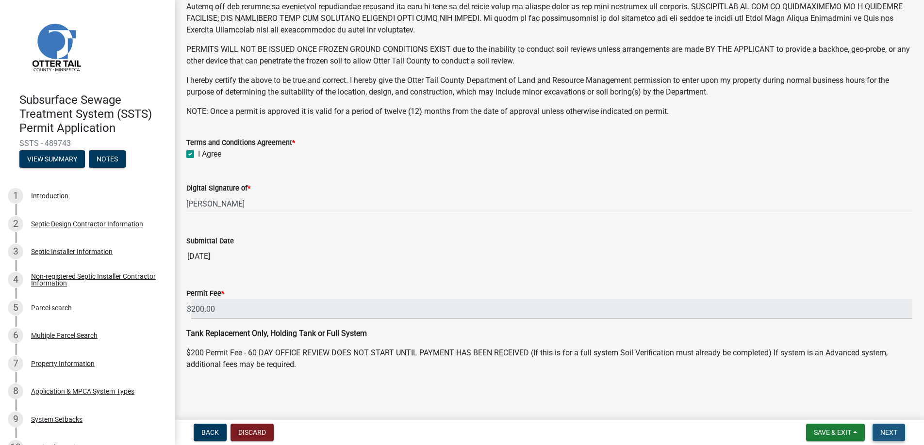
click at [889, 432] on span "Next" at bounding box center [888, 433] width 17 height 8
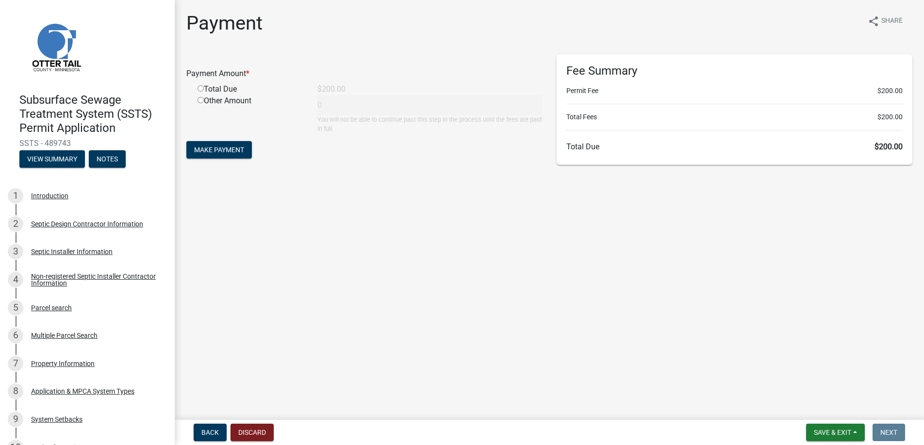
click at [200, 86] on input "radio" at bounding box center [200, 88] width 6 height 6
radio input "true"
type input "200"
click at [215, 149] on span "Make Payment" at bounding box center [219, 150] width 50 height 8
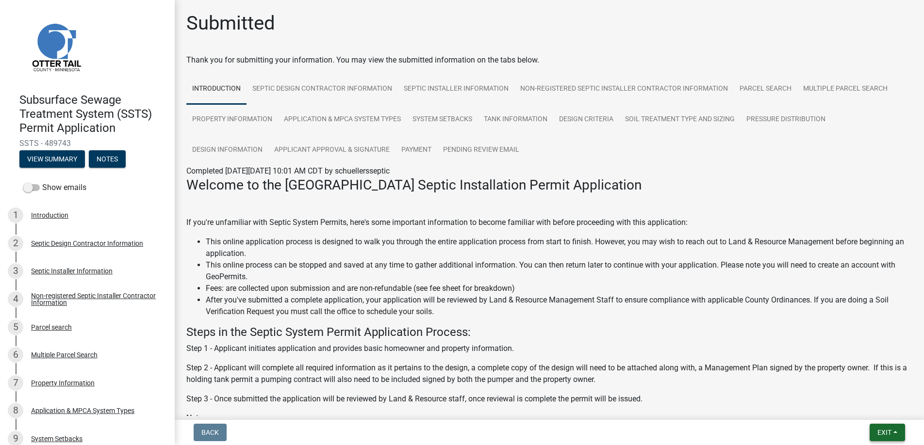
click at [883, 430] on span "Exit" at bounding box center [884, 433] width 14 height 8
click at [868, 406] on button "Save & Exit" at bounding box center [866, 407] width 78 height 23
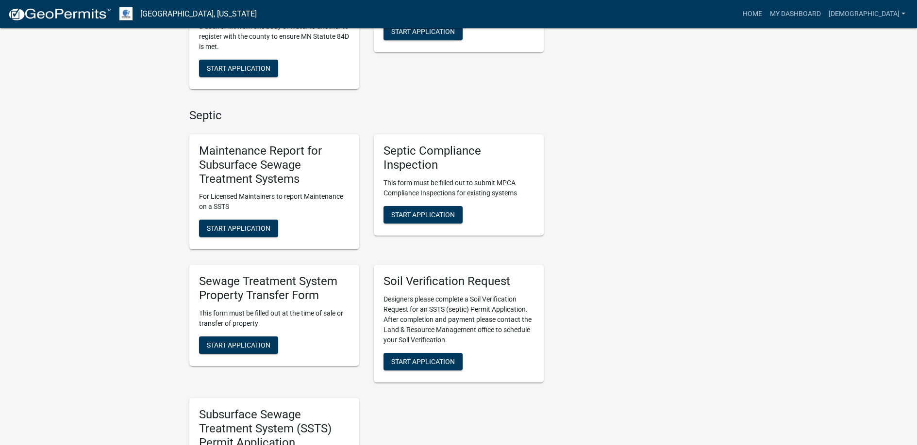
scroll to position [485, 0]
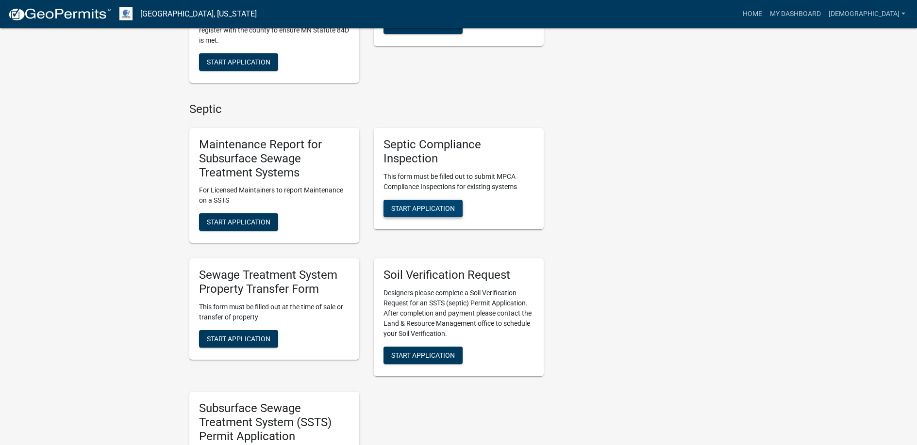
click at [419, 207] on span "Start Application" at bounding box center [423, 208] width 64 height 8
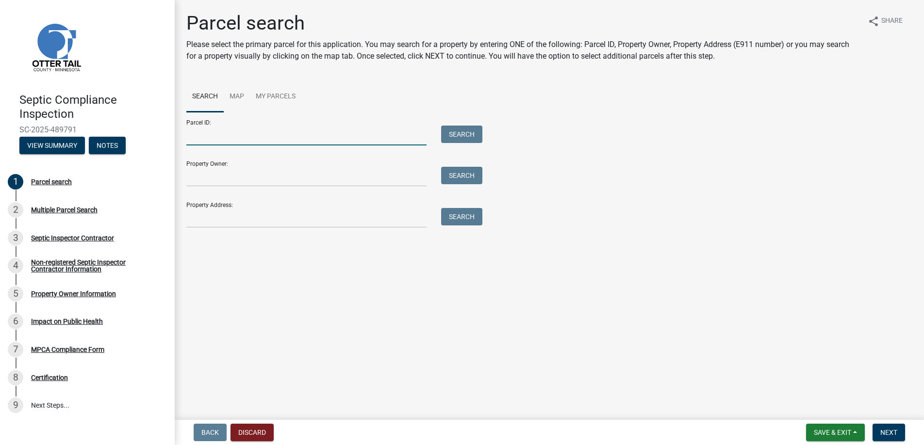
click at [206, 136] on input "Parcel ID:" at bounding box center [306, 136] width 240 height 20
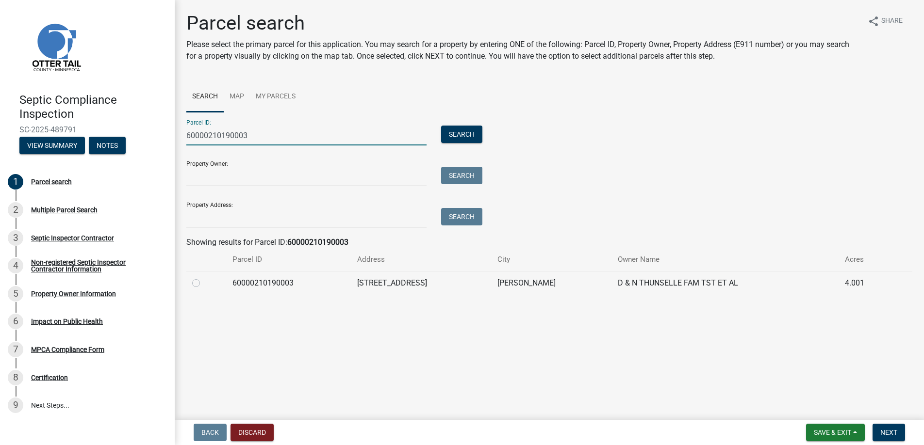
type input "60000210190003"
click at [204, 278] on label at bounding box center [204, 278] width 0 height 0
click at [204, 283] on input "radio" at bounding box center [207, 281] width 6 height 6
radio input "true"
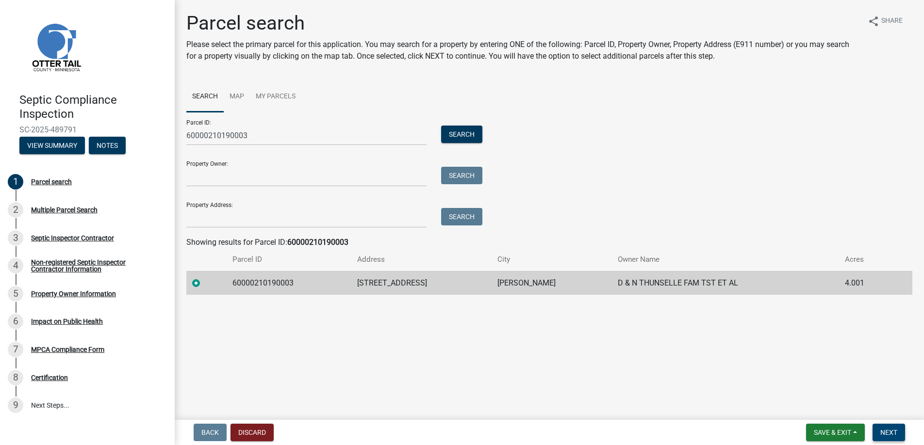
click at [882, 431] on span "Next" at bounding box center [888, 433] width 17 height 8
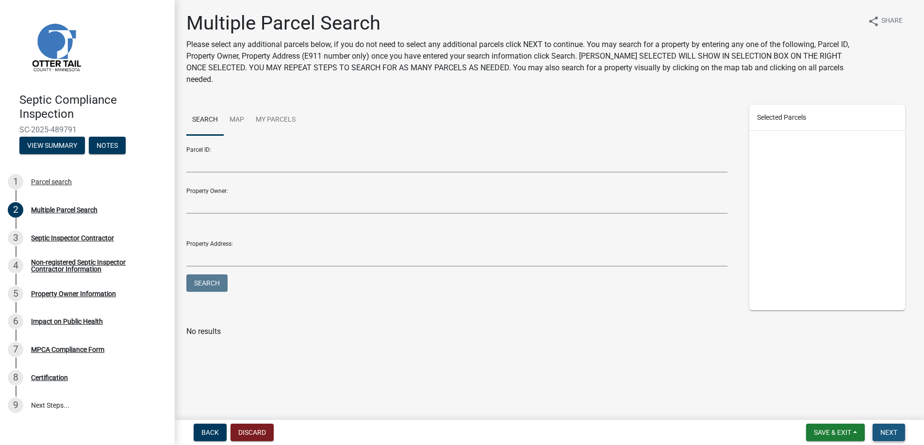
click at [882, 431] on span "Next" at bounding box center [888, 433] width 17 height 8
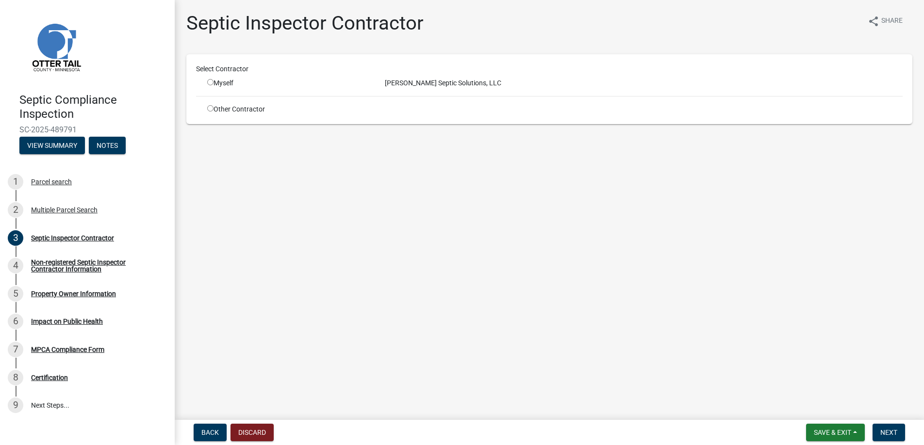
click at [211, 82] on input "radio" at bounding box center [210, 82] width 6 height 6
radio input "true"
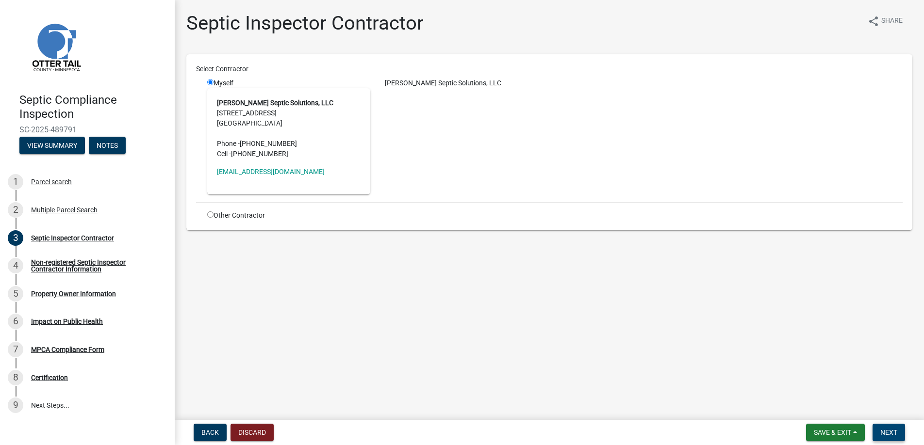
click at [885, 431] on span "Next" at bounding box center [888, 433] width 17 height 8
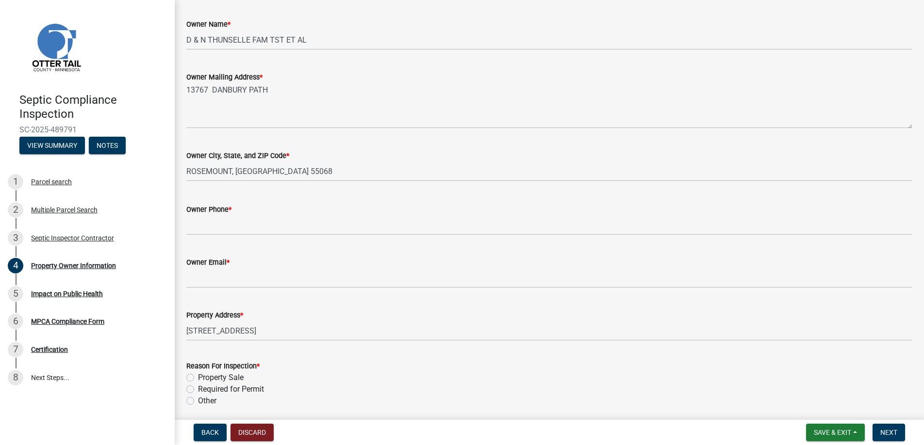
scroll to position [194, 0]
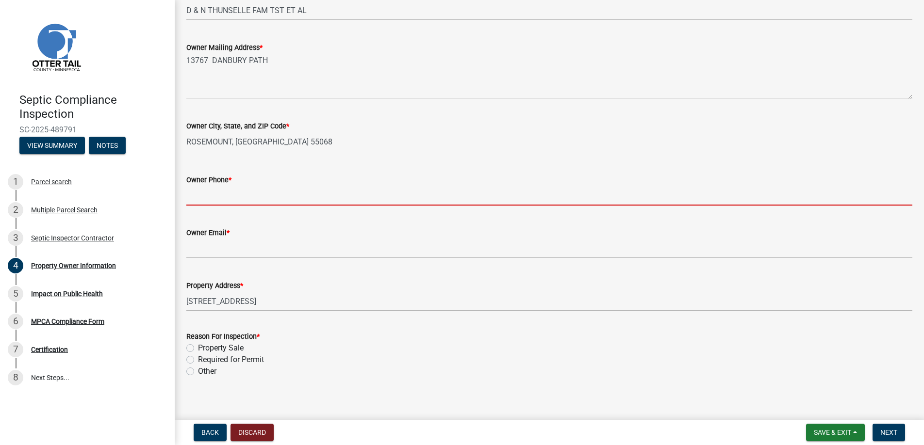
click at [199, 197] on input "Owner Phone *" at bounding box center [549, 196] width 726 height 20
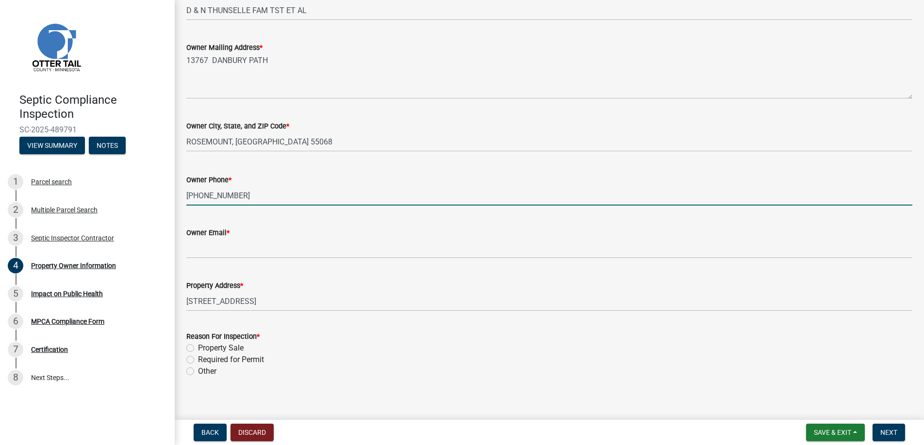
type input "651-423-5402"
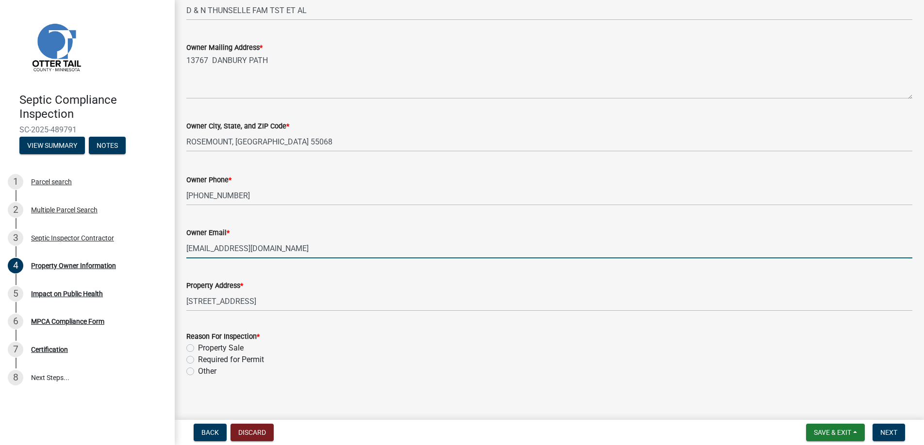
type input "danthunselle@gmail.com"
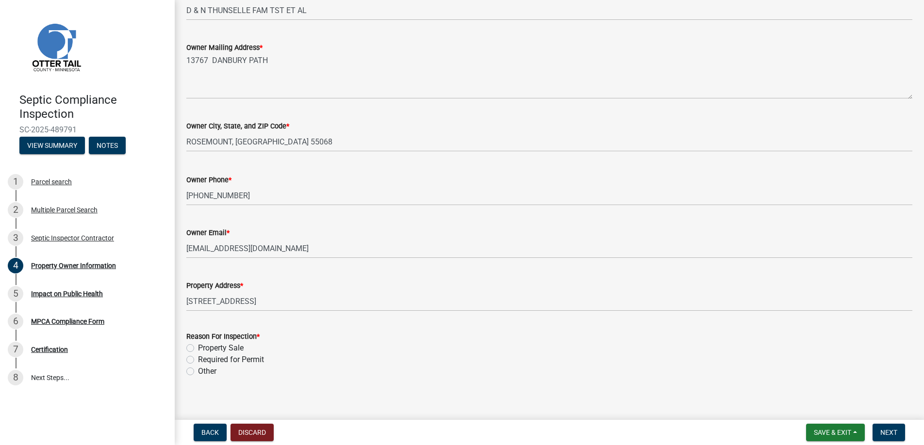
click at [198, 359] on label "Required for Permit" at bounding box center [231, 360] width 66 height 12
click at [198, 359] on input "Required for Permit" at bounding box center [201, 357] width 6 height 6
radio input "true"
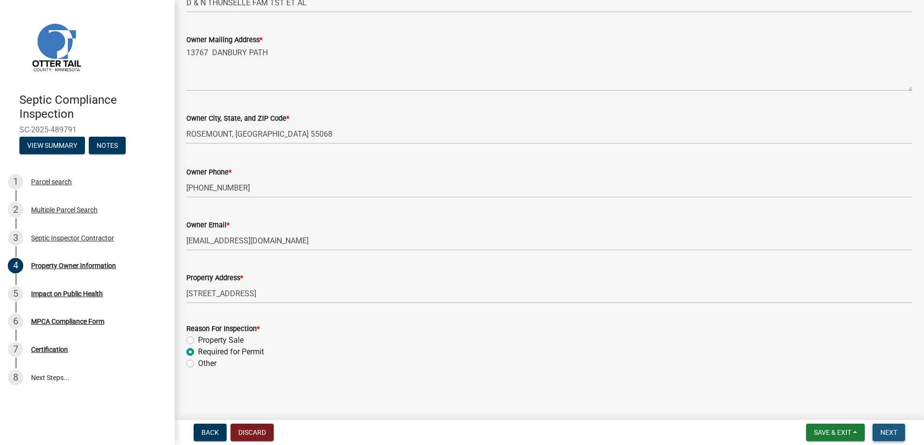
click at [884, 432] on span "Next" at bounding box center [888, 433] width 17 height 8
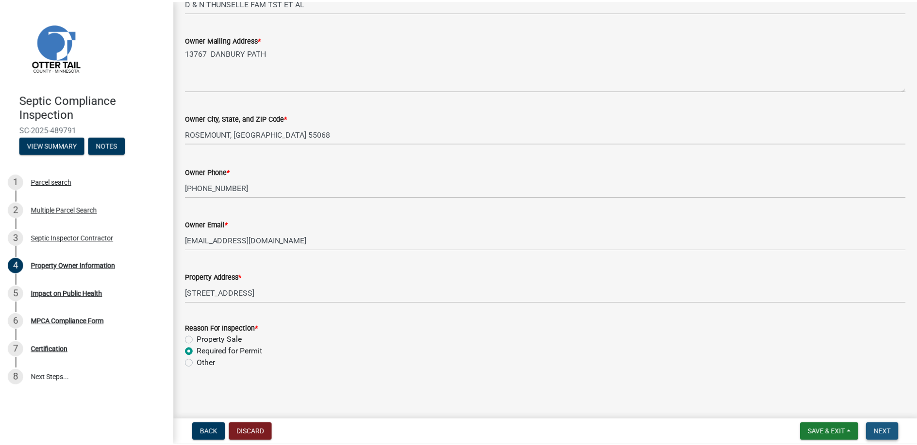
scroll to position [0, 0]
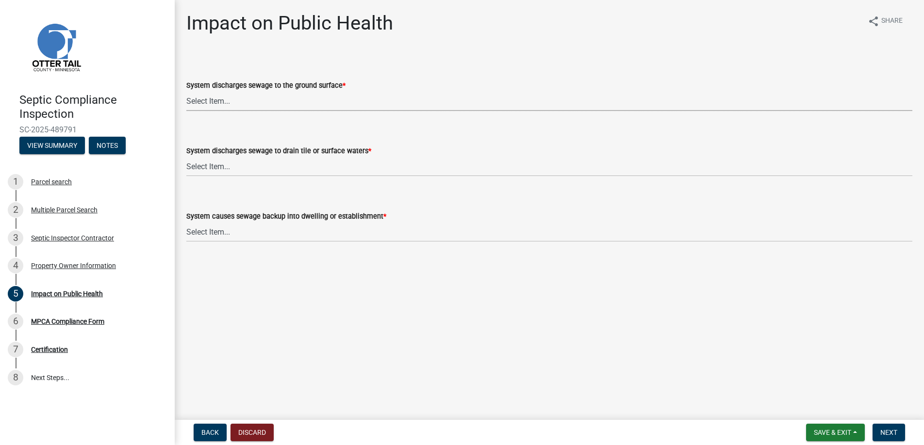
click at [212, 97] on select "Select Item... Yes No" at bounding box center [549, 101] width 726 height 20
click at [186, 91] on select "Select Item... Yes No" at bounding box center [549, 101] width 726 height 20
select select "9c5ef684-d0d4-4879-ab12-905ddbd81a72"
click at [213, 165] on select "Select Item... Yes No" at bounding box center [549, 167] width 726 height 20
click at [186, 157] on select "Select Item... Yes No" at bounding box center [549, 167] width 726 height 20
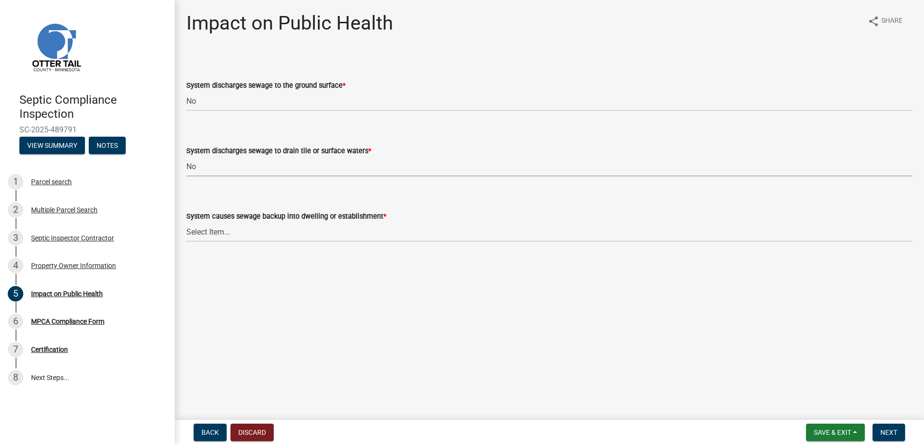
select select "7d491a2b-e9f0-4952-b474-53ca749b22af"
drag, startPoint x: 217, startPoint y: 230, endPoint x: 218, endPoint y: 240, distance: 10.2
click at [217, 230] on select "Select Item... Yes No" at bounding box center [549, 232] width 726 height 20
click at [186, 222] on select "Select Item... Yes No" at bounding box center [549, 232] width 726 height 20
select select "6e07b46b-a403-4f3e-b4fc-218acc732c01"
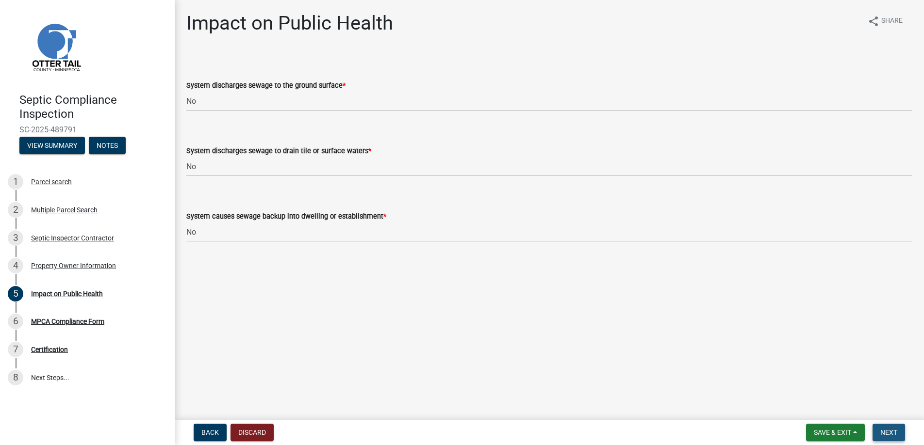
click at [883, 429] on span "Next" at bounding box center [888, 433] width 17 height 8
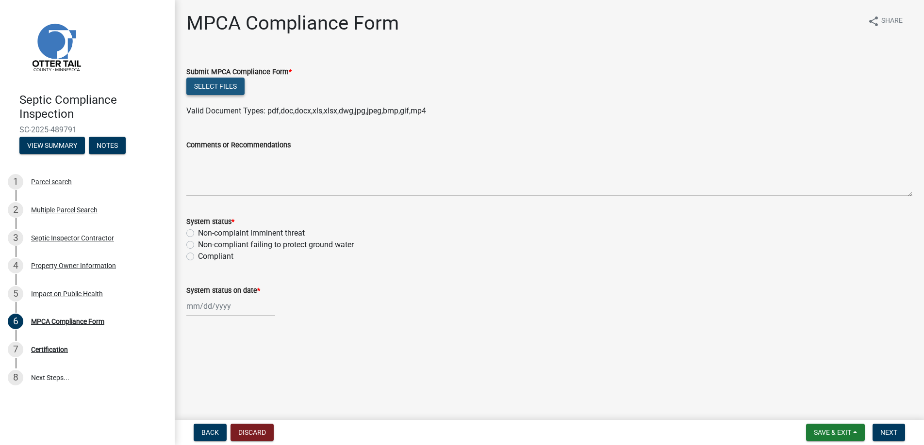
click at [215, 79] on button "Select files" at bounding box center [215, 86] width 58 height 17
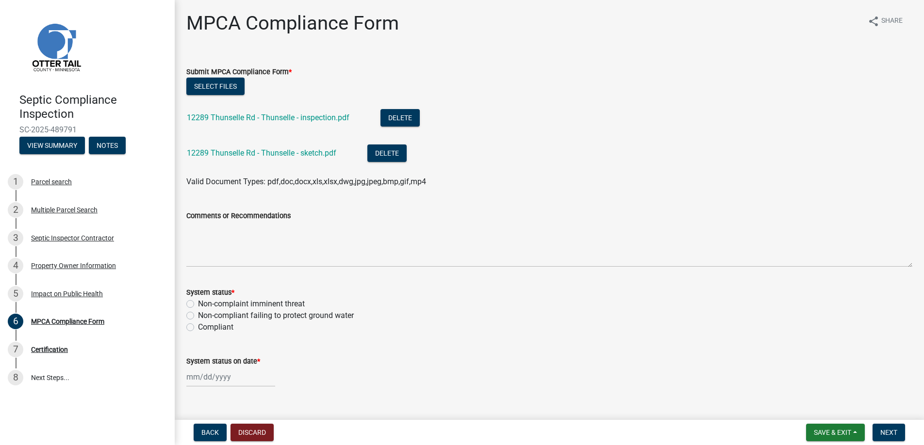
click at [198, 326] on label "Compliant" at bounding box center [215, 328] width 35 height 12
click at [198, 326] on input "Compliant" at bounding box center [201, 325] width 6 height 6
radio input "true"
click at [208, 377] on div at bounding box center [230, 377] width 89 height 20
select select "10"
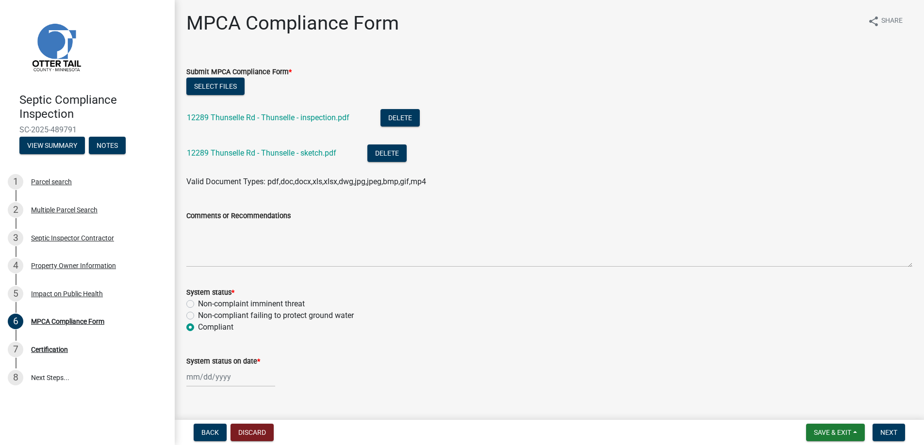
select select "2025"
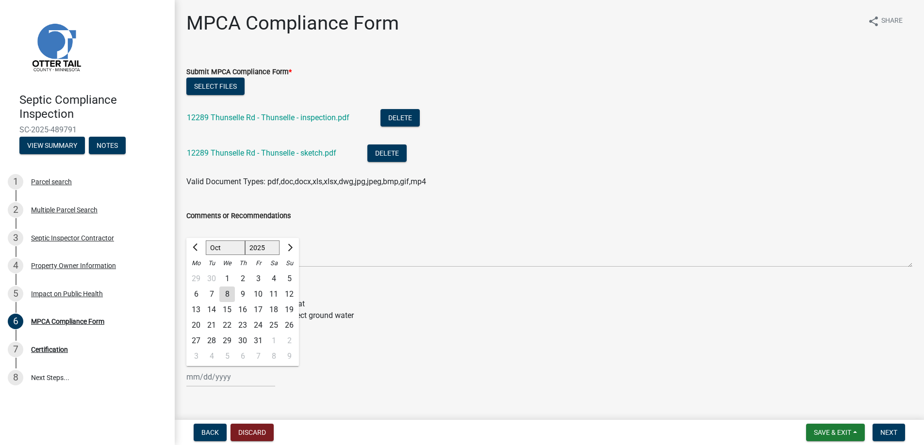
click at [211, 293] on div "7" at bounding box center [212, 295] width 16 height 16
type input "10/07/2025"
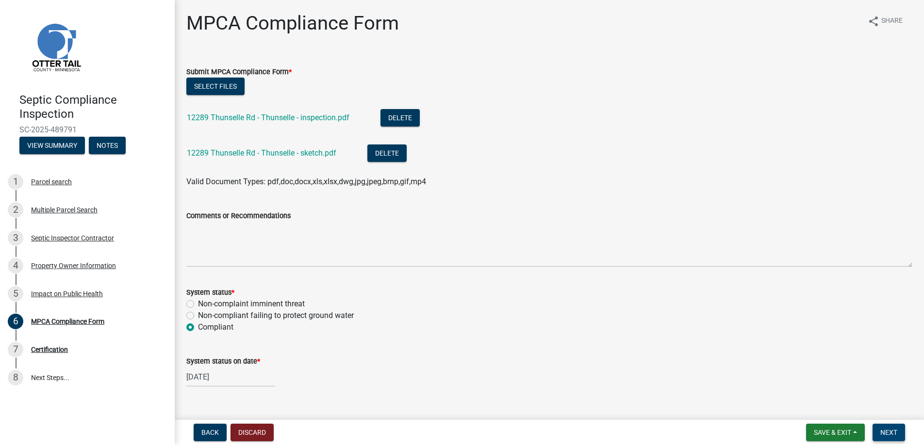
click at [894, 429] on span "Next" at bounding box center [888, 433] width 17 height 8
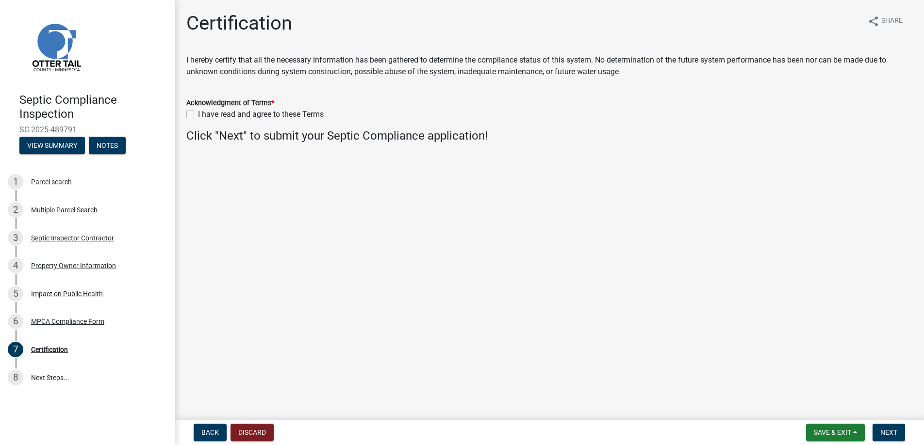
click at [198, 113] on label "I have read and agree to these Terms" at bounding box center [261, 115] width 126 height 12
click at [198, 113] on input "I have read and agree to these Terms" at bounding box center [201, 112] width 6 height 6
checkbox input "true"
click at [885, 430] on span "Next" at bounding box center [888, 433] width 17 height 8
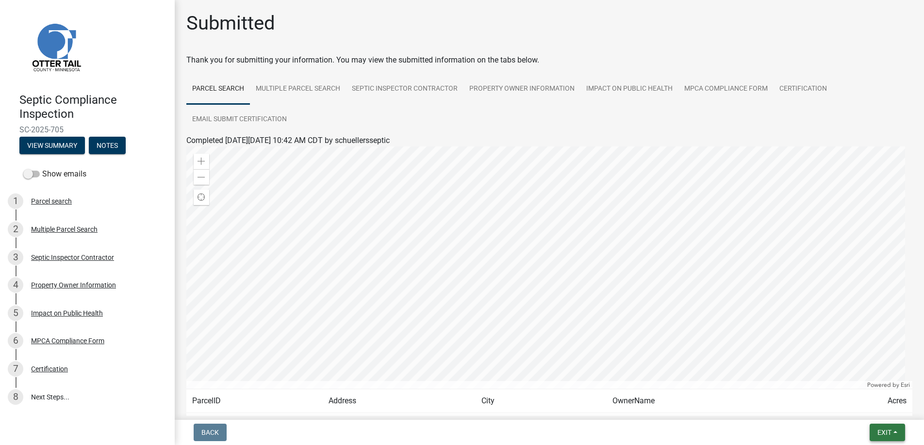
click at [884, 431] on span "Exit" at bounding box center [884, 433] width 14 height 8
click at [866, 406] on button "Save & Exit" at bounding box center [866, 407] width 78 height 23
